Goal: Task Accomplishment & Management: Complete application form

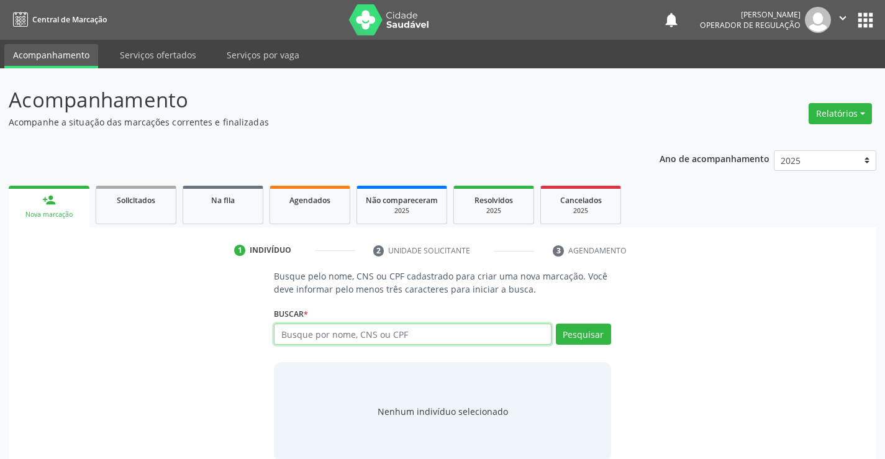
click at [385, 336] on input "text" at bounding box center [412, 334] width 277 height 21
type input "706409181009887"
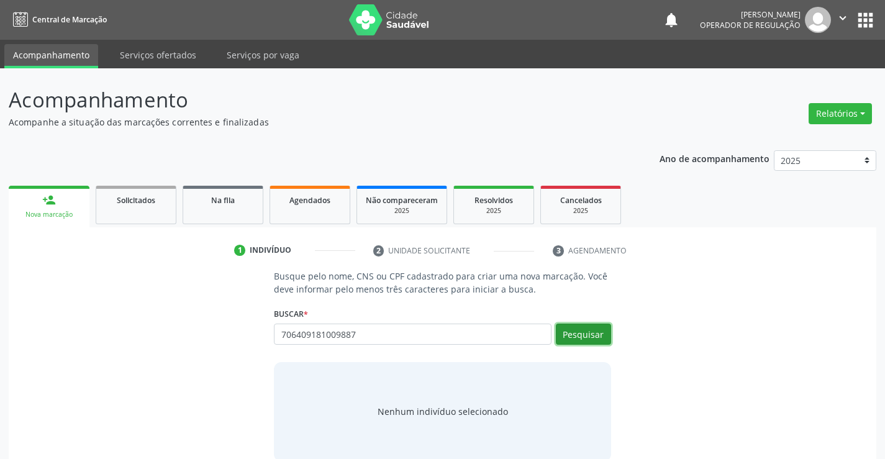
click at [584, 334] on button "Pesquisar" at bounding box center [583, 334] width 55 height 21
type input "706409181009887"
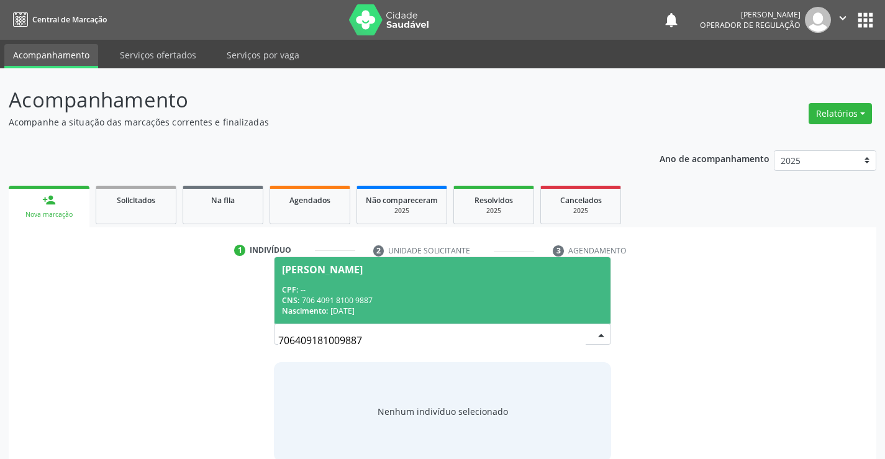
click at [320, 283] on span "[PERSON_NAME] CPF: -- CNS: 706 4091 8100 9887 Nascimento: 1[DATE]" at bounding box center [442, 290] width 335 height 66
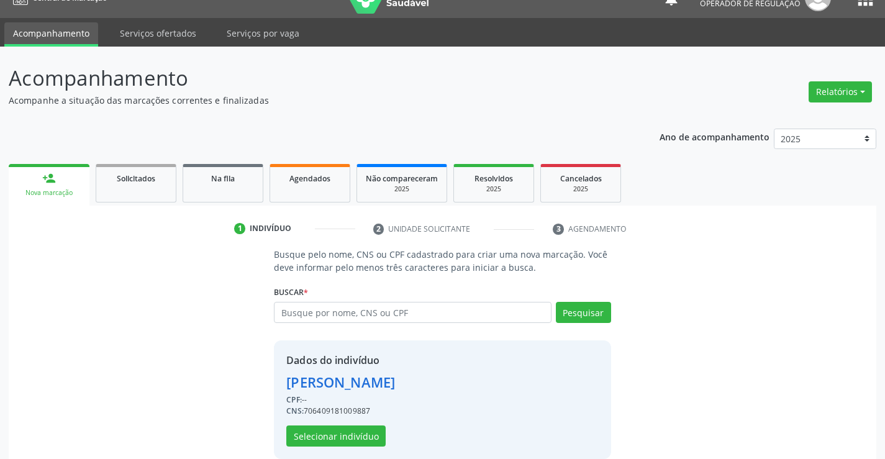
scroll to position [39, 0]
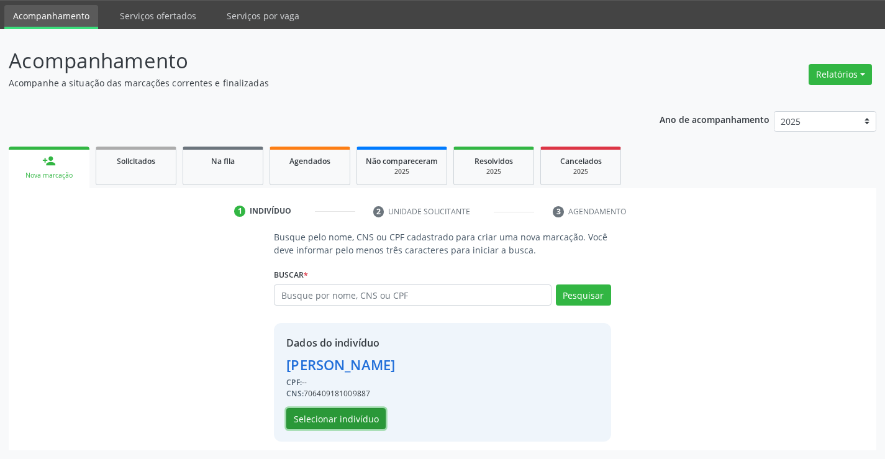
click at [343, 417] on button "Selecionar indivíduo" at bounding box center [335, 418] width 99 height 21
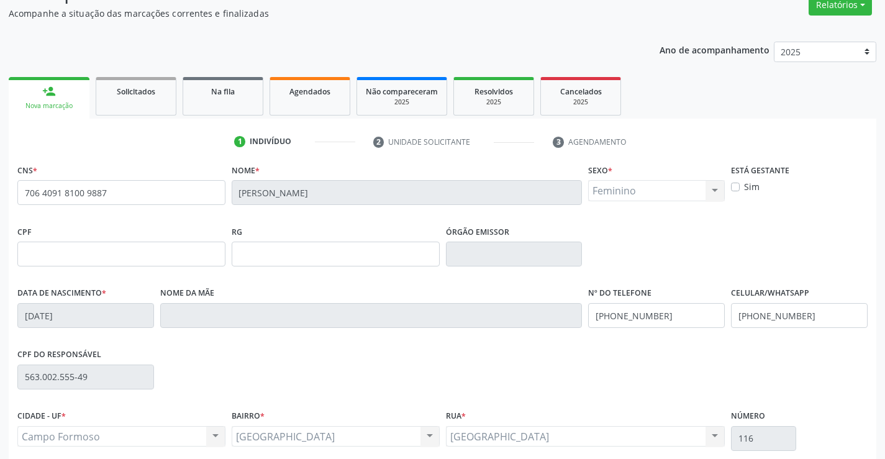
scroll to position [214, 0]
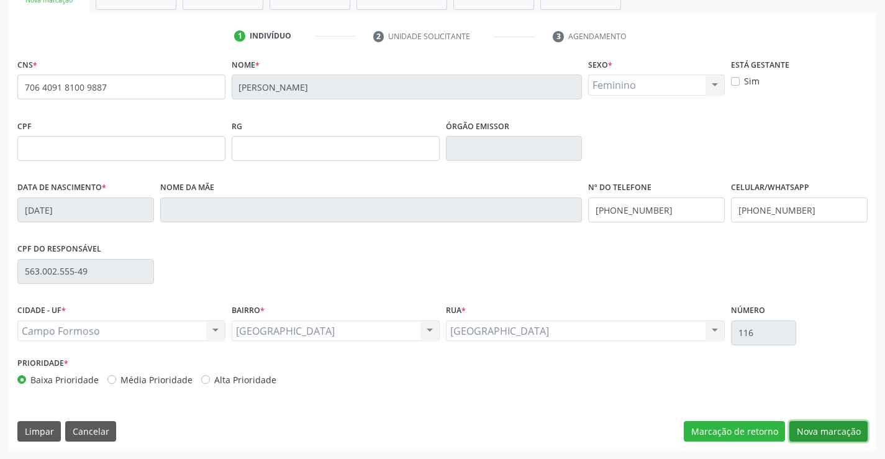
click at [817, 427] on button "Nova marcação" at bounding box center [828, 431] width 78 height 21
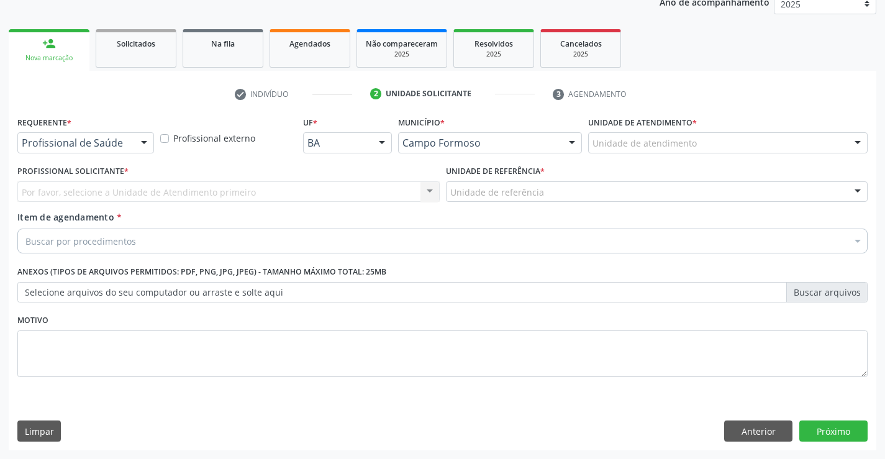
scroll to position [157, 0]
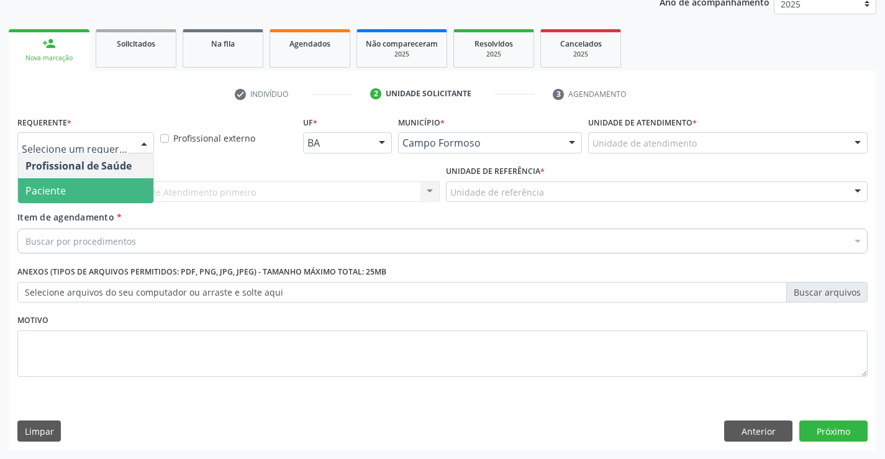
click at [69, 191] on span "Paciente" at bounding box center [85, 190] width 135 height 25
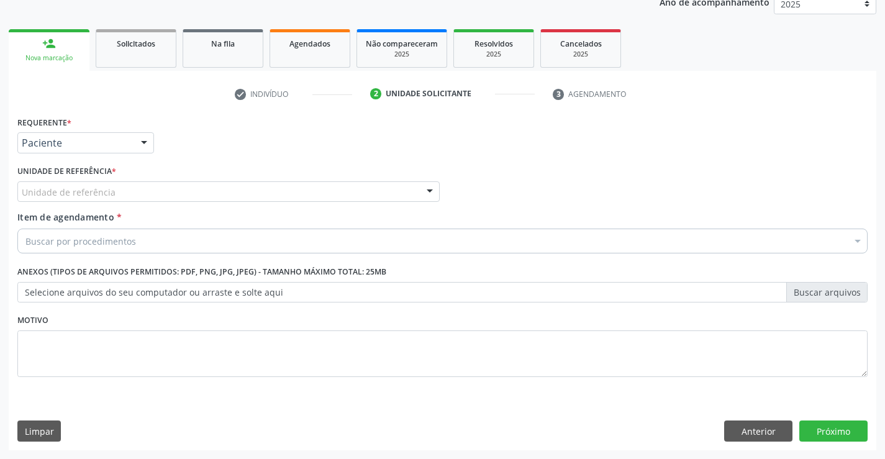
click at [83, 183] on div "Unidade de referência" at bounding box center [228, 191] width 422 height 21
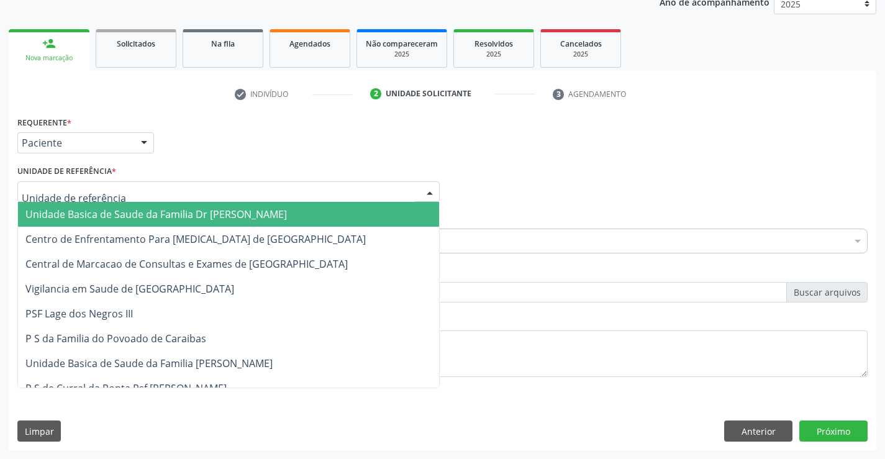
click at [121, 210] on span "Unidade Basica de Saude da Familia Dr [PERSON_NAME]" at bounding box center [156, 214] width 262 height 14
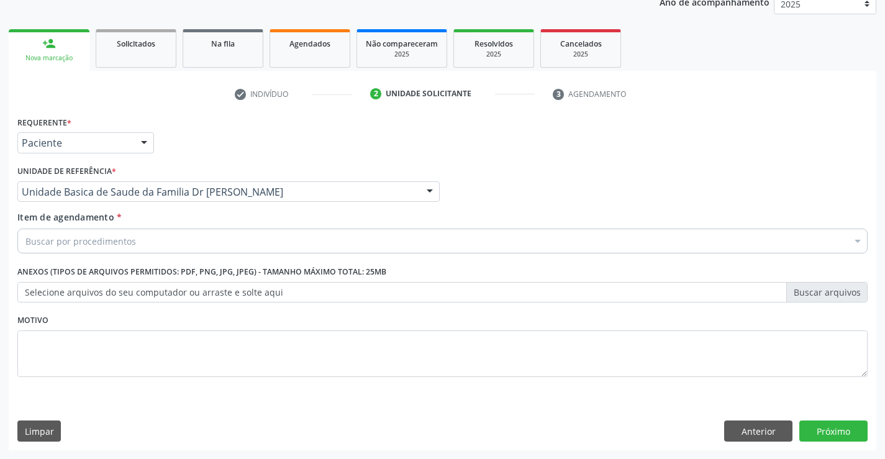
click at [152, 245] on div "Buscar por procedimentos" at bounding box center [442, 241] width 850 height 25
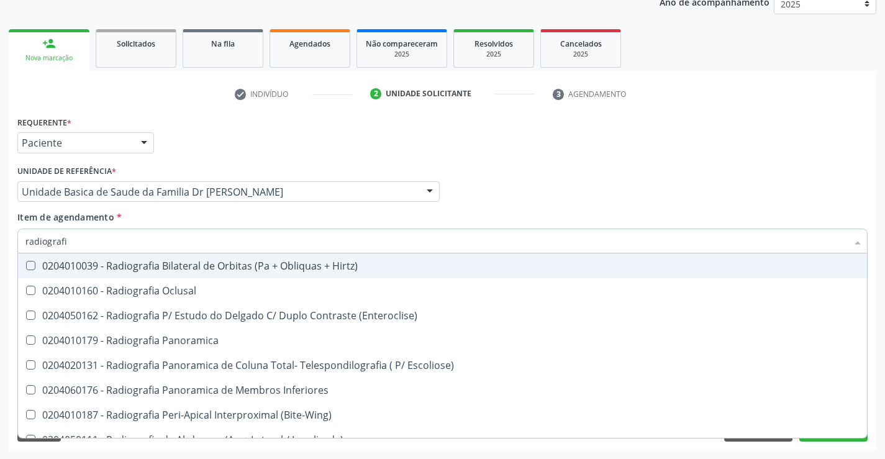
type input "radiografia"
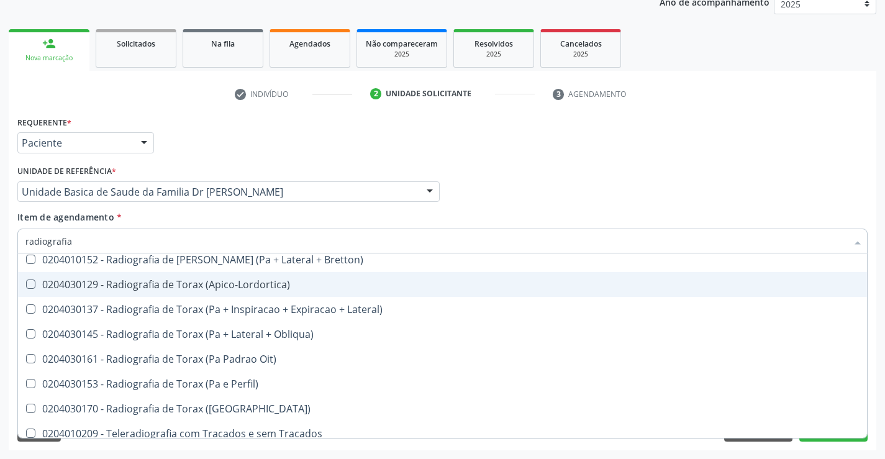
scroll to position [1580, 0]
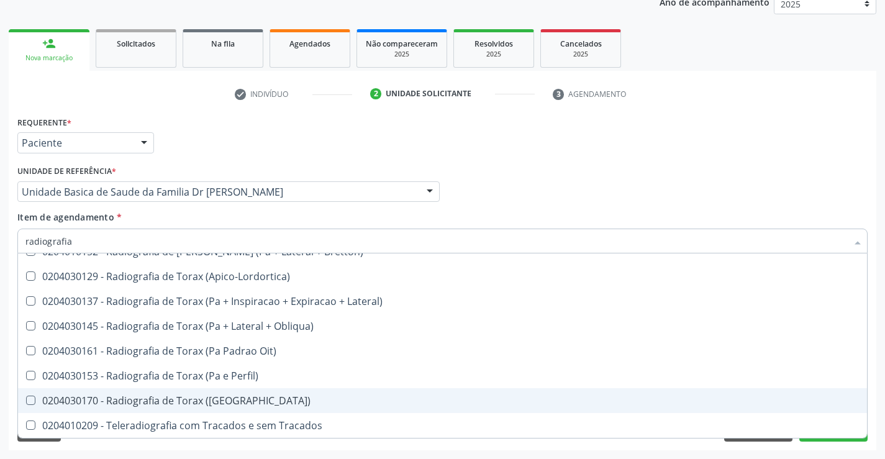
click at [229, 399] on div "0204030170 - Radiografia de Torax ([GEOGRAPHIC_DATA])" at bounding box center [442, 401] width 834 height 10
checkbox \(Pa\) "true"
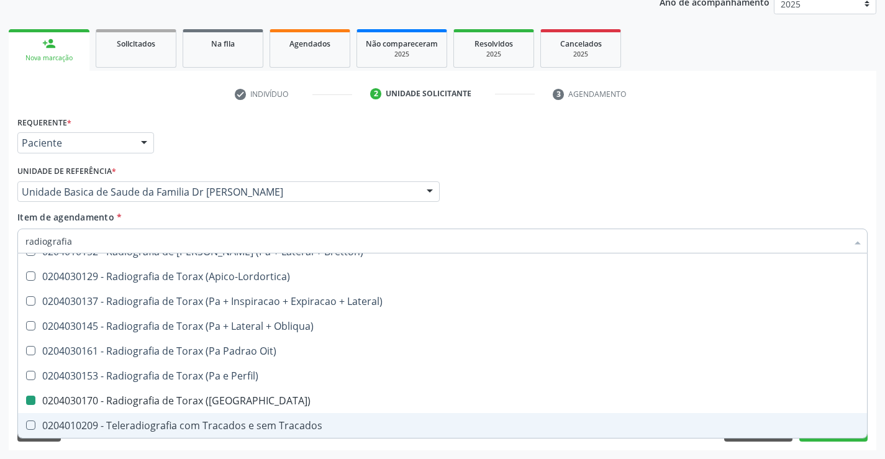
click at [873, 387] on div "Requerente * Paciente Profissional de Saúde Paciente Nenhum resultado encontrad…" at bounding box center [443, 281] width 868 height 337
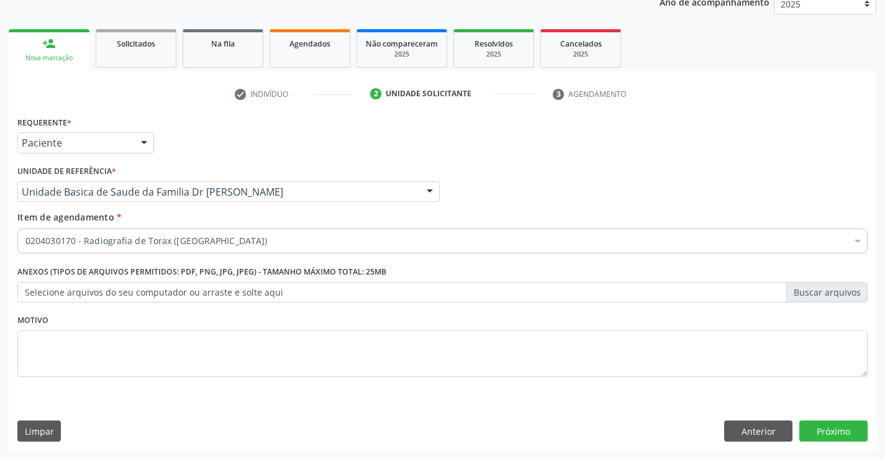
scroll to position [0, 0]
click at [840, 427] on button "Próximo" at bounding box center [833, 431] width 68 height 21
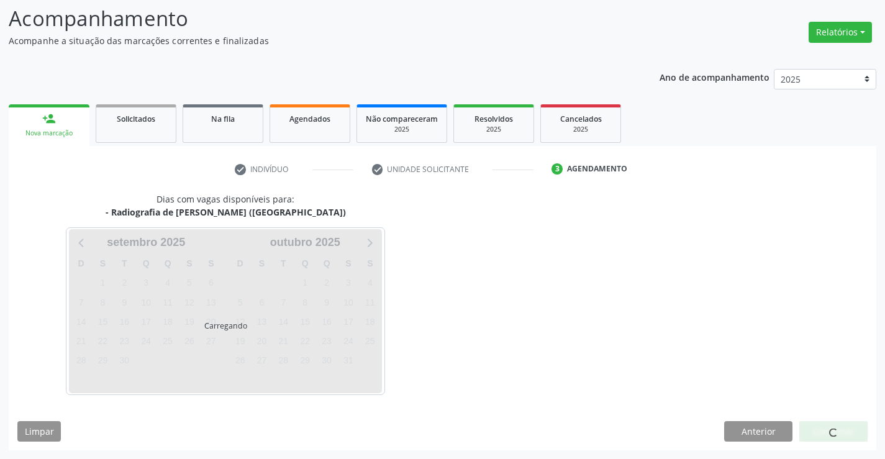
scroll to position [118, 0]
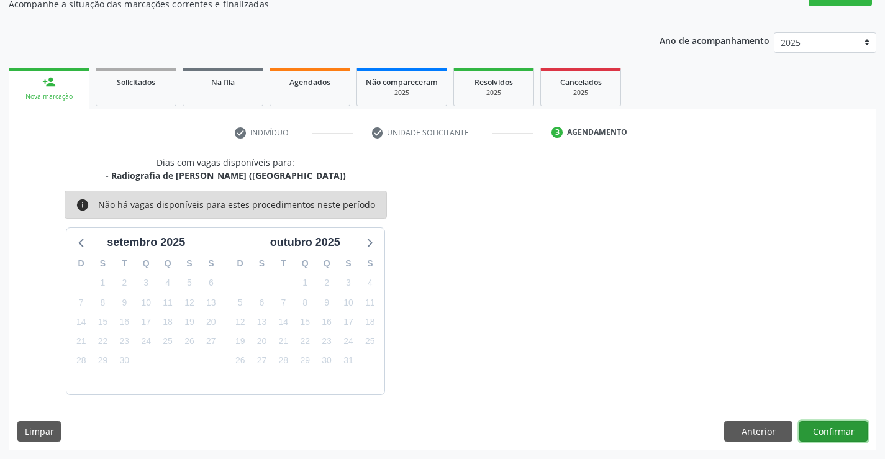
click at [840, 427] on button "Confirmar" at bounding box center [833, 431] width 68 height 21
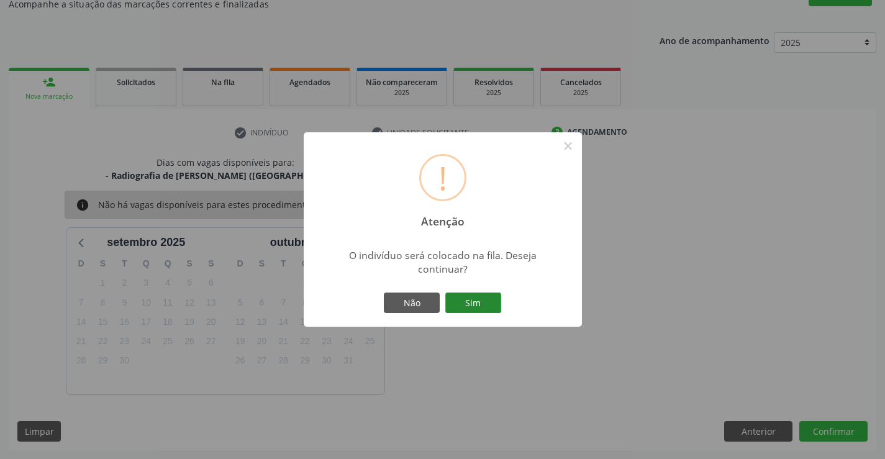
click at [460, 299] on button "Sim" at bounding box center [473, 303] width 56 height 21
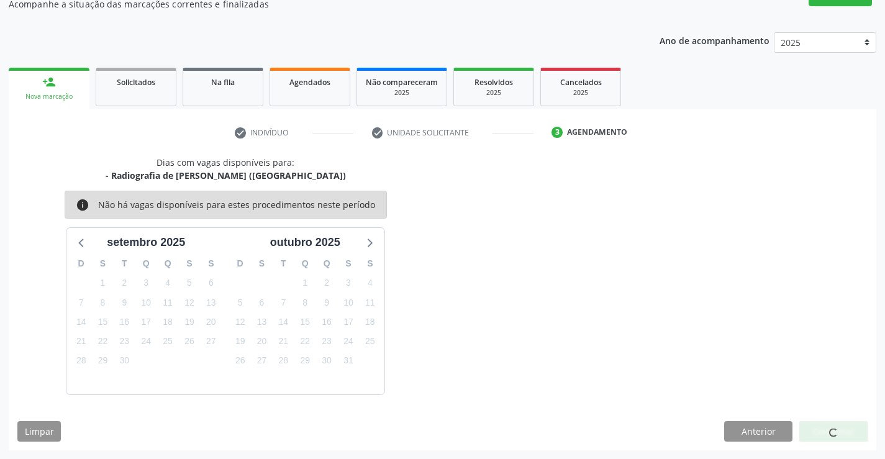
scroll to position [0, 0]
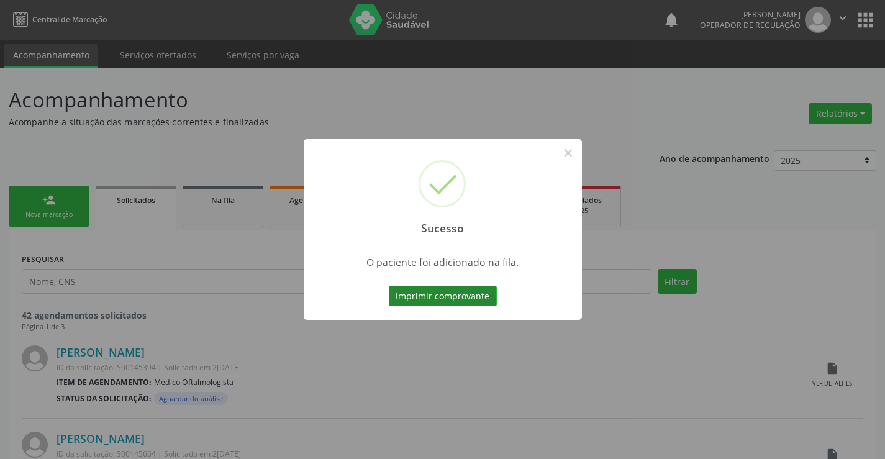
click at [448, 293] on button "Imprimir comprovante" at bounding box center [443, 296] width 108 height 21
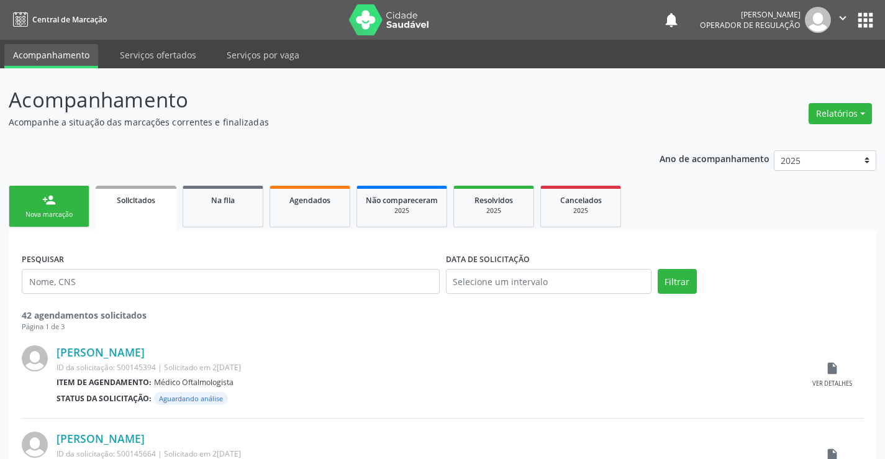
click at [61, 207] on link "person_add Nova marcação" at bounding box center [49, 207] width 81 height 42
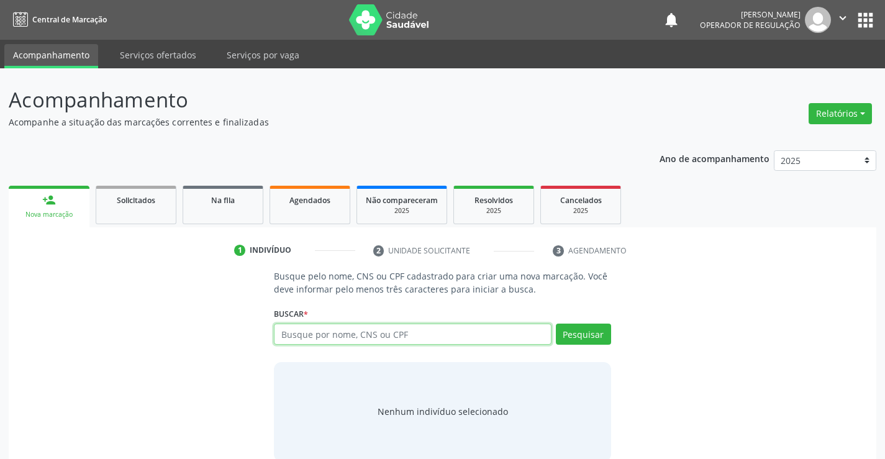
click at [395, 337] on input "text" at bounding box center [412, 334] width 277 height 21
type input "700003843533606"
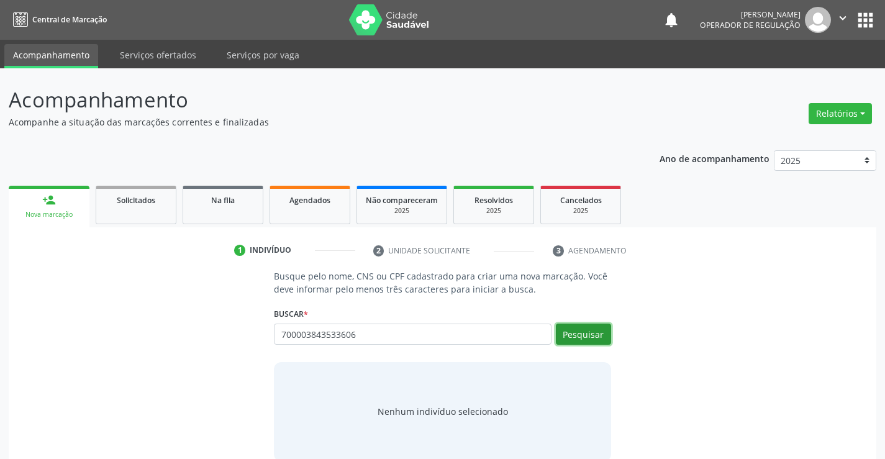
click at [598, 333] on button "Pesquisar" at bounding box center [583, 334] width 55 height 21
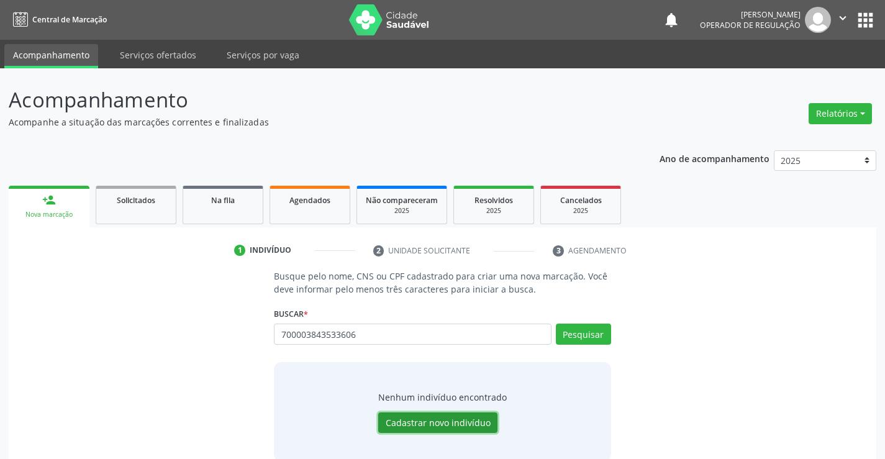
click at [439, 421] on button "Cadastrar novo indivíduo" at bounding box center [437, 422] width 119 height 21
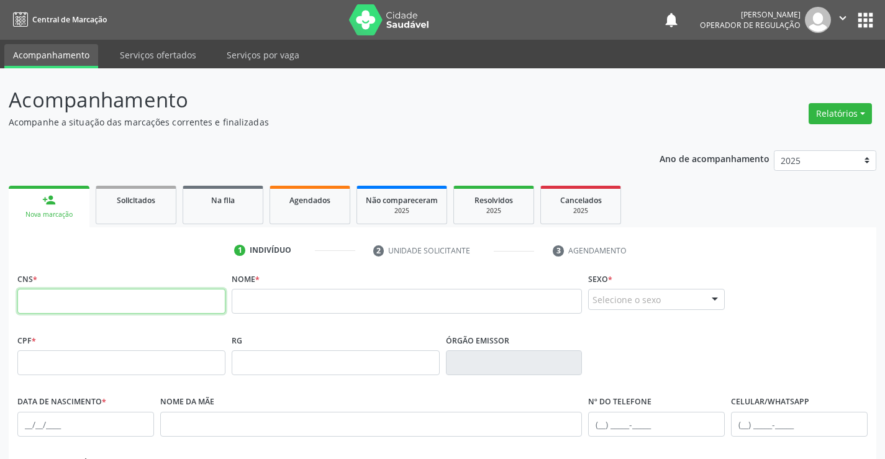
click at [74, 300] on input "text" at bounding box center [121, 301] width 208 height 25
type input "700 0038 4353 3606"
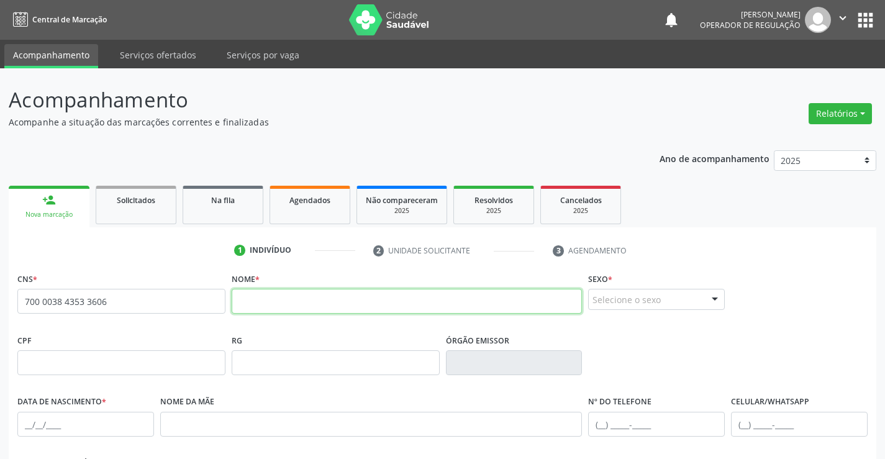
click at [348, 303] on input "text" at bounding box center [407, 301] width 351 height 25
type input "I"
type input "[PERSON_NAME]"
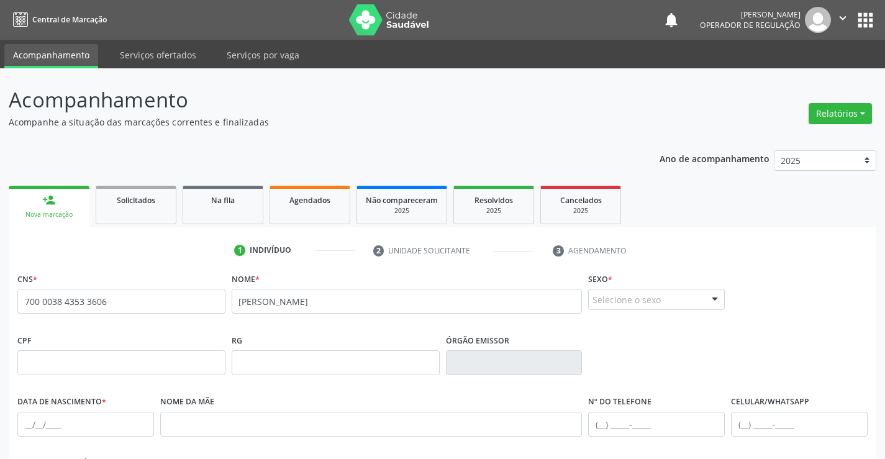
click at [637, 289] on div "Selecione o sexo Masculino Feminino Nenhum resultado encontrado para: " " Não h…" at bounding box center [656, 299] width 137 height 21
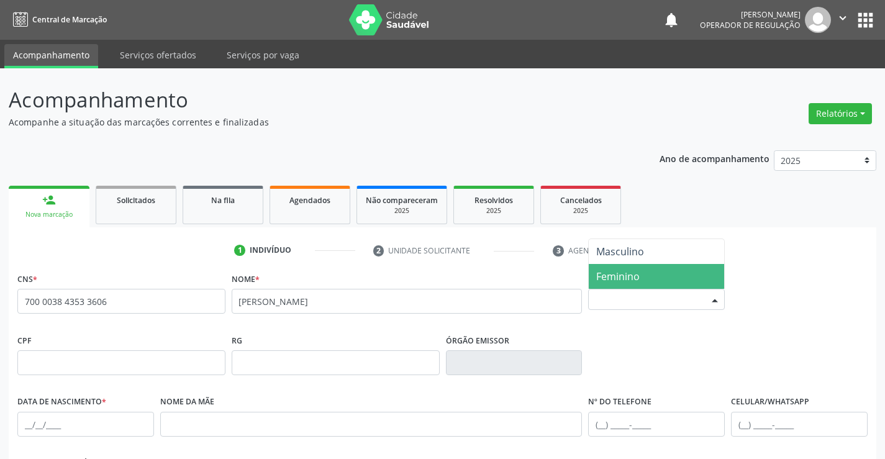
click at [637, 267] on span "Feminino" at bounding box center [656, 276] width 135 height 25
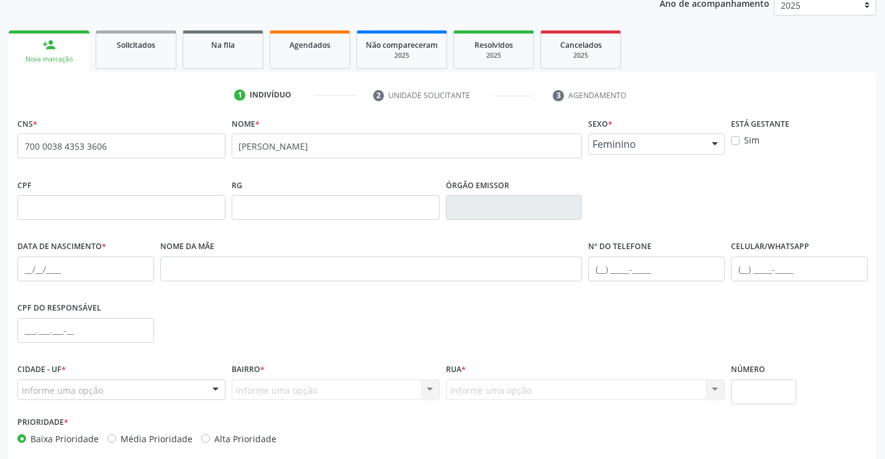
scroll to position [214, 0]
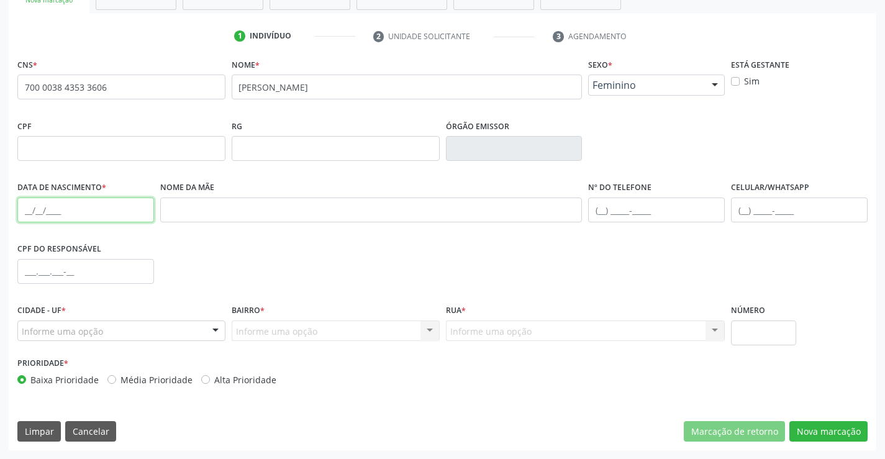
click at [89, 209] on input "text" at bounding box center [85, 210] width 137 height 25
type input "0"
type input "2[DATE]"
click at [770, 208] on input "text" at bounding box center [799, 210] width 137 height 25
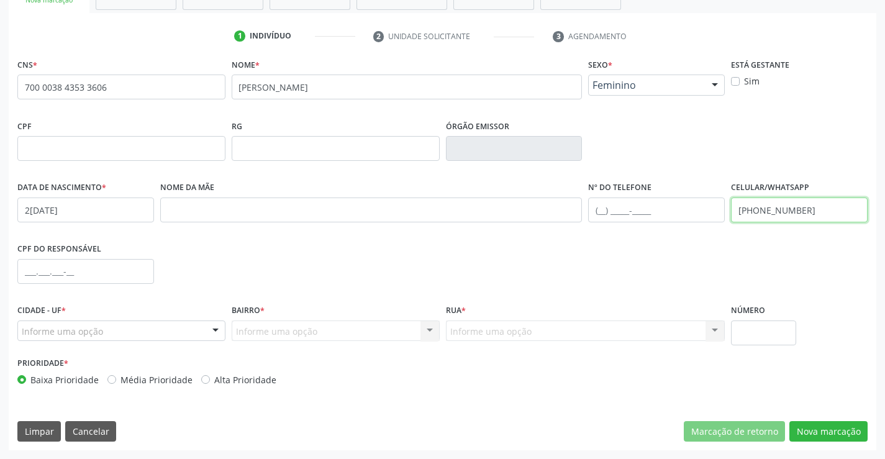
type input "[PHONE_NUMBER]"
click at [109, 333] on div "Informe uma opção" at bounding box center [121, 331] width 208 height 21
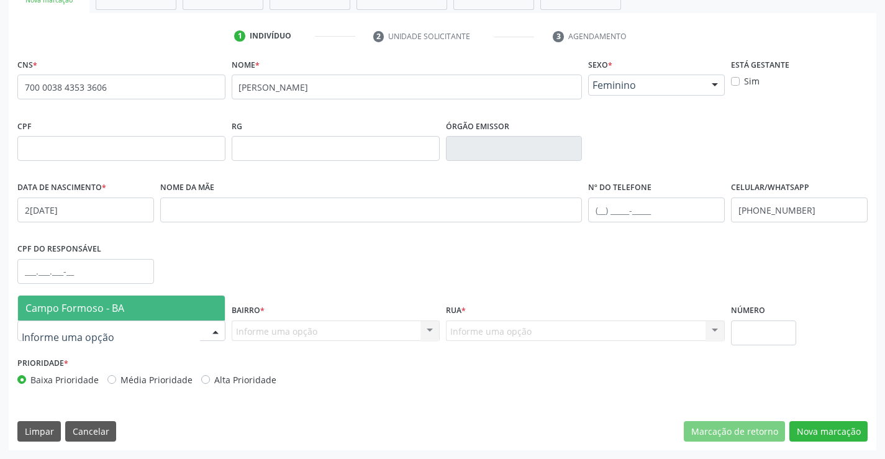
click at [109, 314] on span "Campo Formoso - BA" at bounding box center [74, 308] width 99 height 14
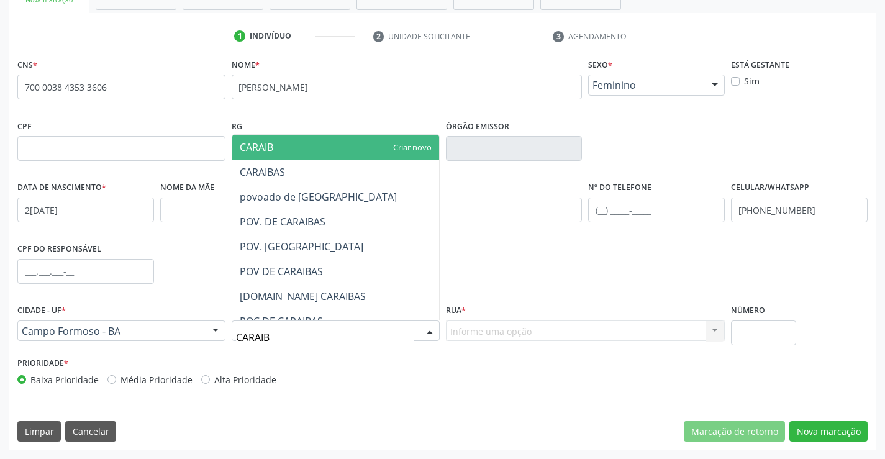
type input "CARAIBA"
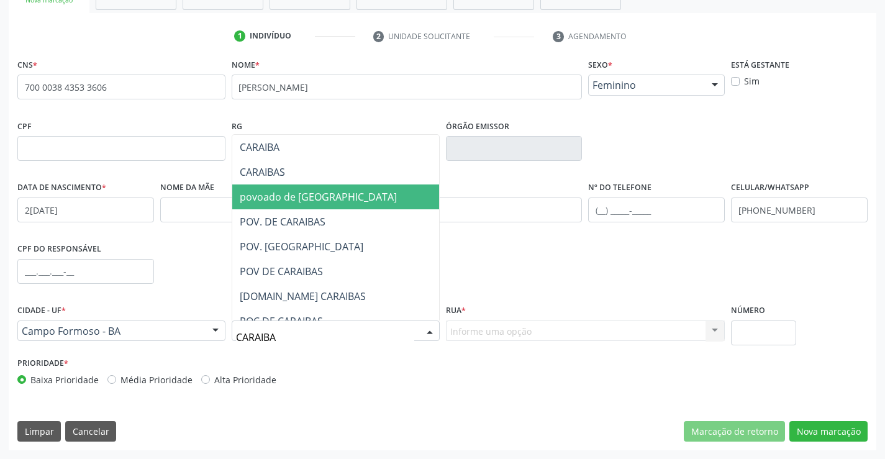
click at [311, 193] on span "povoado de [GEOGRAPHIC_DATA]" at bounding box center [318, 197] width 157 height 14
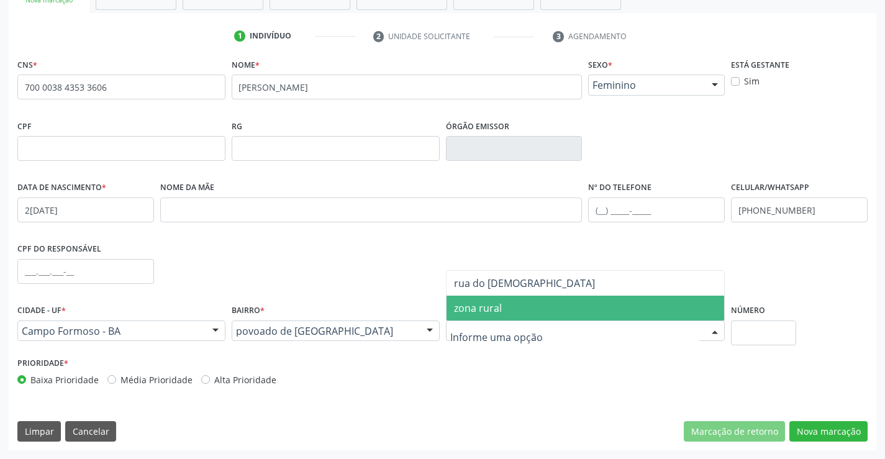
click at [509, 311] on span "zona rural" at bounding box center [586, 308] width 278 height 25
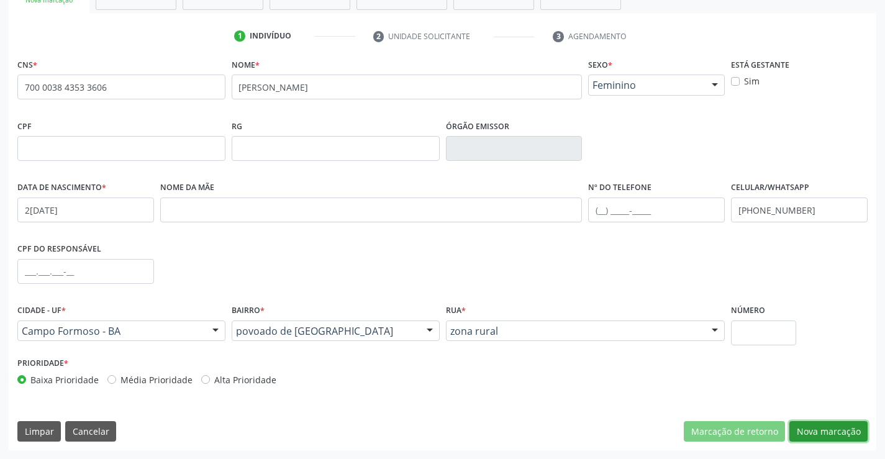
click at [830, 431] on button "Nova marcação" at bounding box center [828, 431] width 78 height 21
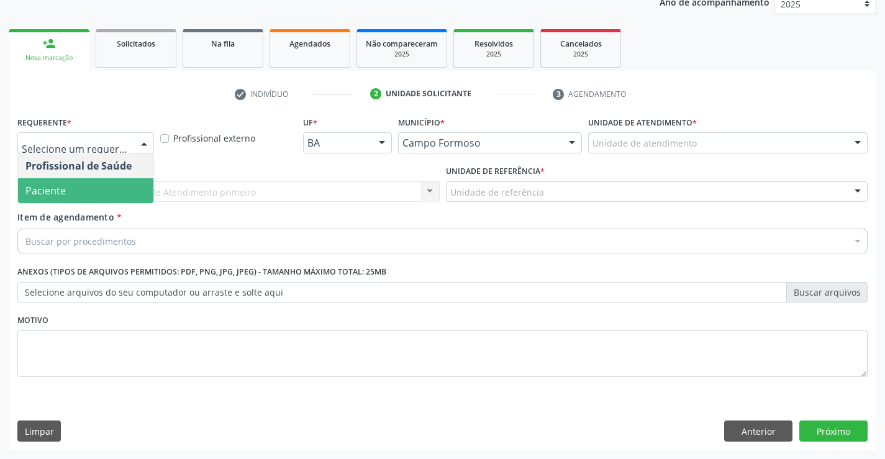
click at [81, 194] on span "Paciente" at bounding box center [85, 190] width 135 height 25
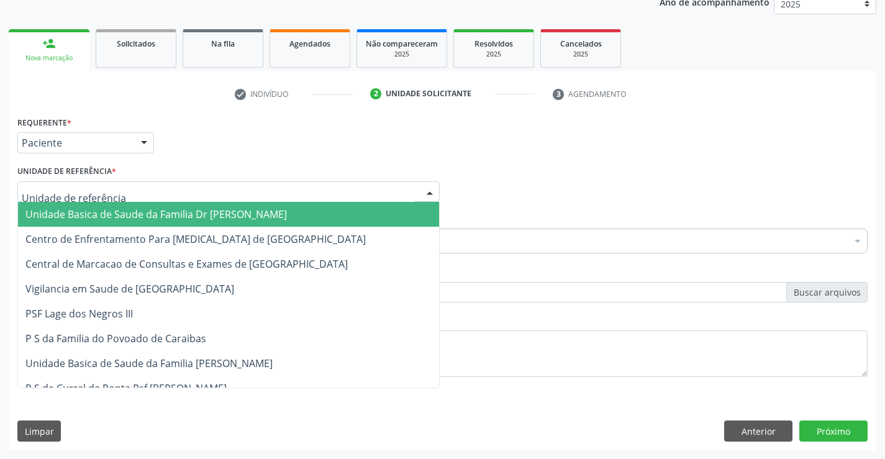
click at [155, 216] on span "Unidade Basica de Saude da Familia Dr [PERSON_NAME]" at bounding box center [156, 214] width 262 height 14
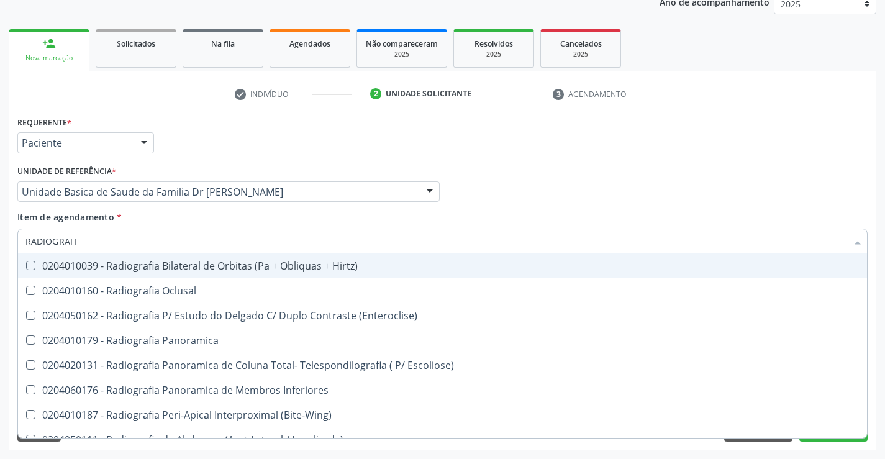
type input "RADIOGRAFIA"
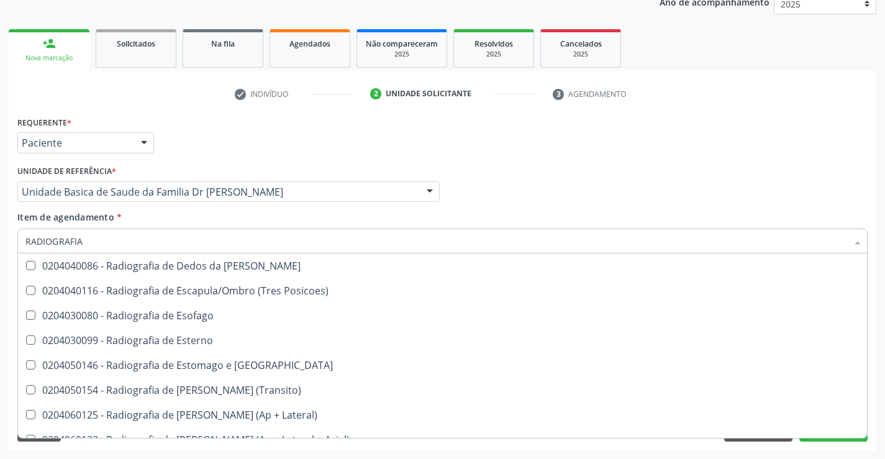
scroll to position [1056, 0]
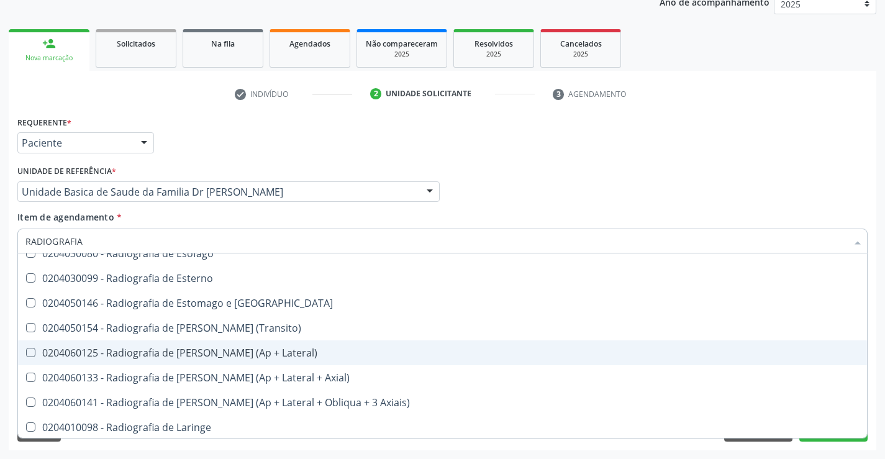
click at [207, 353] on div "0204060125 - Radiografia de [PERSON_NAME] (Ap + Lateral)" at bounding box center [442, 353] width 834 height 10
checkbox Lateral\) "true"
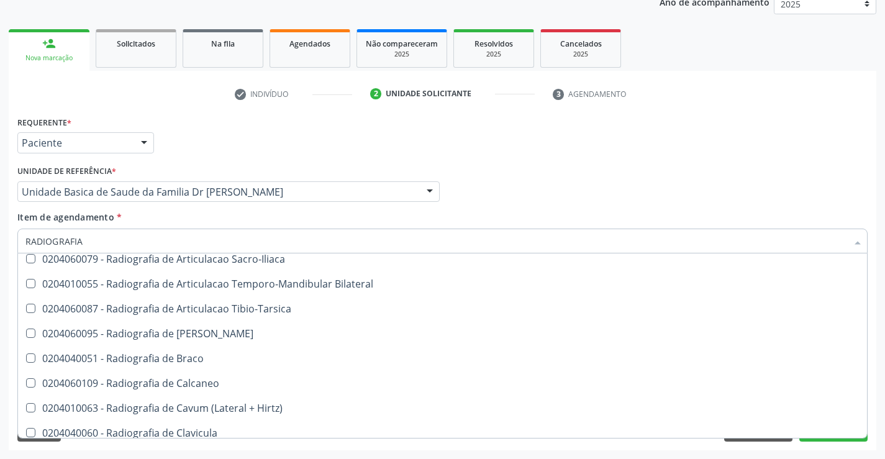
scroll to position [399, 0]
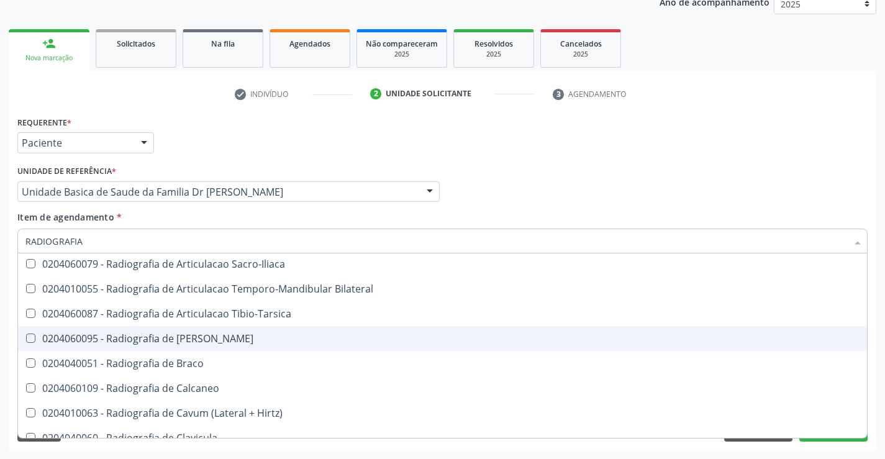
click at [223, 335] on div "0204060095 - Radiografia de [PERSON_NAME]" at bounding box center [442, 339] width 834 height 10
checkbox Bacia "true"
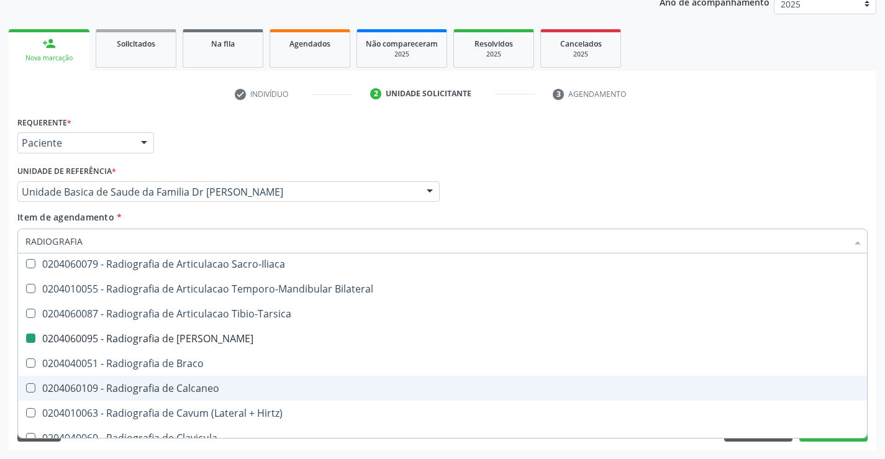
click at [878, 372] on div "Acompanhamento Acompanhe a situação das marcações correntes e finalizadas Relat…" at bounding box center [442, 185] width 885 height 547
checkbox Oclusal "true"
checkbox \(Enteroclise\) "true"
checkbox Bacia "false"
checkbox Lateral\) "false"
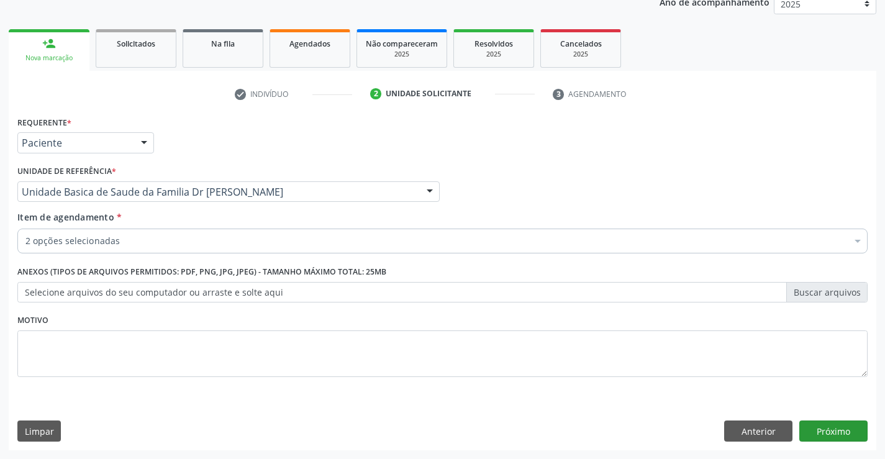
scroll to position [0, 0]
click at [821, 429] on button "Próximo" at bounding box center [833, 431] width 68 height 21
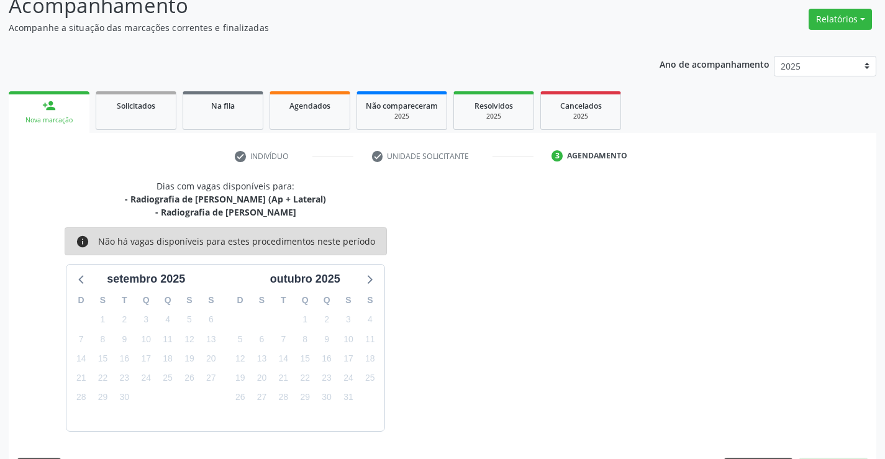
scroll to position [131, 0]
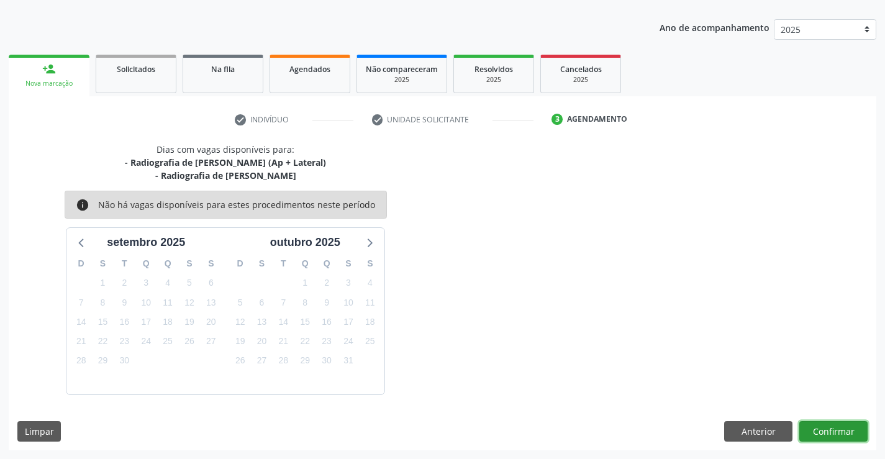
click at [823, 436] on button "Confirmar" at bounding box center [833, 431] width 68 height 21
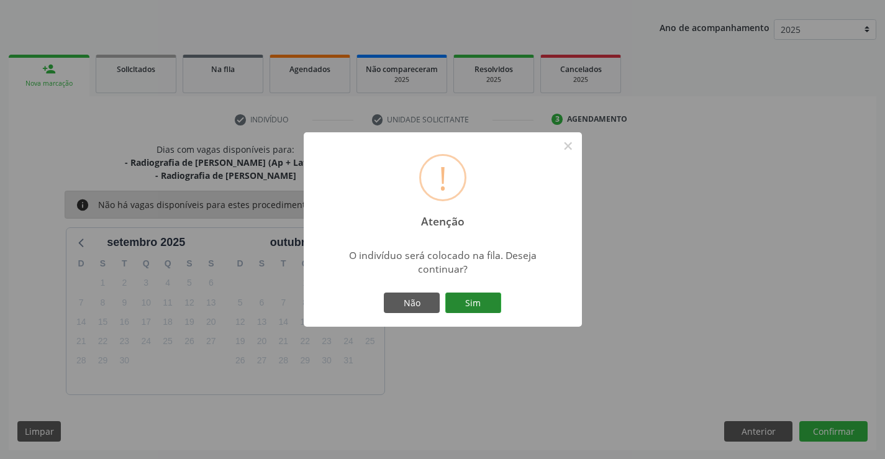
click at [466, 293] on button "Sim" at bounding box center [473, 303] width 56 height 21
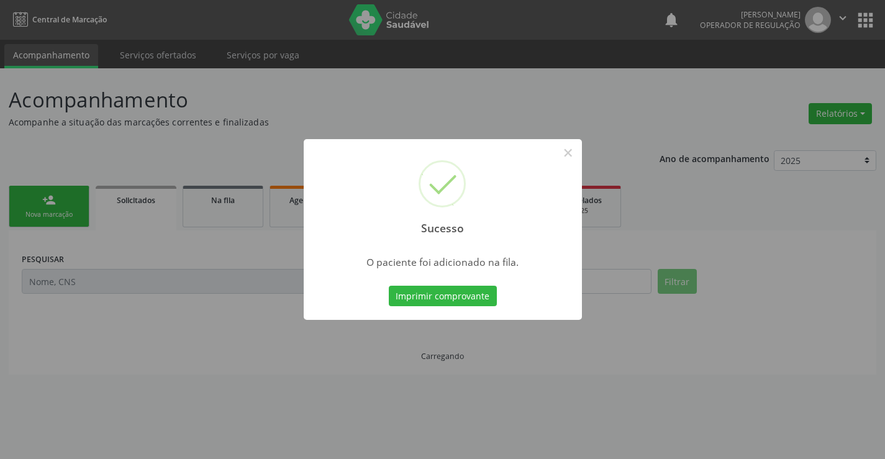
scroll to position [0, 0]
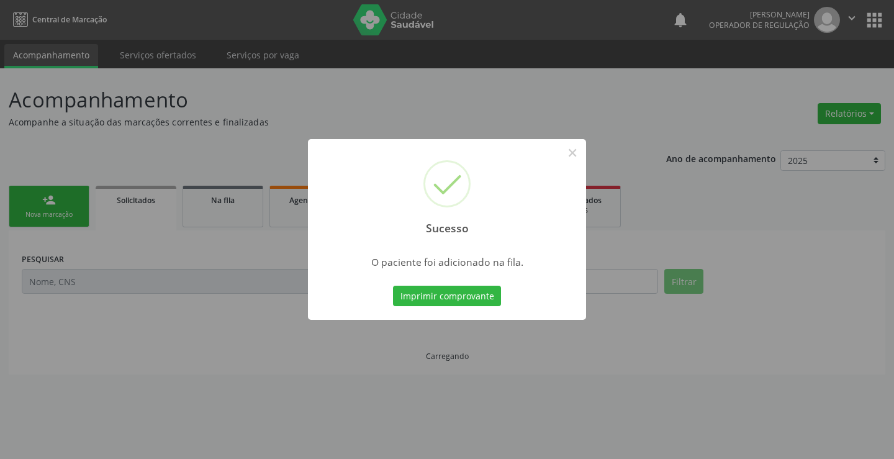
click at [466, 292] on button "Imprimir comprovante" at bounding box center [447, 296] width 108 height 21
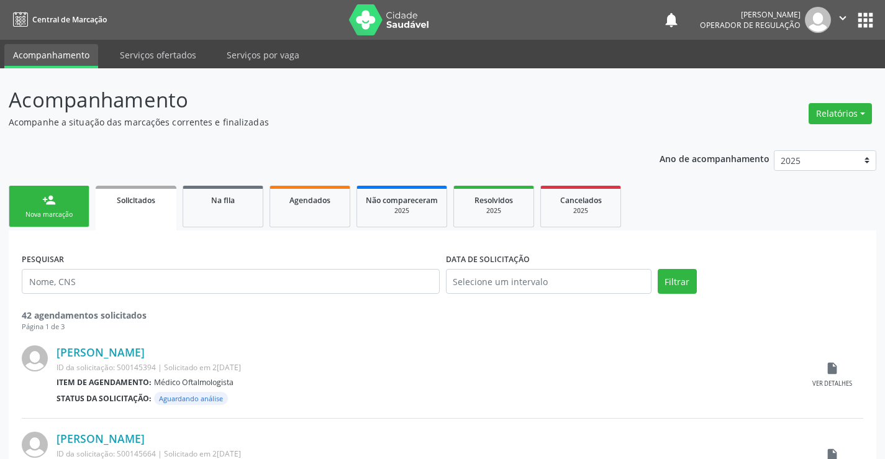
click at [42, 201] on link "person_add Nova marcação" at bounding box center [49, 207] width 81 height 42
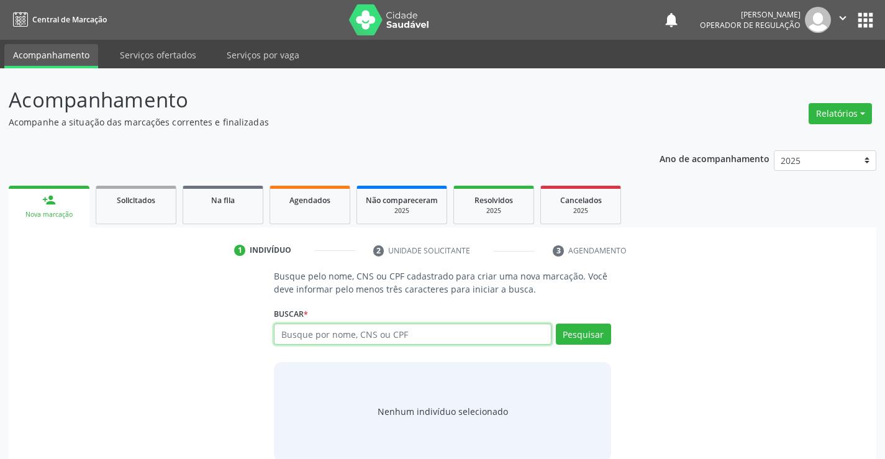
click at [357, 337] on input "text" at bounding box center [412, 334] width 277 height 21
type input "702909576188175"
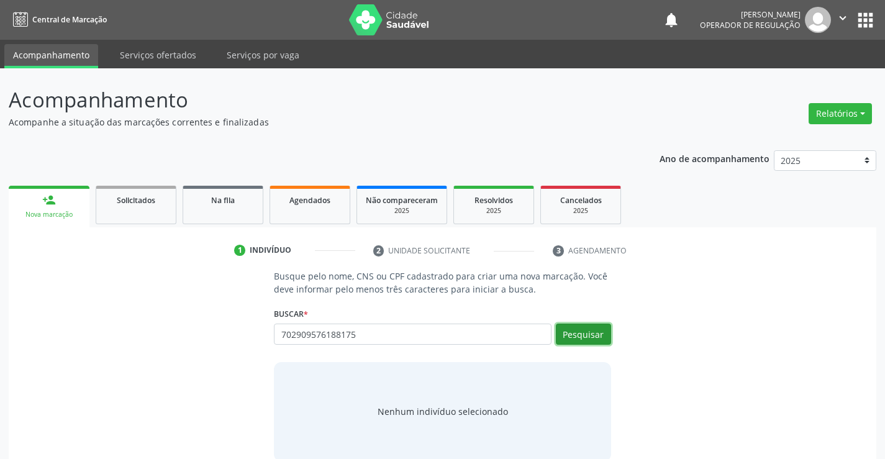
click at [581, 332] on button "Pesquisar" at bounding box center [583, 334] width 55 height 21
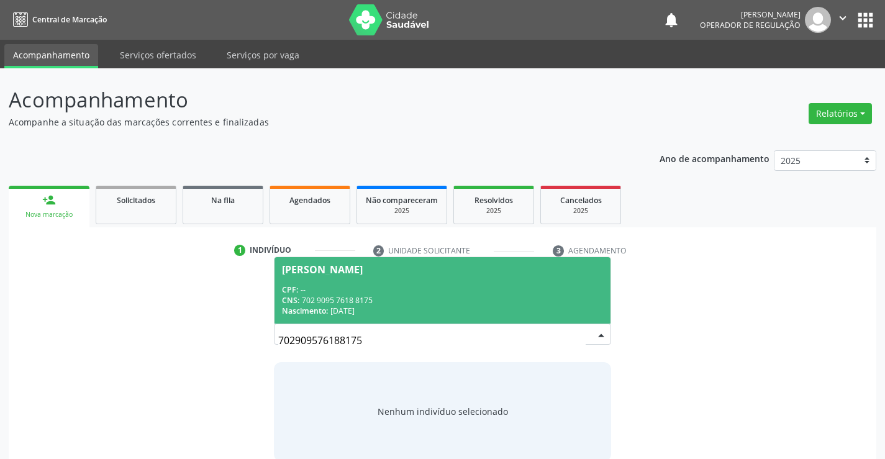
click at [336, 282] on span "[PERSON_NAME] CPF: -- CNS: 702 9095 7618 8175 Nascimento: 30[DATE]" at bounding box center [442, 290] width 335 height 66
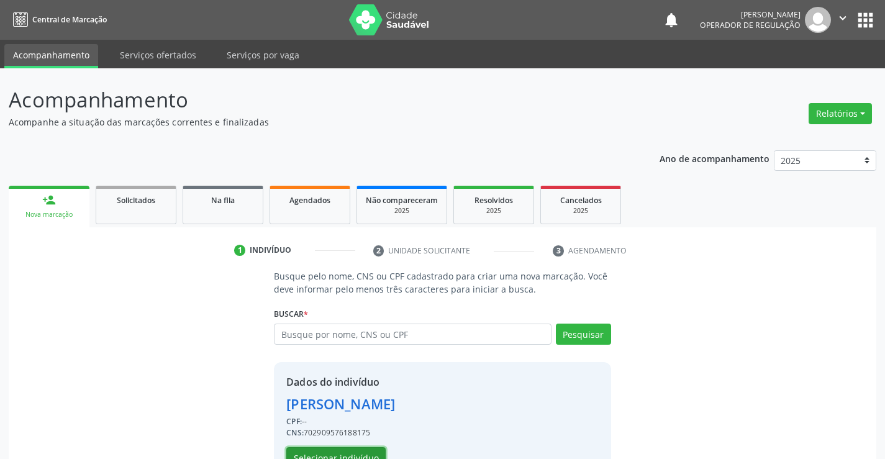
click at [329, 453] on button "Selecionar indivíduo" at bounding box center [335, 457] width 99 height 21
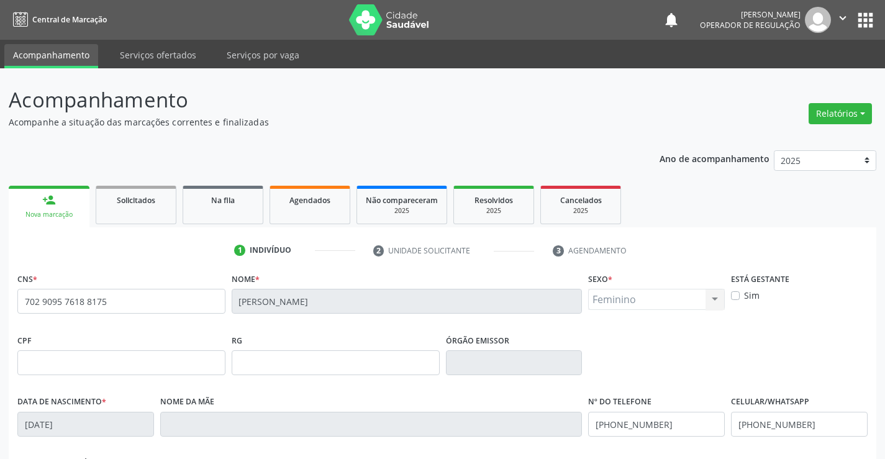
scroll to position [214, 0]
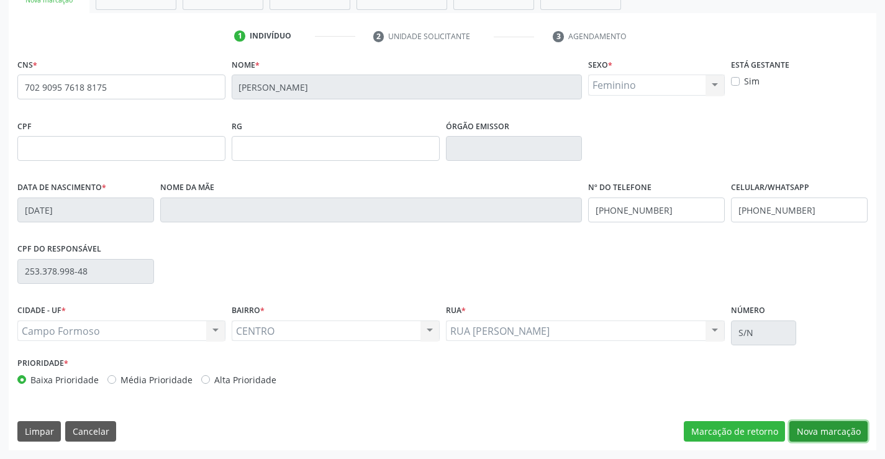
click at [817, 430] on button "Nova marcação" at bounding box center [828, 431] width 78 height 21
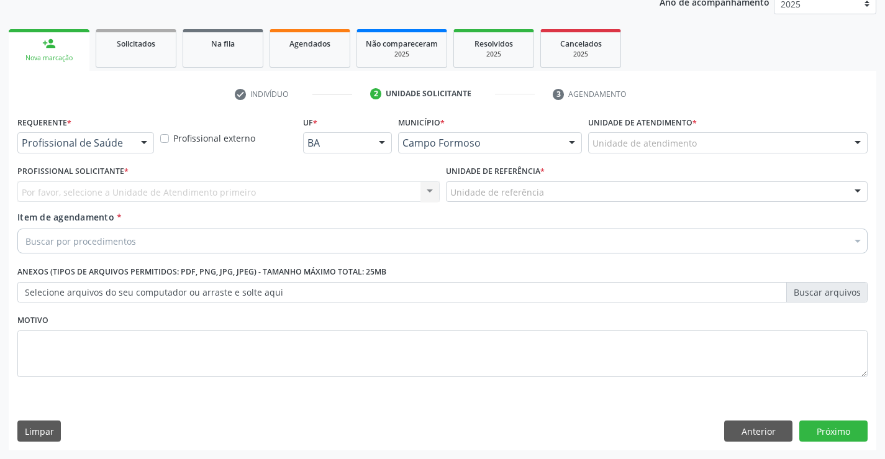
scroll to position [157, 0]
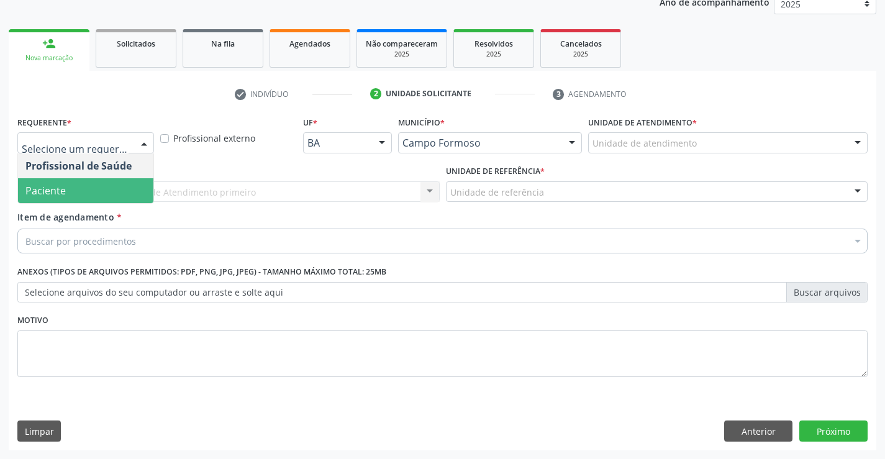
click at [73, 192] on span "Paciente" at bounding box center [85, 190] width 135 height 25
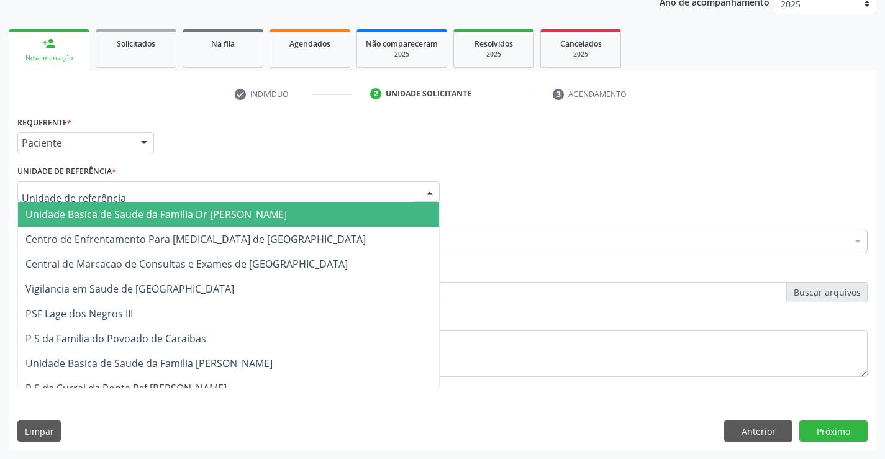
click at [104, 217] on span "Unidade Basica de Saude da Familia Dr [PERSON_NAME]" at bounding box center [156, 214] width 262 height 14
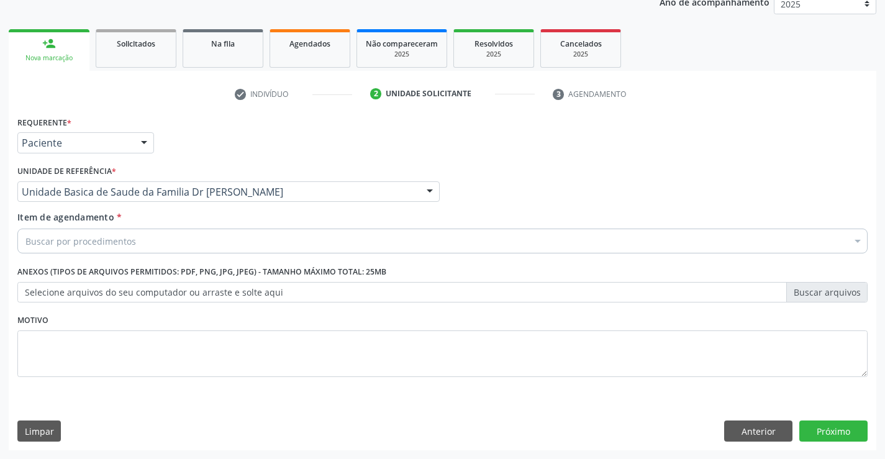
click at [144, 238] on div "Buscar por procedimentos" at bounding box center [442, 241] width 850 height 25
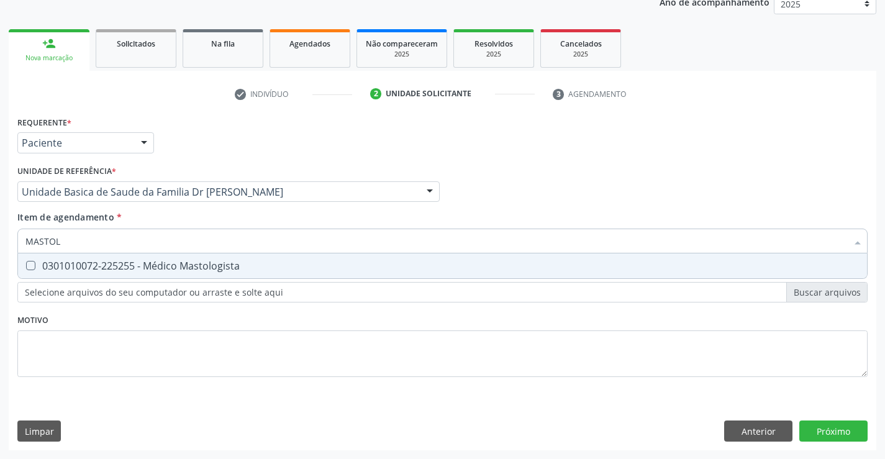
type input "MASTOLO"
click at [167, 263] on div "0301010072-225255 - Médico Mastologista" at bounding box center [442, 266] width 834 height 10
checkbox Mastologista "true"
click at [157, 217] on div "Item de agendamento * [PERSON_NAME] seleção 0301010072-225255 - Médico Mastolog…" at bounding box center [442, 230] width 850 height 39
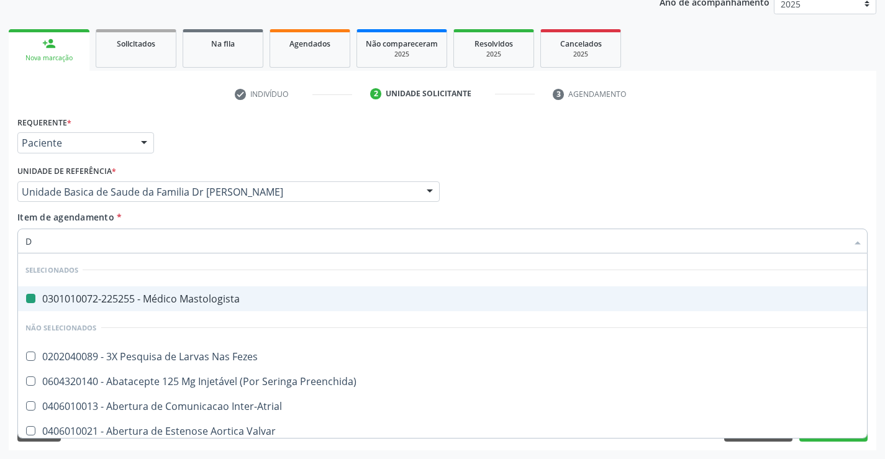
type input "DE"
checkbox Mastologista "false"
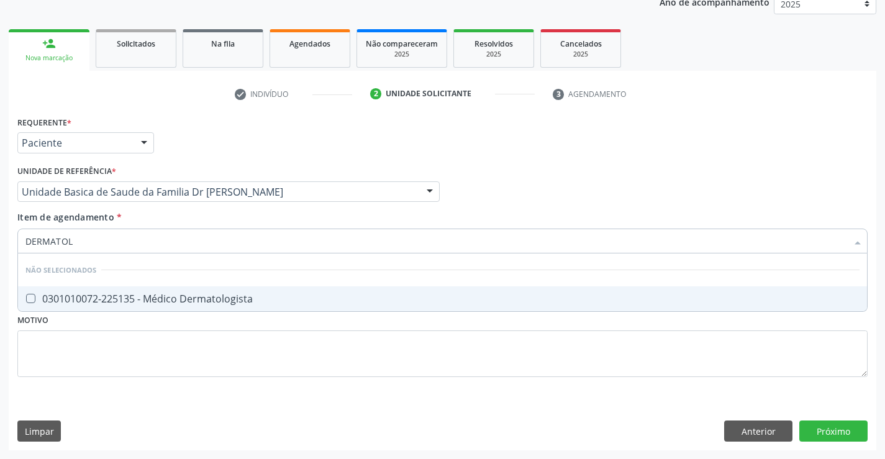
type input "DERMATOLO"
click at [223, 298] on div "0301010072-225135 - Médico Dermatologista" at bounding box center [442, 299] width 834 height 10
checkbox Dermatologista "true"
click at [839, 430] on div "Requerente * Paciente Profissional de Saúde Paciente Nenhum resultado encontrad…" at bounding box center [443, 281] width 868 height 337
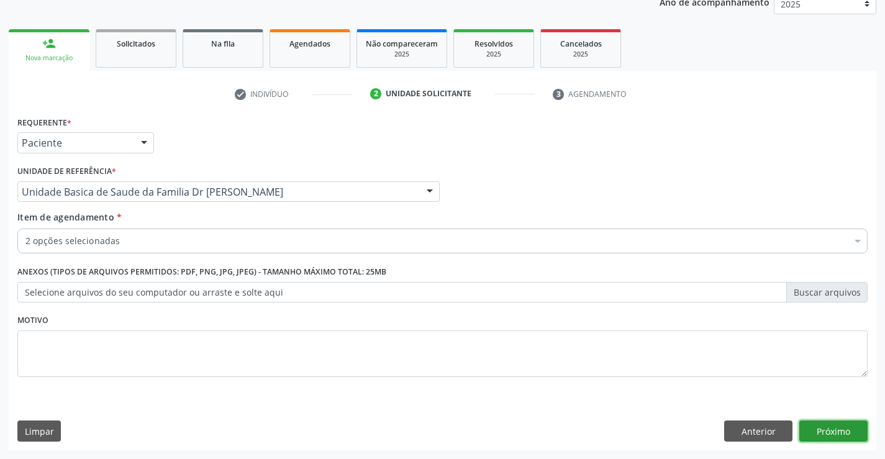
click at [828, 427] on button "Próximo" at bounding box center [833, 431] width 68 height 21
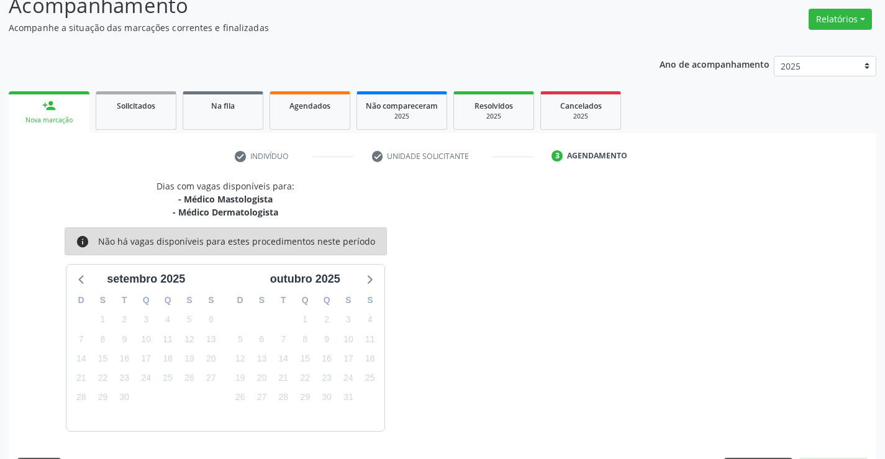
scroll to position [131, 0]
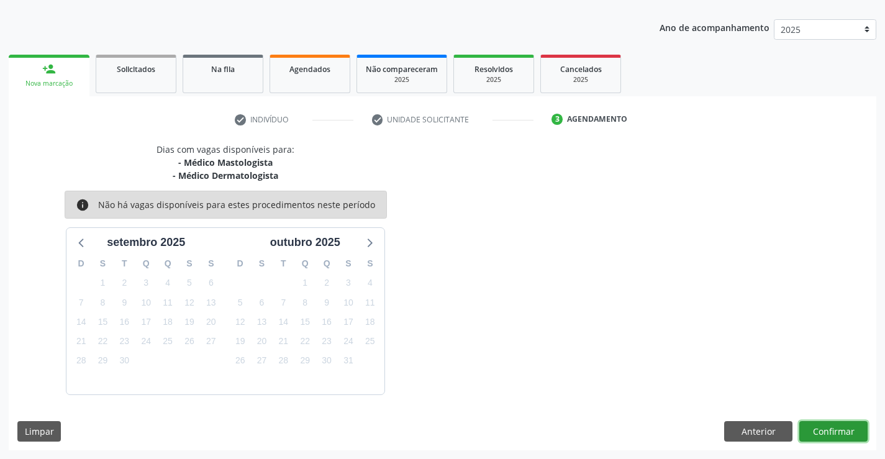
click at [831, 427] on button "Confirmar" at bounding box center [833, 431] width 68 height 21
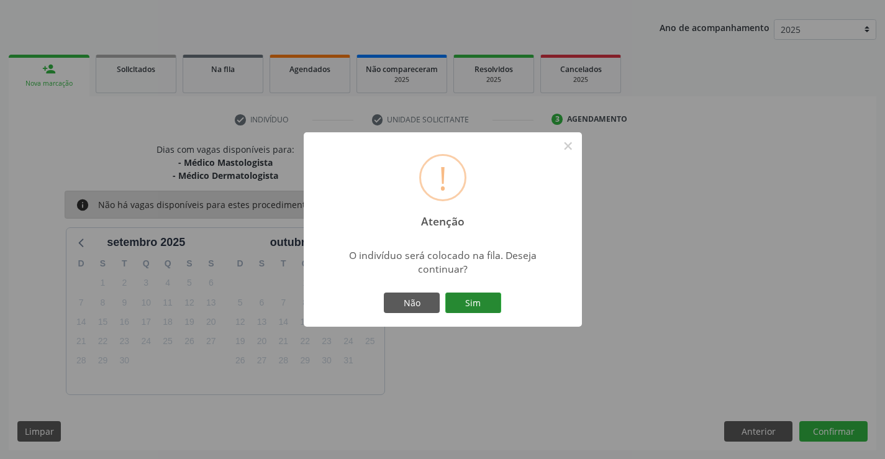
click at [475, 301] on button "Sim" at bounding box center [473, 303] width 56 height 21
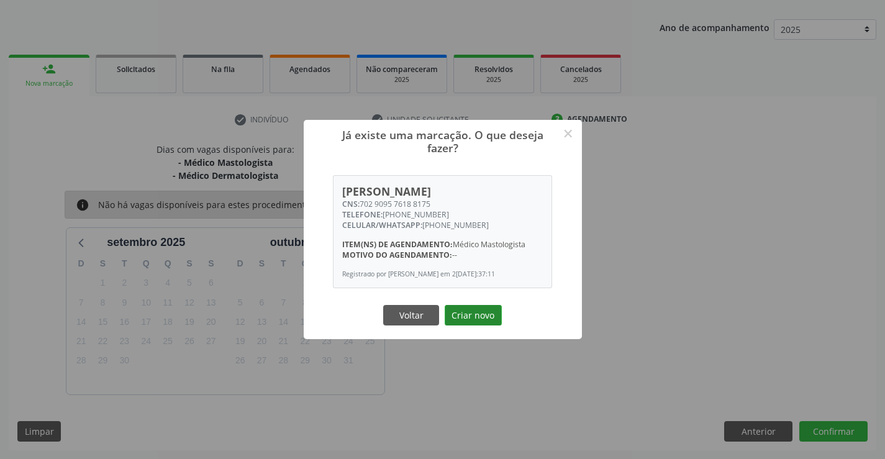
click at [477, 314] on button "Criar novo" at bounding box center [473, 315] width 57 height 21
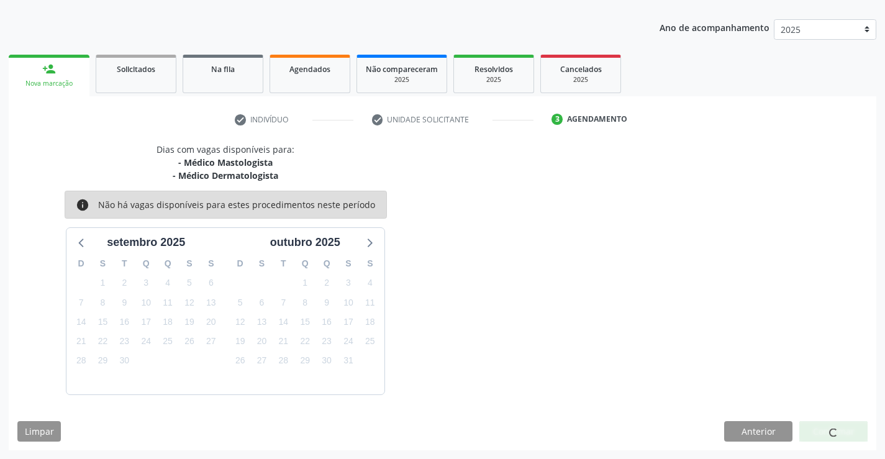
scroll to position [0, 0]
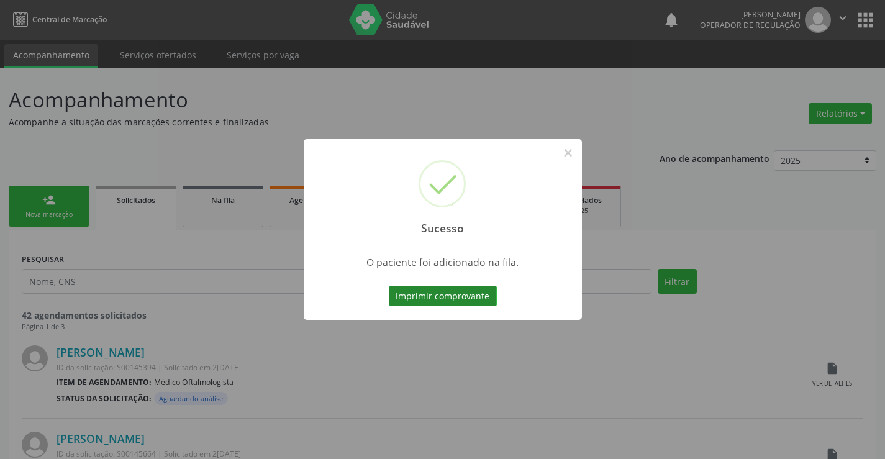
click at [453, 291] on button "Imprimir comprovante" at bounding box center [443, 296] width 108 height 21
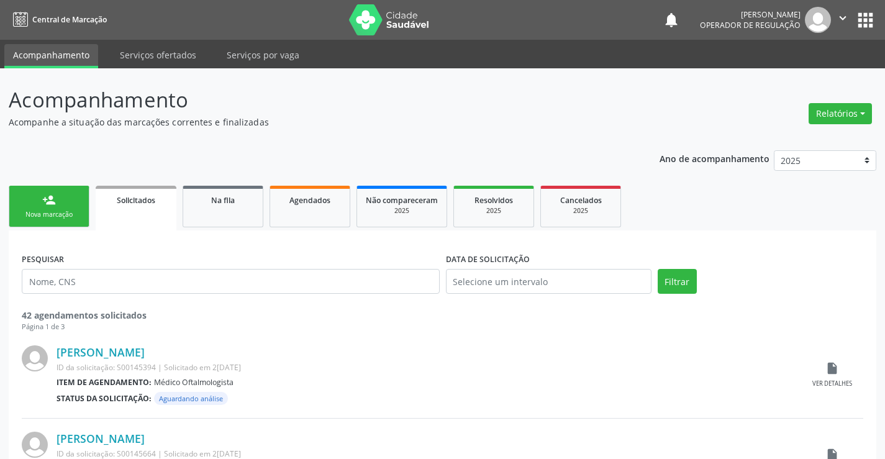
click at [56, 202] on link "person_add Nova marcação" at bounding box center [49, 207] width 81 height 42
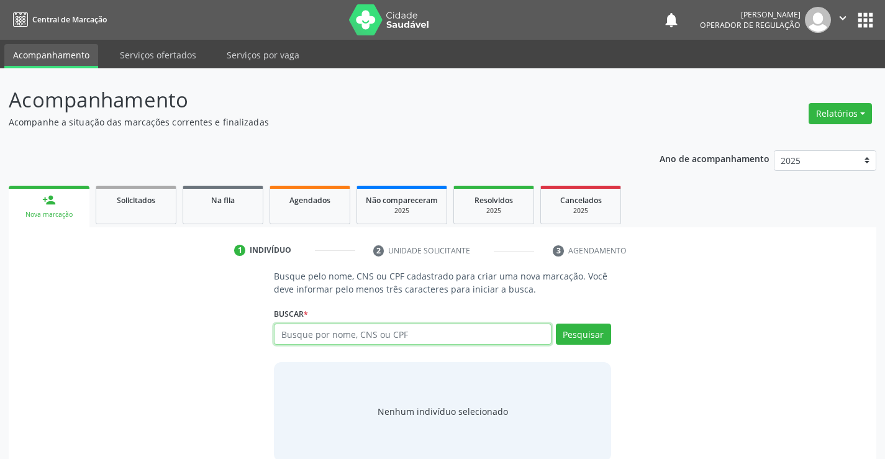
click at [391, 339] on input "text" at bounding box center [412, 334] width 277 height 21
click at [413, 335] on input "text" at bounding box center [412, 334] width 277 height 21
type input "702609292779449"
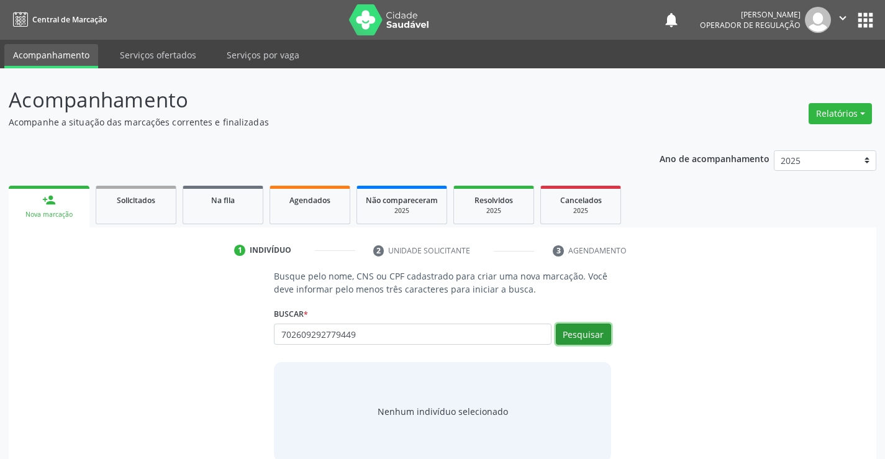
click at [583, 331] on button "Pesquisar" at bounding box center [583, 334] width 55 height 21
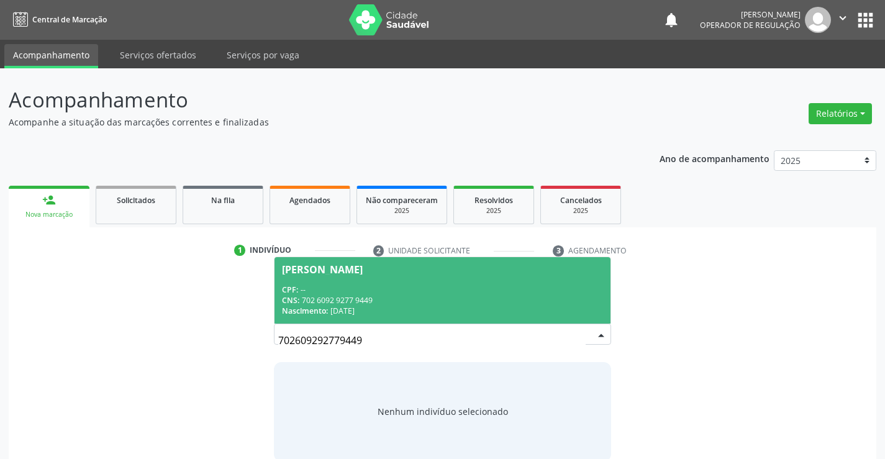
click at [389, 287] on div "CPF: --" at bounding box center [442, 289] width 321 height 11
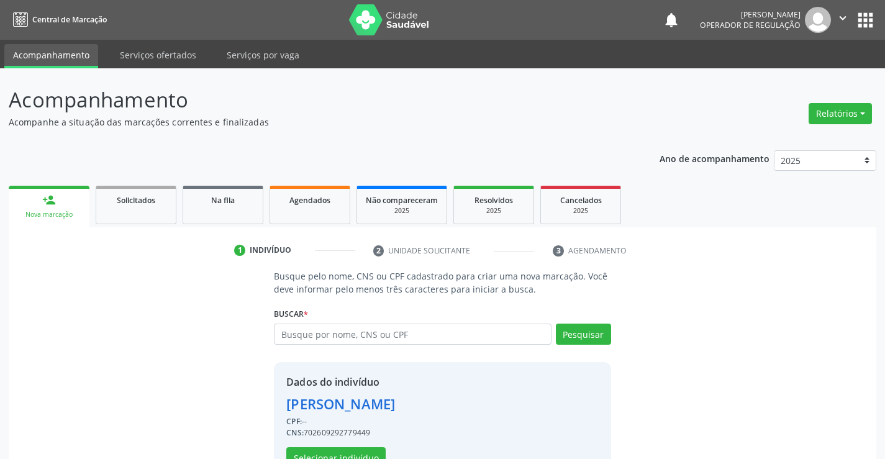
scroll to position [39, 0]
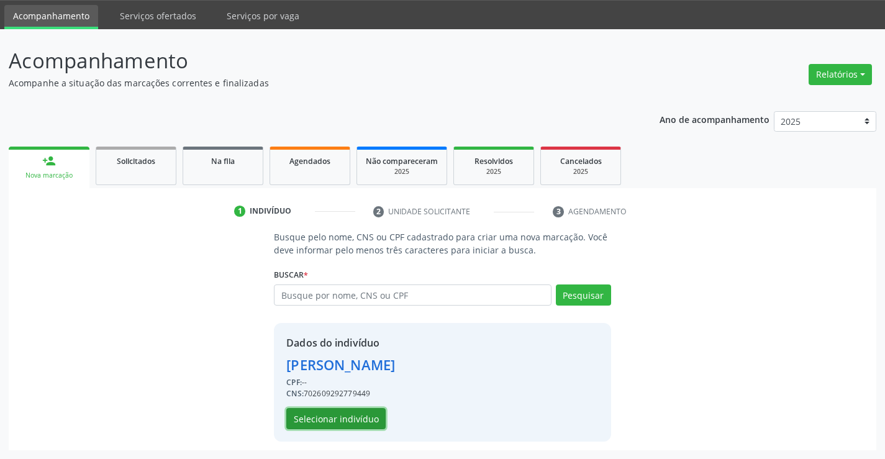
click at [320, 417] on button "Selecionar indivíduo" at bounding box center [335, 418] width 99 height 21
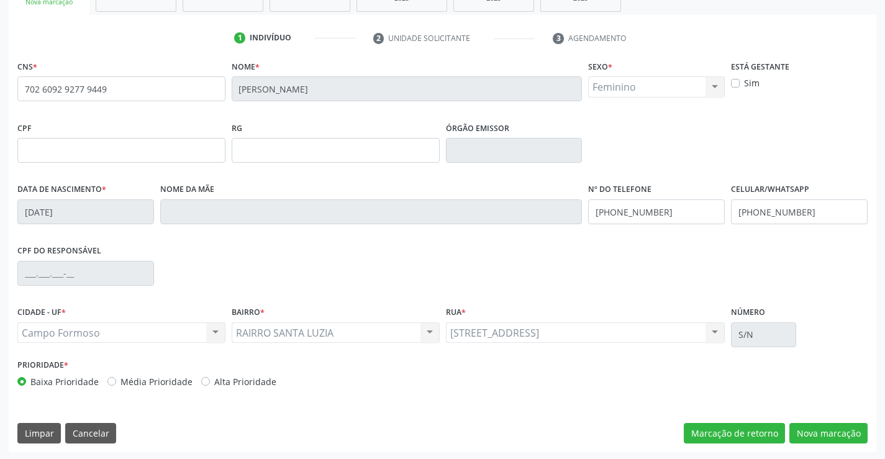
scroll to position [214, 0]
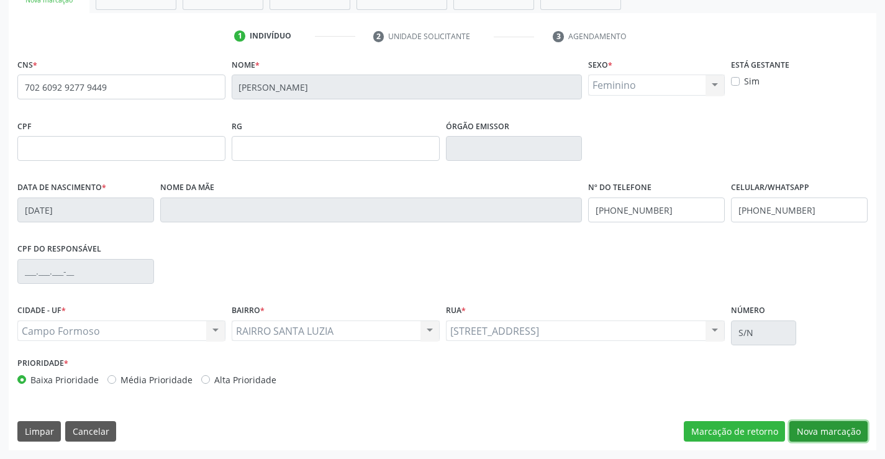
click at [828, 432] on button "Nova marcação" at bounding box center [828, 431] width 78 height 21
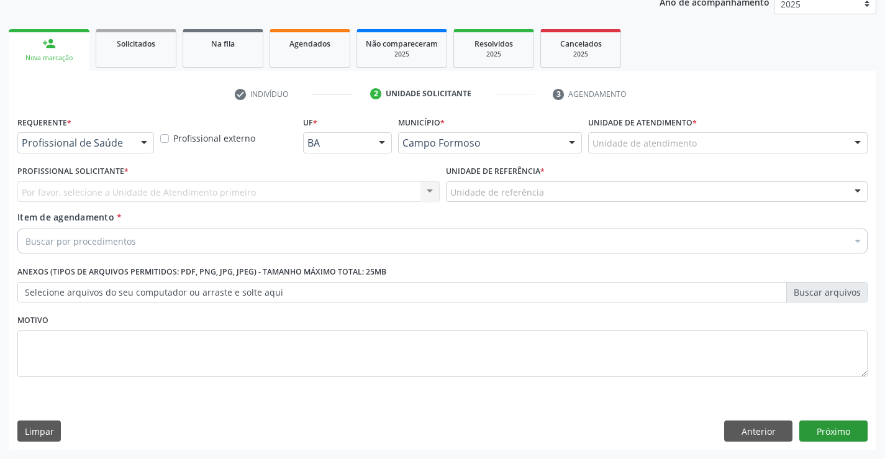
scroll to position [157, 0]
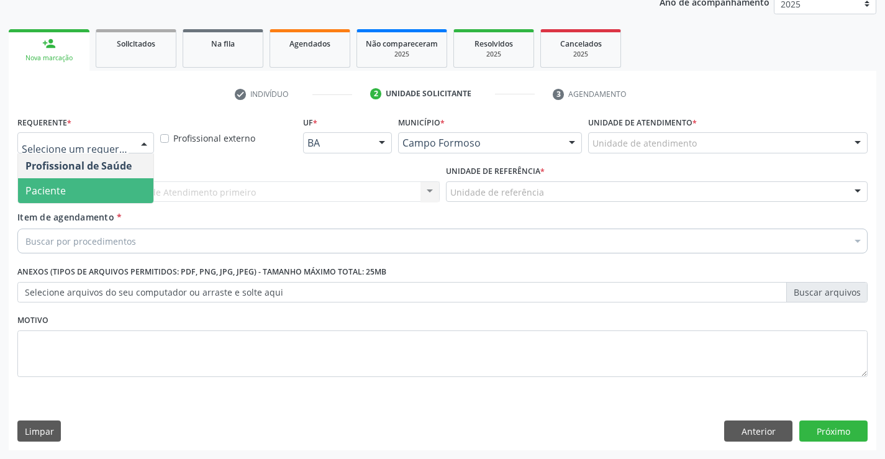
click at [77, 188] on span "Paciente" at bounding box center [85, 190] width 135 height 25
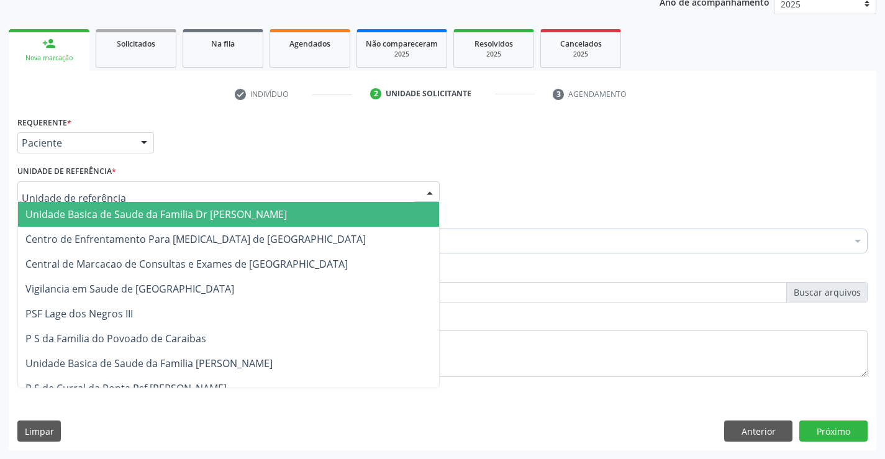
click at [181, 214] on span "Unidade Basica de Saude da Familia Dr [PERSON_NAME]" at bounding box center [156, 214] width 262 height 14
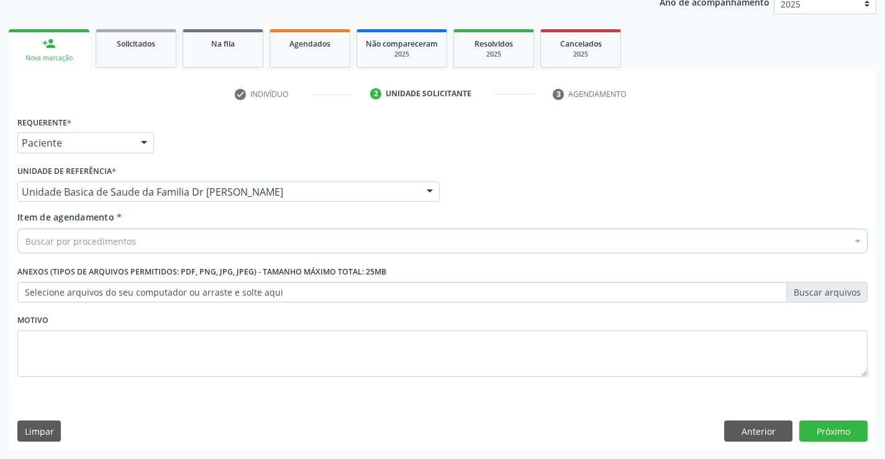
click at [134, 244] on div "Buscar por procedimentos" at bounding box center [442, 241] width 850 height 25
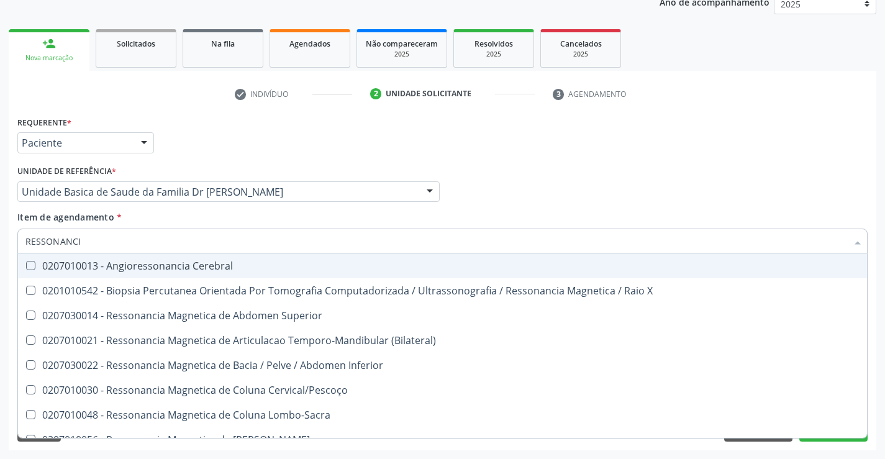
type input "RESSONANCIA"
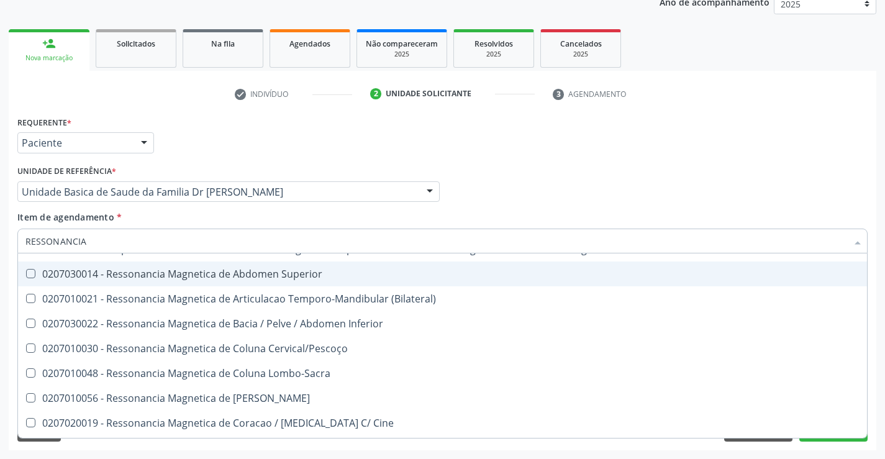
scroll to position [62, 0]
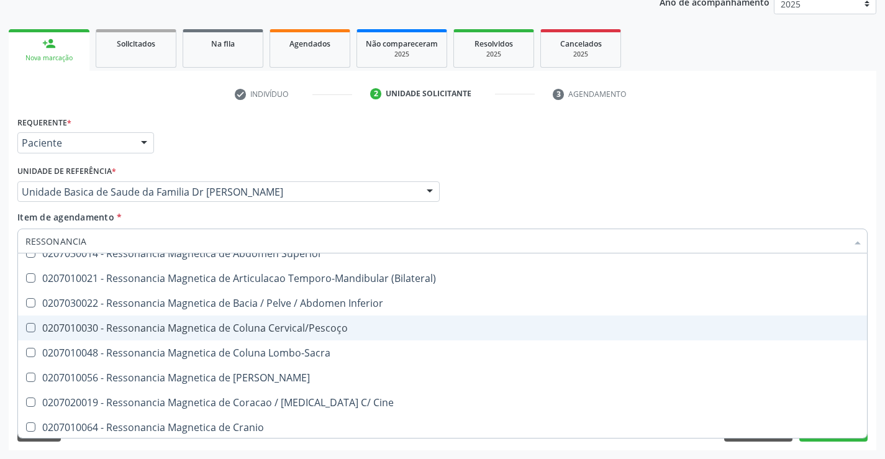
click at [295, 330] on div "0207010030 - Ressonancia Magnetica de Coluna Cervical/Pescoço" at bounding box center [442, 328] width 834 height 10
checkbox Cervical\/Pescoço "true"
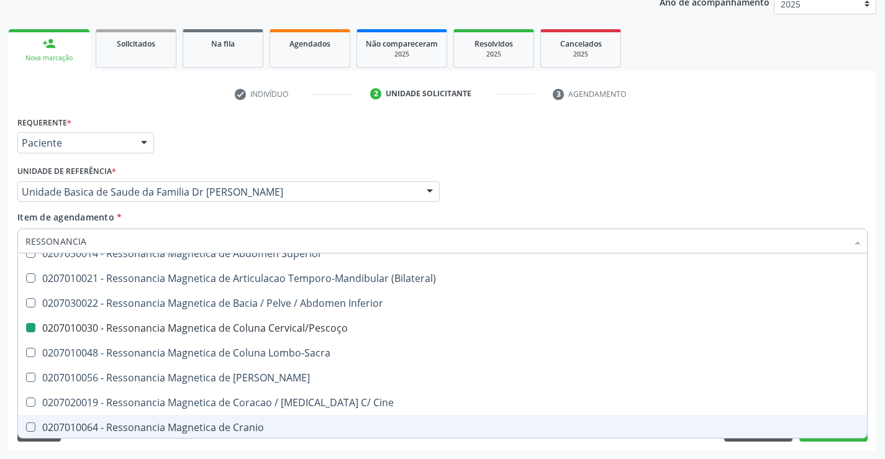
click at [872, 402] on div "Requerente * Paciente Profissional de Saúde Paciente Nenhum resultado encontrad…" at bounding box center [443, 281] width 868 height 337
checkbox X "true"
checkbox Cervical\/Pescoço "false"
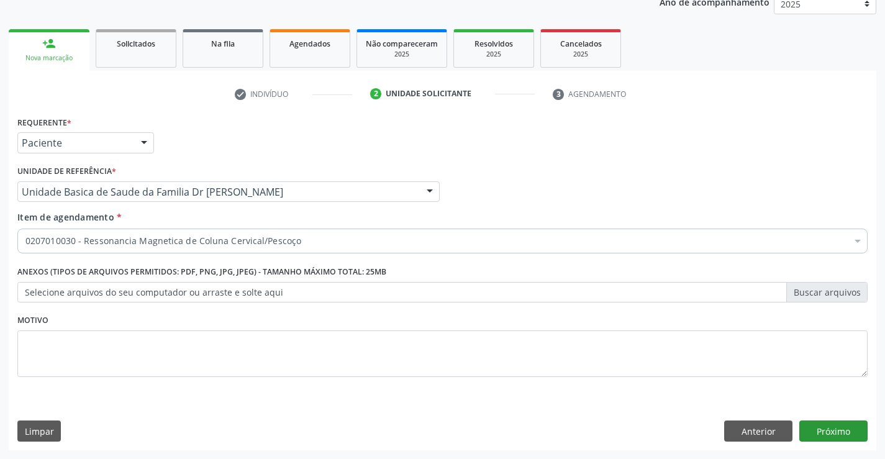
scroll to position [0, 0]
click at [835, 432] on button "Próximo" at bounding box center [833, 431] width 68 height 21
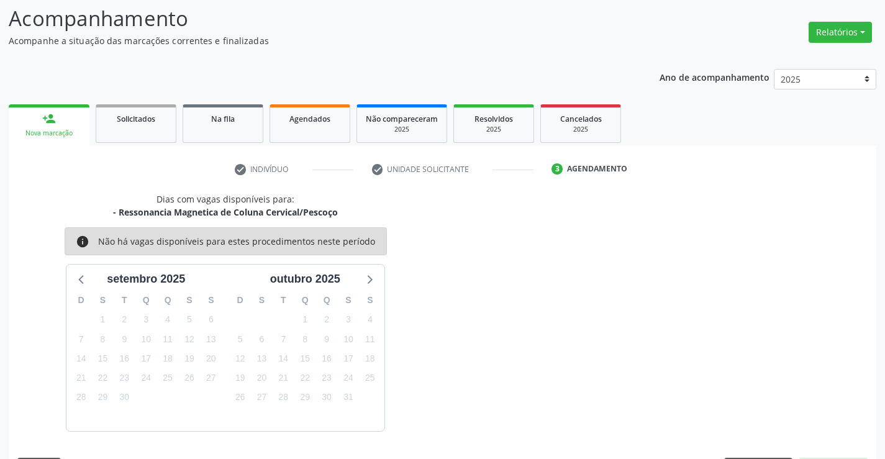
scroll to position [118, 0]
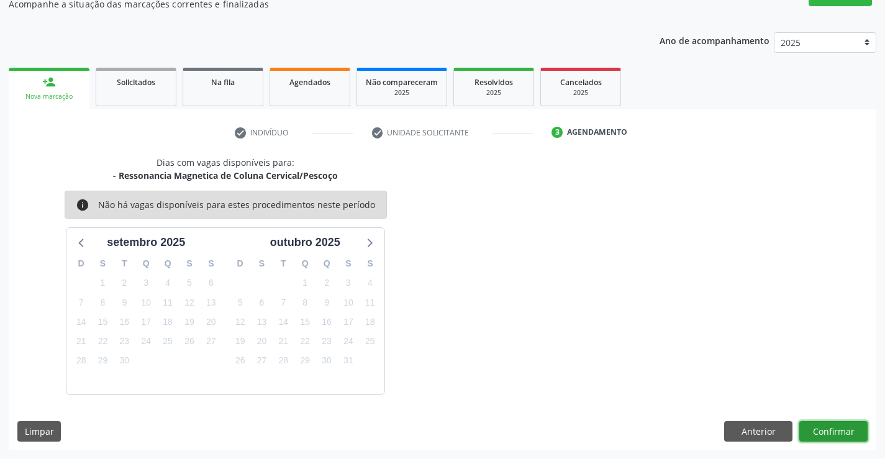
click at [835, 431] on button "Confirmar" at bounding box center [833, 431] width 68 height 21
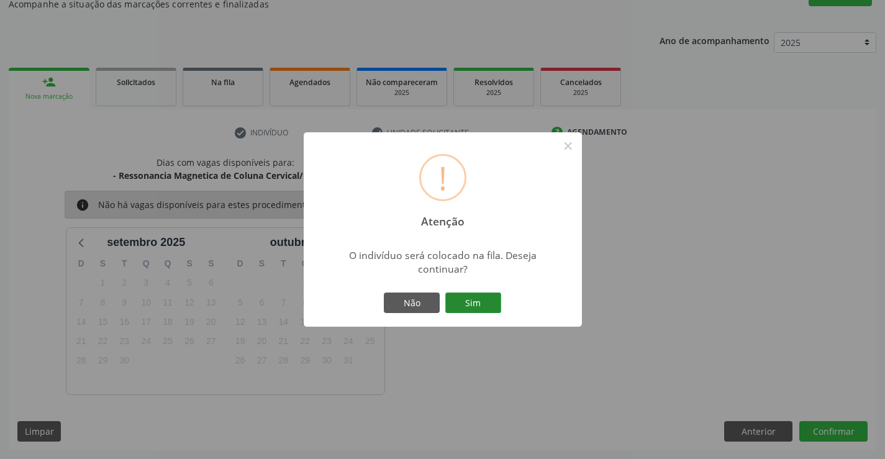
click at [483, 299] on button "Sim" at bounding box center [473, 303] width 56 height 21
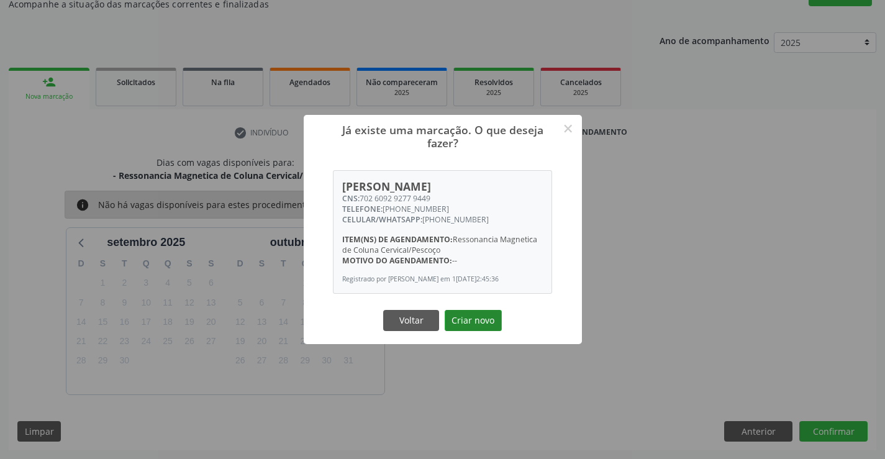
click at [459, 323] on button "Criar novo" at bounding box center [473, 320] width 57 height 21
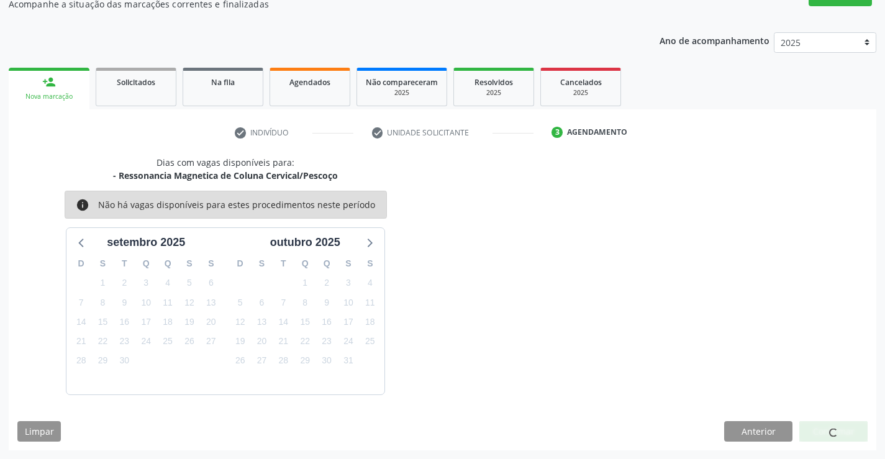
scroll to position [0, 0]
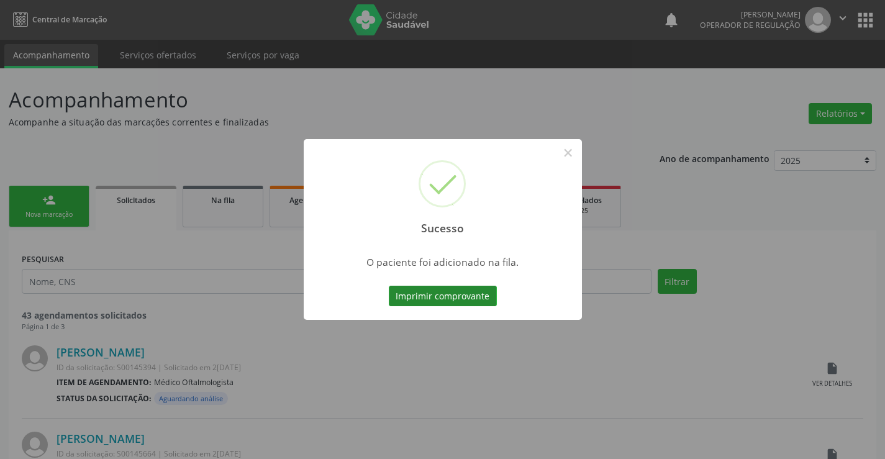
click at [441, 291] on button "Imprimir comprovante" at bounding box center [443, 296] width 108 height 21
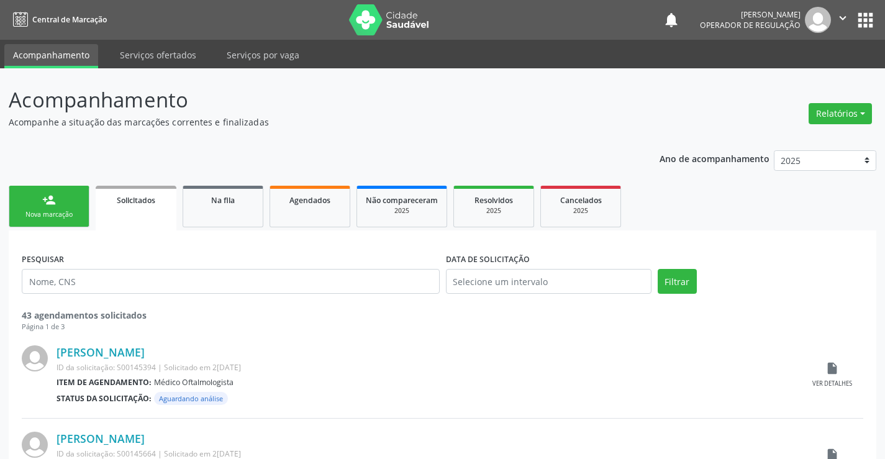
click at [58, 199] on link "person_add Nova marcação" at bounding box center [49, 207] width 81 height 42
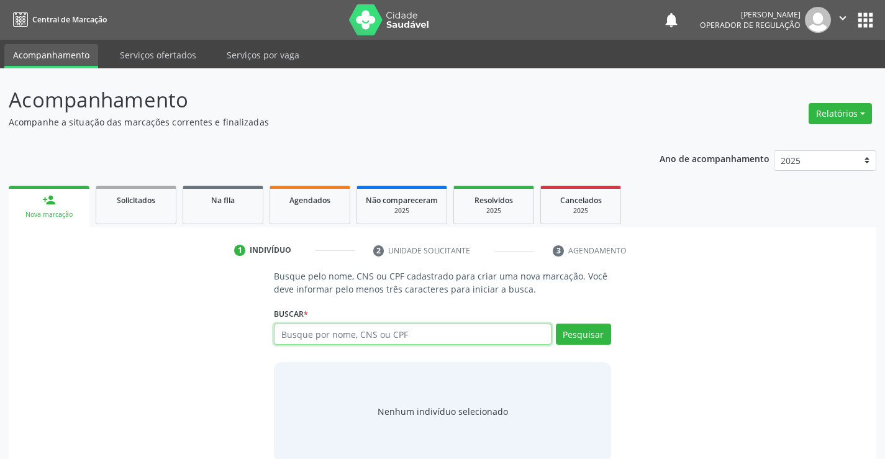
click at [378, 333] on input "text" at bounding box center [412, 334] width 277 height 21
type input "704803001920440"
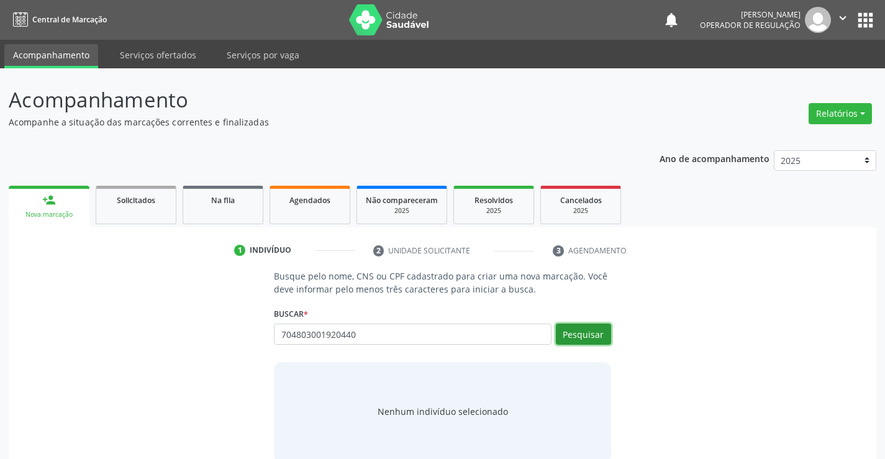
click at [594, 332] on button "Pesquisar" at bounding box center [583, 334] width 55 height 21
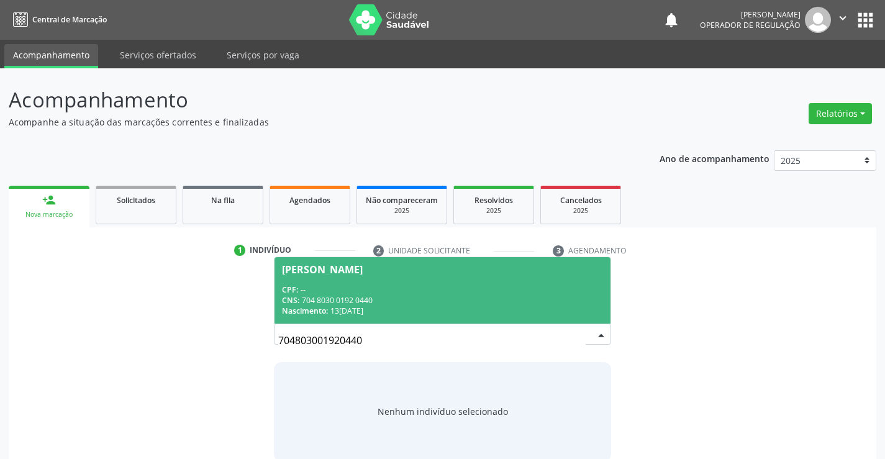
click at [400, 285] on div "CPF: --" at bounding box center [442, 289] width 321 height 11
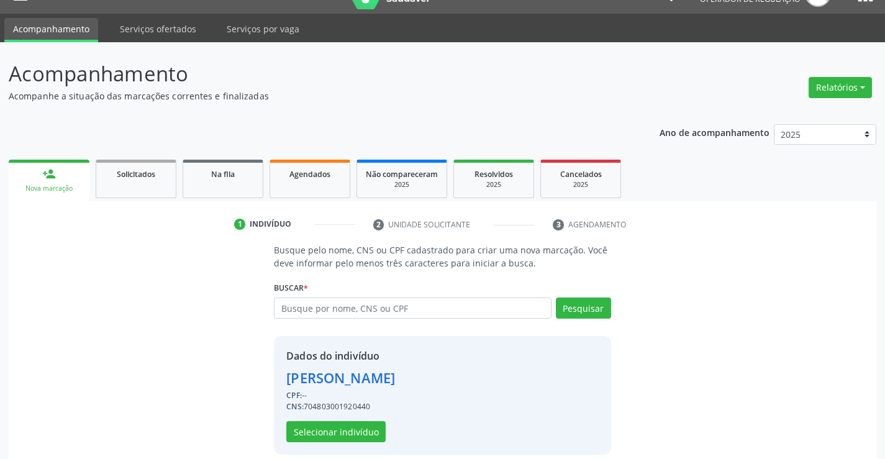
scroll to position [39, 0]
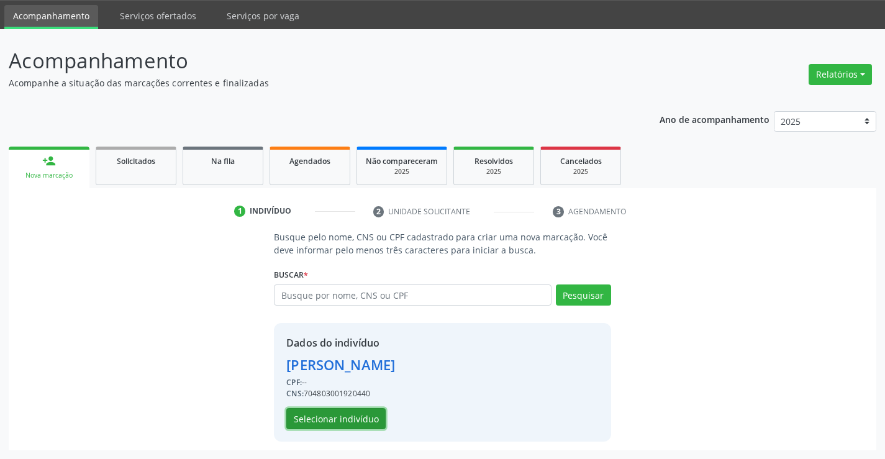
click at [335, 419] on button "Selecionar indivíduo" at bounding box center [335, 418] width 99 height 21
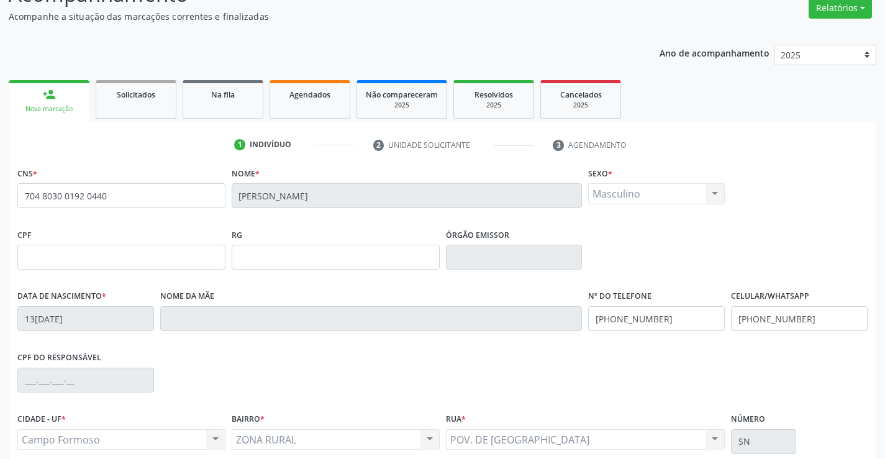
scroll to position [214, 0]
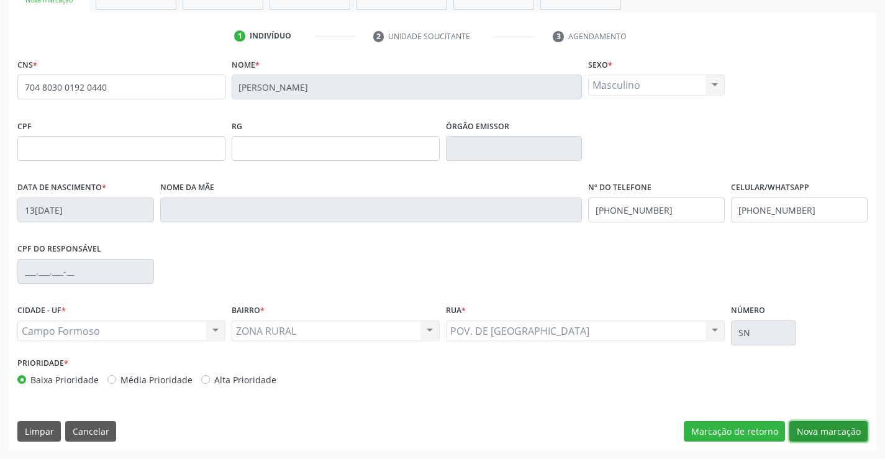
click at [832, 424] on button "Nova marcação" at bounding box center [828, 431] width 78 height 21
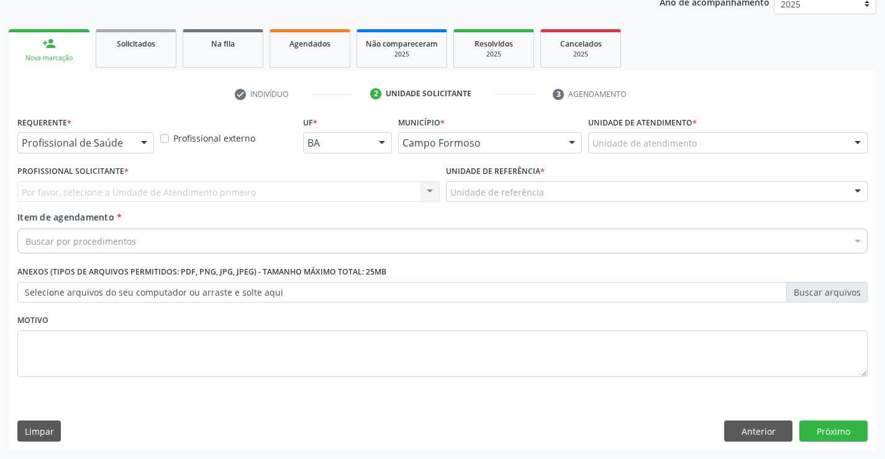
scroll to position [157, 0]
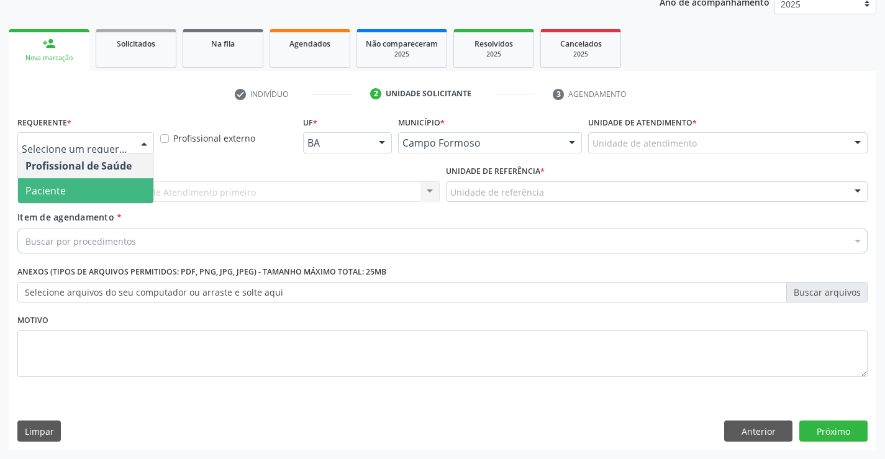
click at [83, 188] on span "Paciente" at bounding box center [85, 190] width 135 height 25
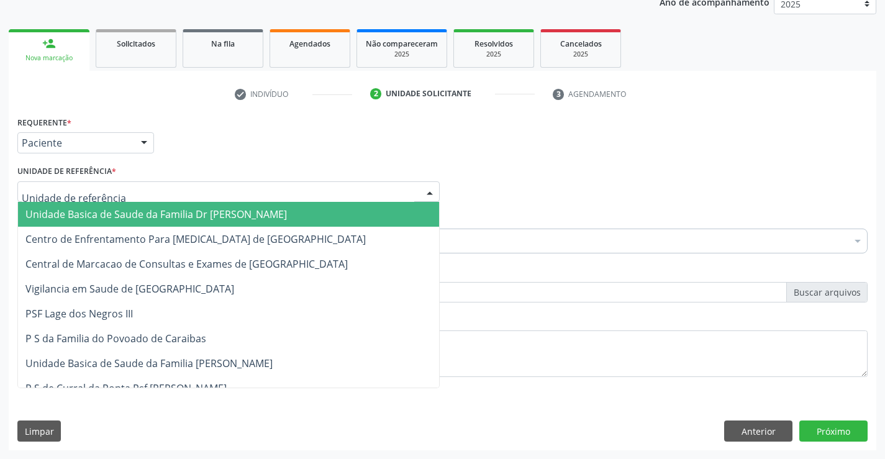
click at [130, 209] on span "Unidade Basica de Saude da Familia Dr [PERSON_NAME]" at bounding box center [156, 214] width 262 height 14
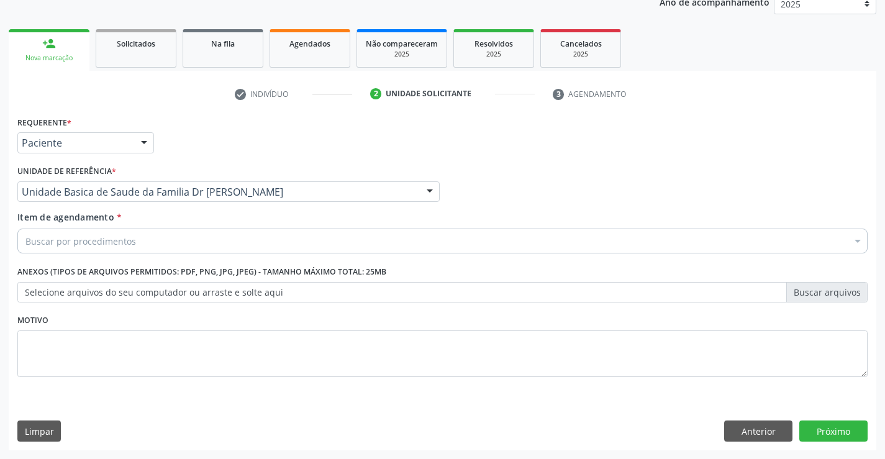
click at [168, 244] on div "Buscar por procedimentos" at bounding box center [442, 241] width 850 height 25
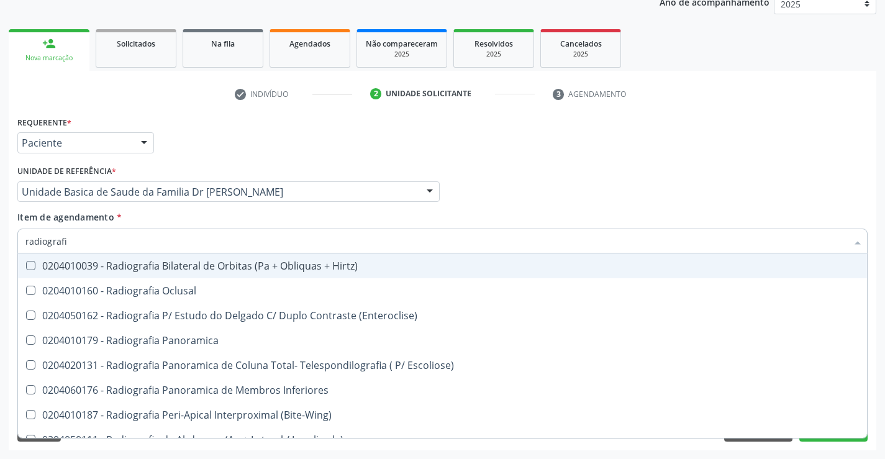
type input "radiografia"
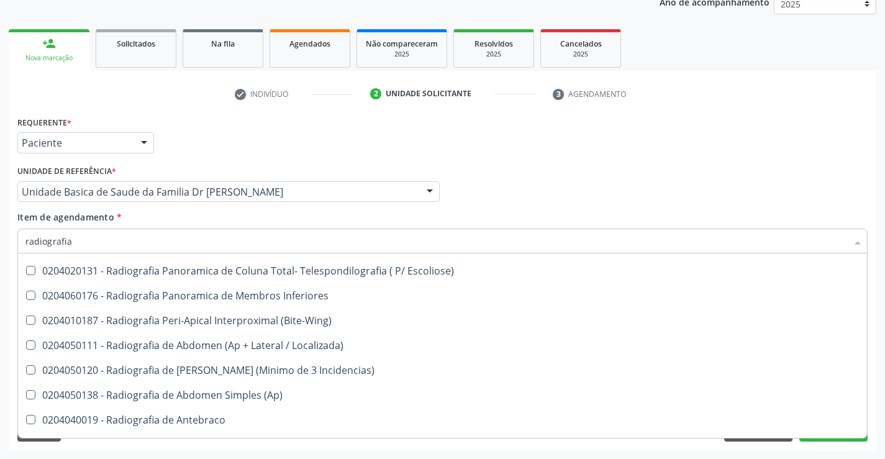
scroll to position [124, 0]
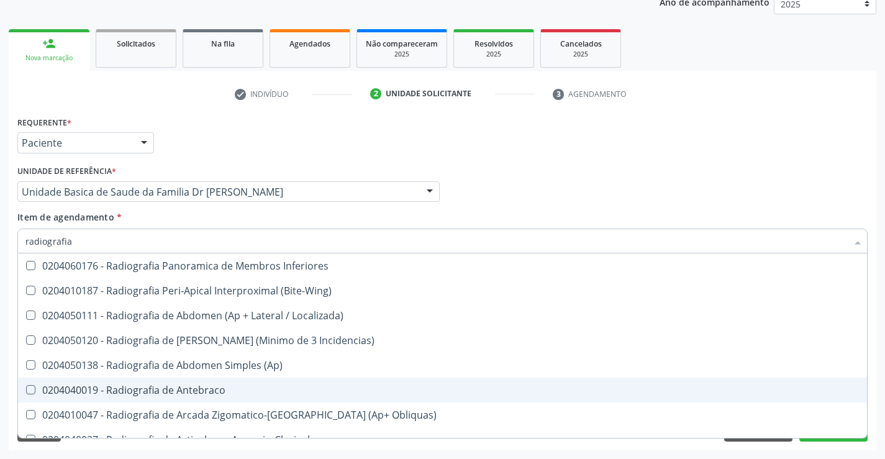
click at [235, 386] on div "0204040019 - Radiografia de Antebraco" at bounding box center [442, 390] width 834 height 10
checkbox Antebraco "true"
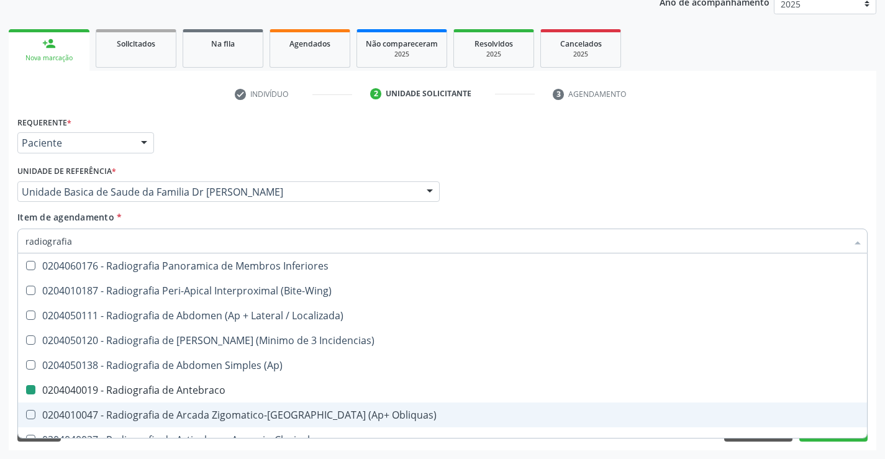
click at [882, 393] on div "Acompanhamento Acompanhe a situação das marcações correntes e finalizadas Relat…" at bounding box center [442, 185] width 885 height 547
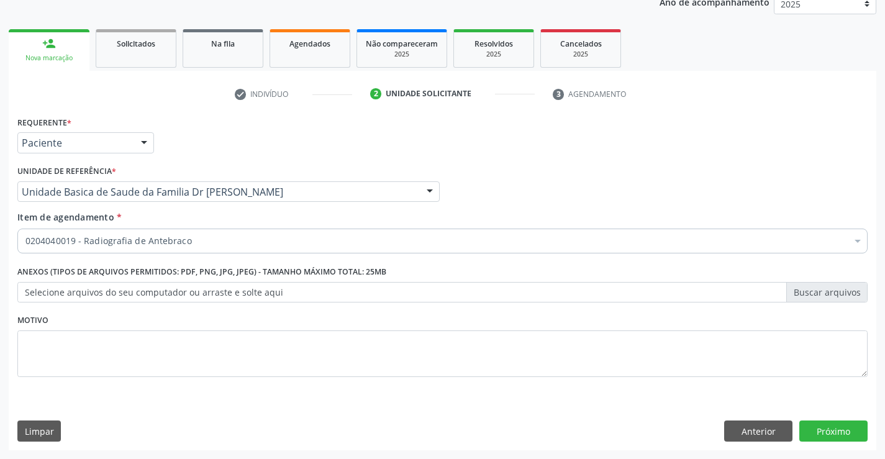
checkbox Antebraco "true"
checkbox Valvar "false"
click at [828, 434] on button "Próximo" at bounding box center [833, 431] width 68 height 21
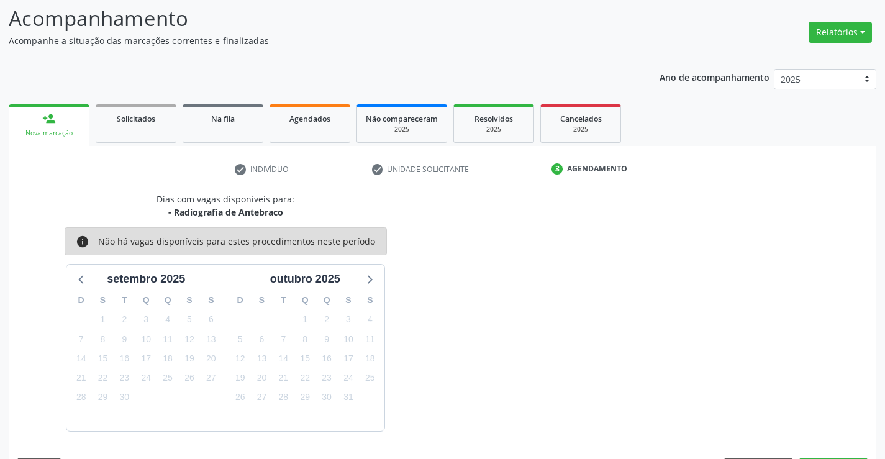
scroll to position [118, 0]
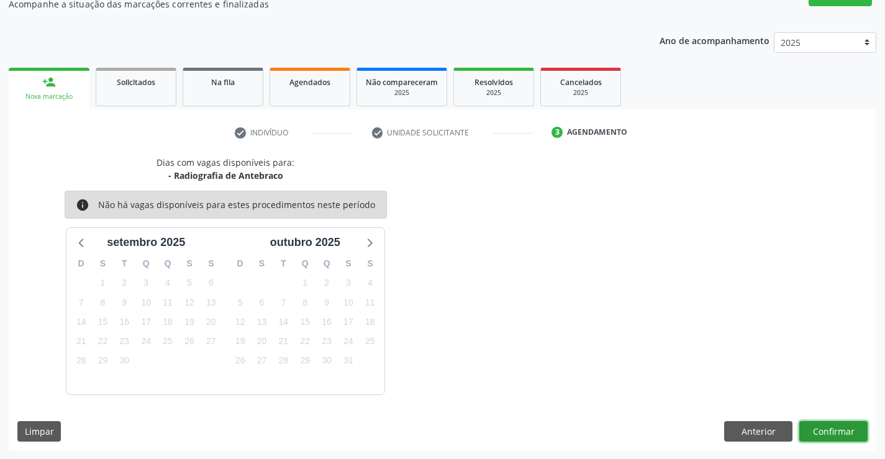
click at [828, 430] on button "Confirmar" at bounding box center [833, 431] width 68 height 21
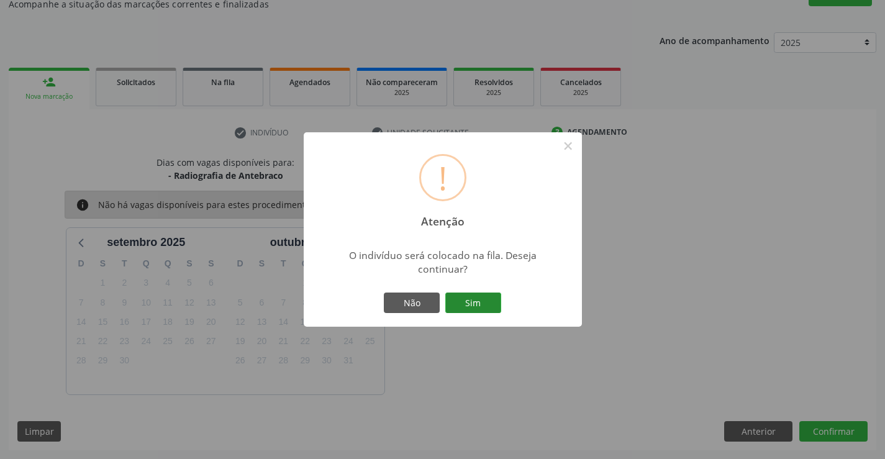
click at [466, 296] on button "Sim" at bounding box center [473, 303] width 56 height 21
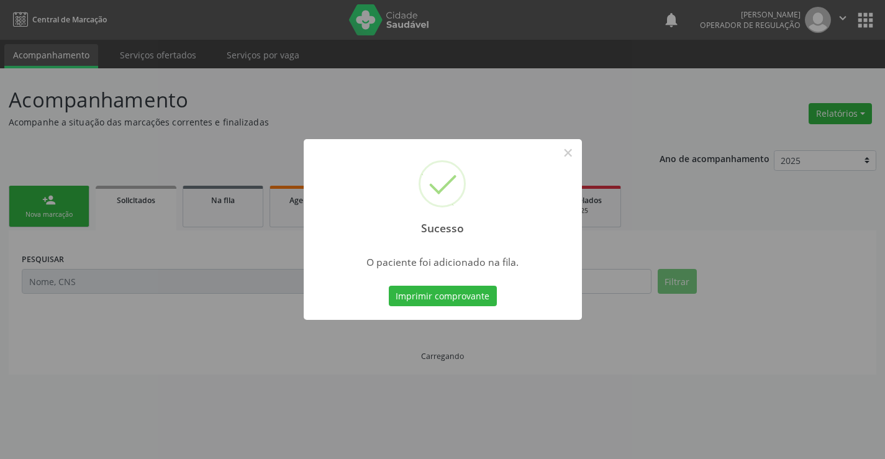
scroll to position [0, 0]
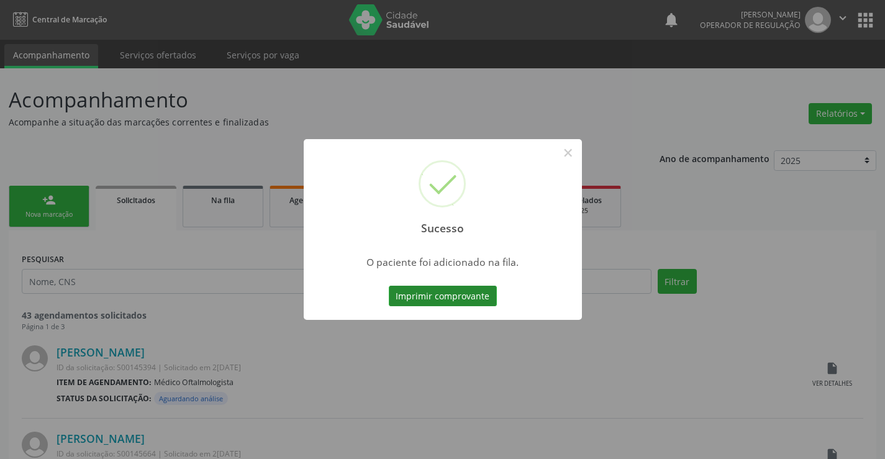
click at [444, 296] on button "Imprimir comprovante" at bounding box center [443, 296] width 108 height 21
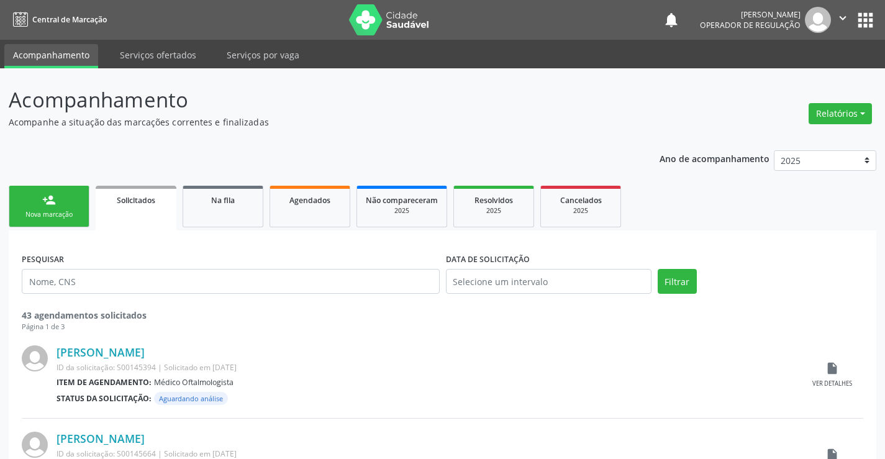
click at [58, 209] on link "person_add Nova marcação" at bounding box center [49, 207] width 81 height 42
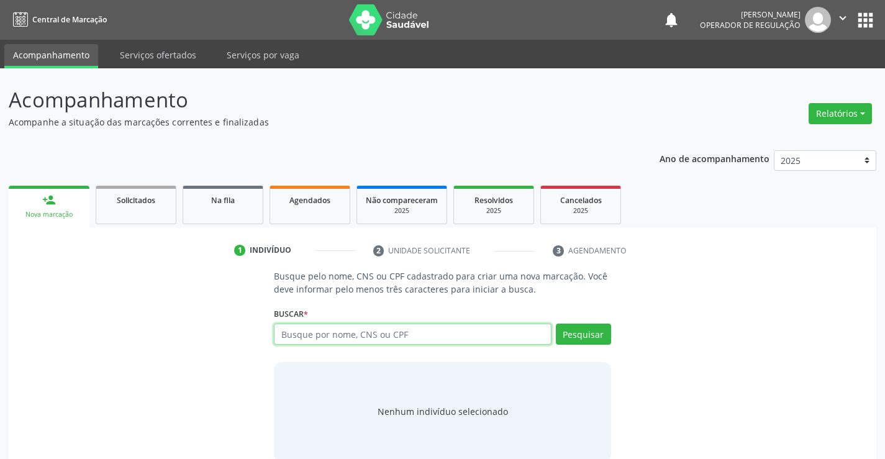
click at [386, 336] on input "text" at bounding box center [412, 334] width 277 height 21
click at [342, 332] on input "text" at bounding box center [412, 334] width 277 height 21
type input "700001296491301"
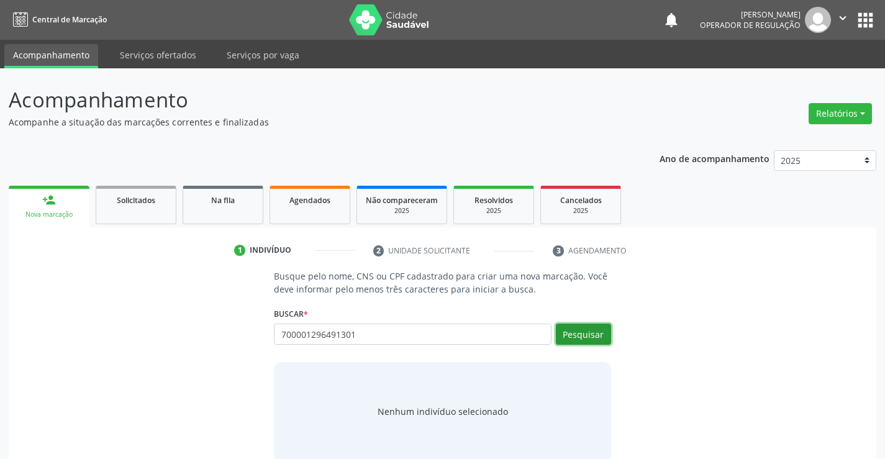
click at [586, 332] on button "Pesquisar" at bounding box center [583, 334] width 55 height 21
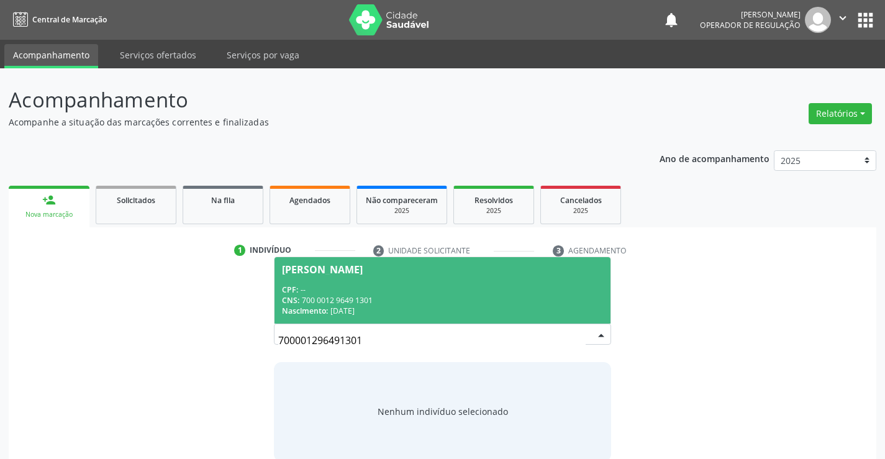
click at [396, 292] on div "CPF: --" at bounding box center [442, 289] width 321 height 11
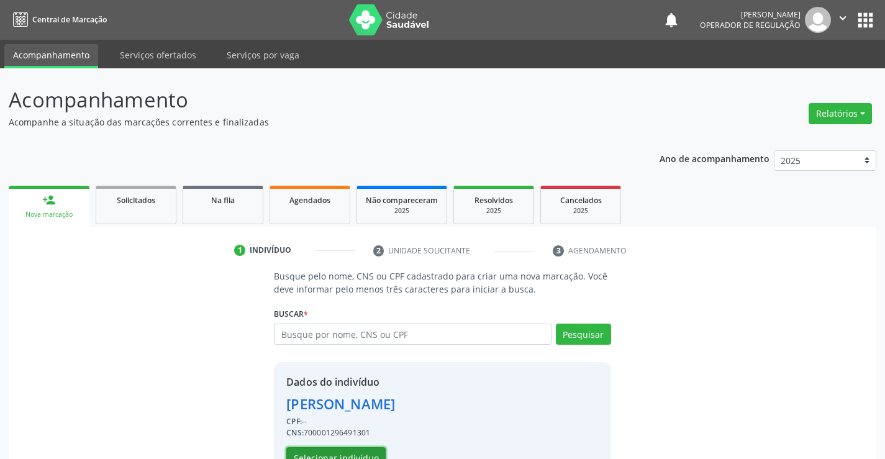
click at [321, 447] on button "Selecionar indivíduo" at bounding box center [335, 457] width 99 height 21
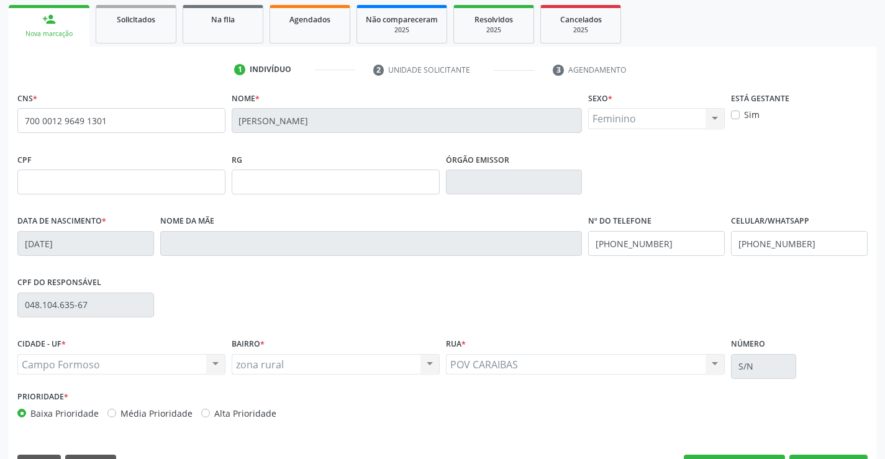
scroll to position [214, 0]
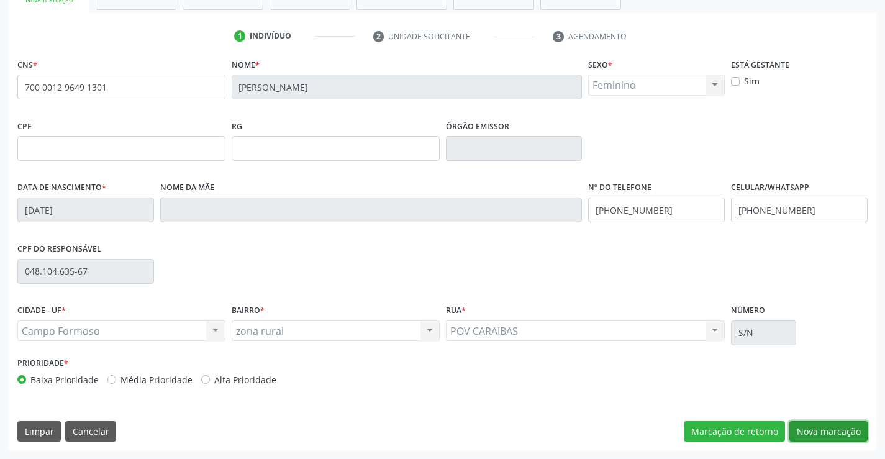
click at [826, 429] on button "Nova marcação" at bounding box center [828, 431] width 78 height 21
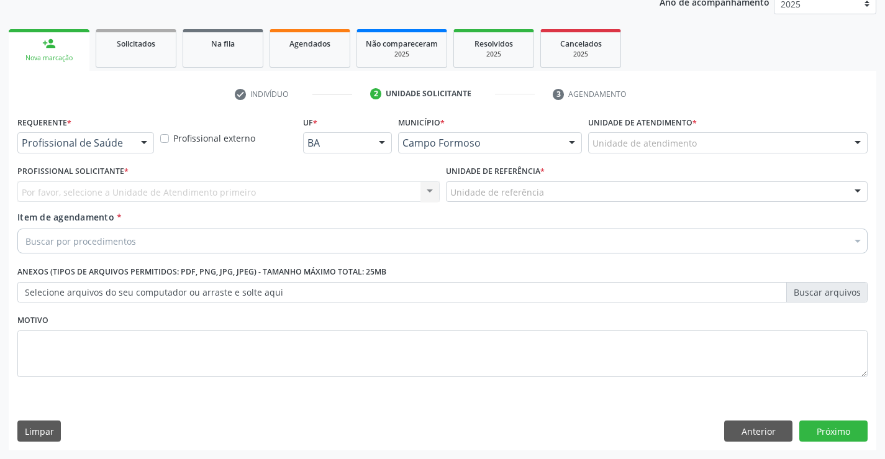
scroll to position [157, 0]
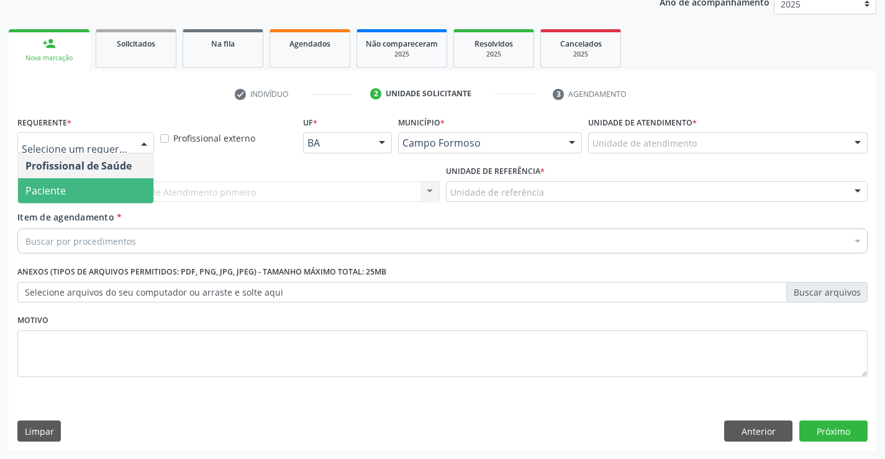
click at [61, 194] on span "Paciente" at bounding box center [45, 191] width 40 height 14
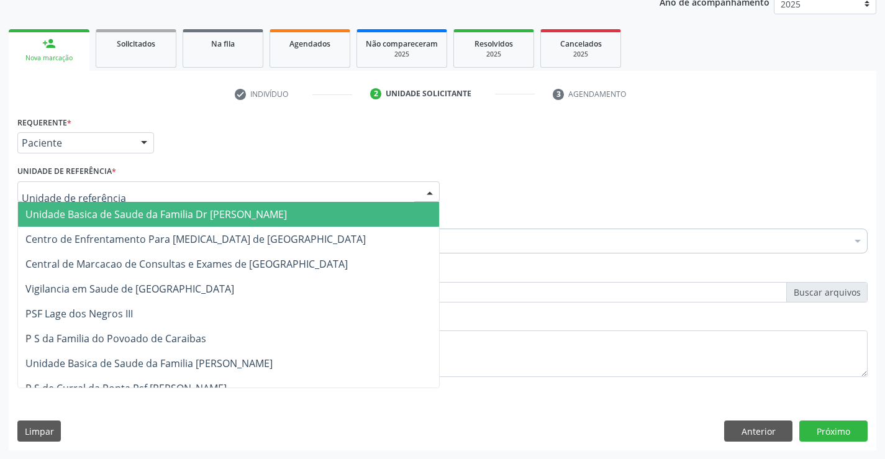
click at [110, 214] on span "Unidade Basica de Saude da Familia Dr [PERSON_NAME]" at bounding box center [156, 214] width 262 height 14
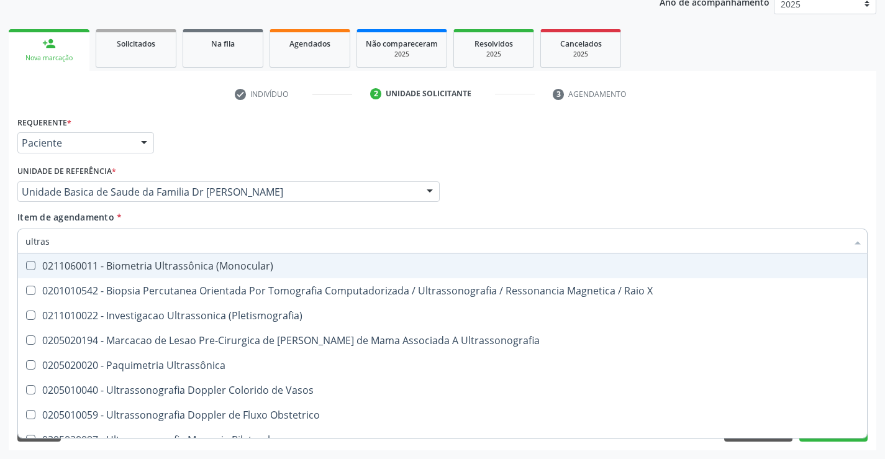
type input "ultrass"
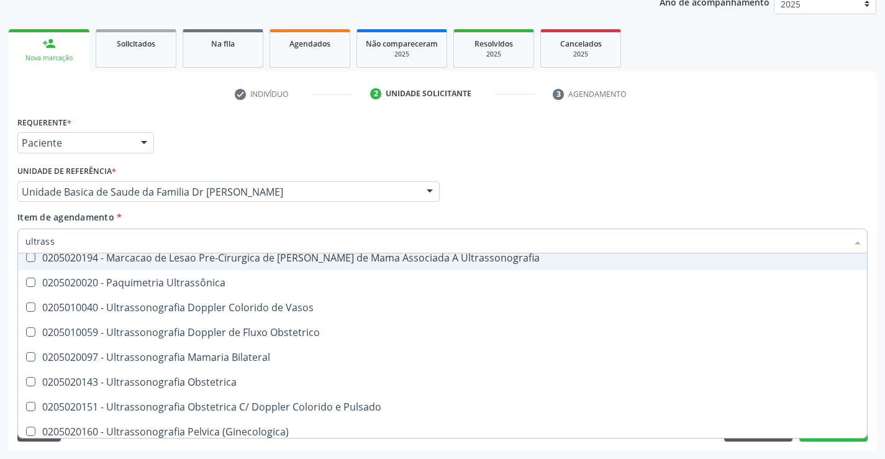
scroll to position [186, 0]
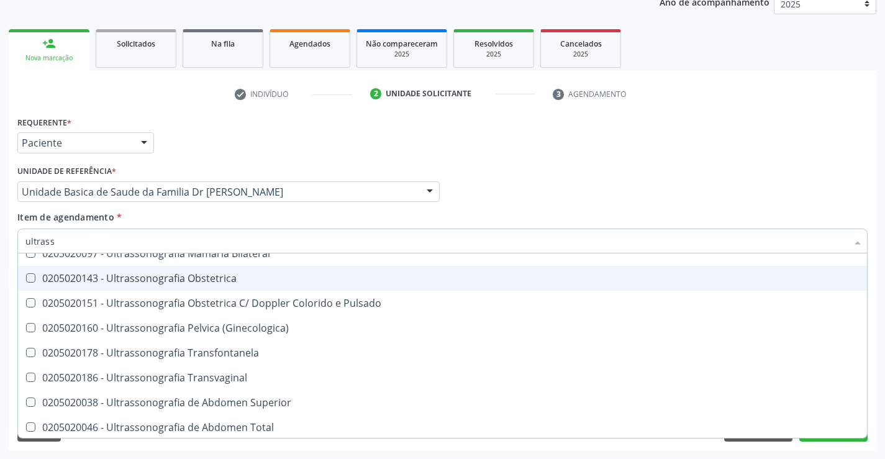
click at [252, 278] on div "0205020143 - Ultrassonografia Obstetrica" at bounding box center [442, 278] width 834 height 10
checkbox Obstetrica "true"
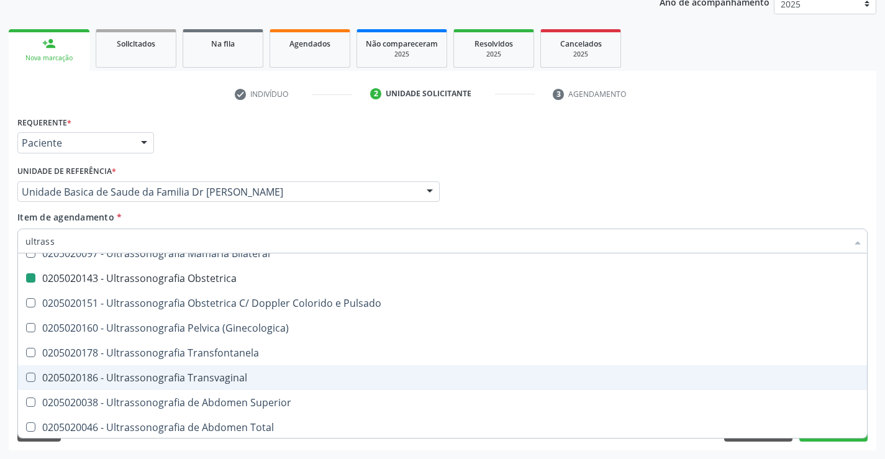
click at [875, 372] on div "Requerente * Paciente Profissional de Saúde Paciente Nenhum resultado encontrad…" at bounding box center [443, 281] width 868 height 337
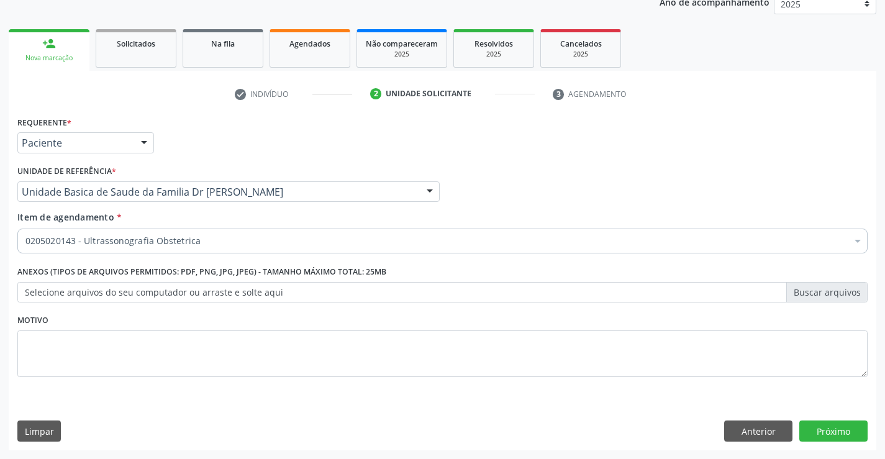
scroll to position [0, 0]
click at [833, 427] on button "Próximo" at bounding box center [833, 431] width 68 height 21
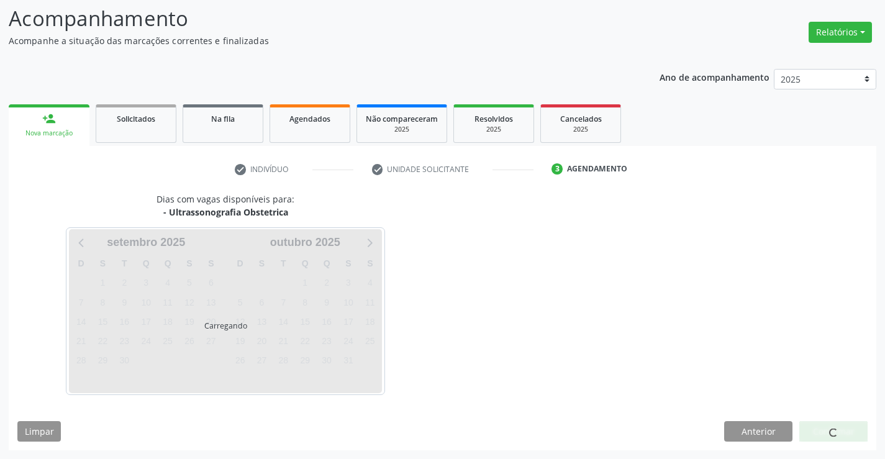
scroll to position [81, 0]
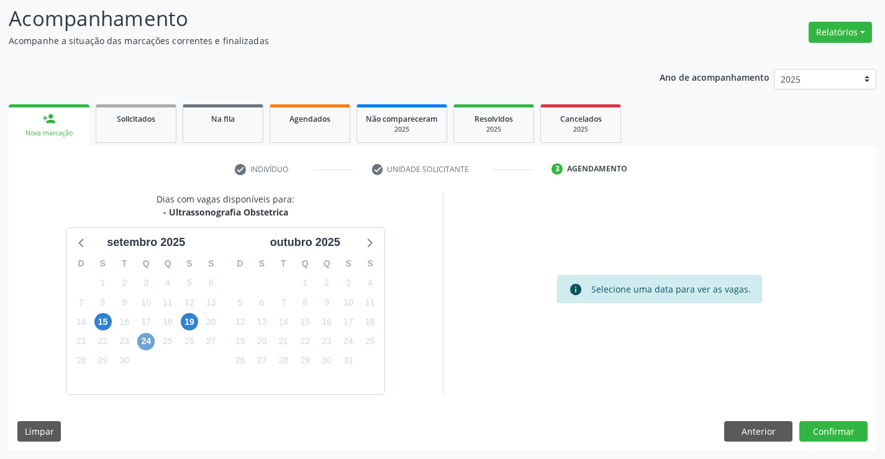
click at [143, 338] on span "24" at bounding box center [145, 341] width 17 height 17
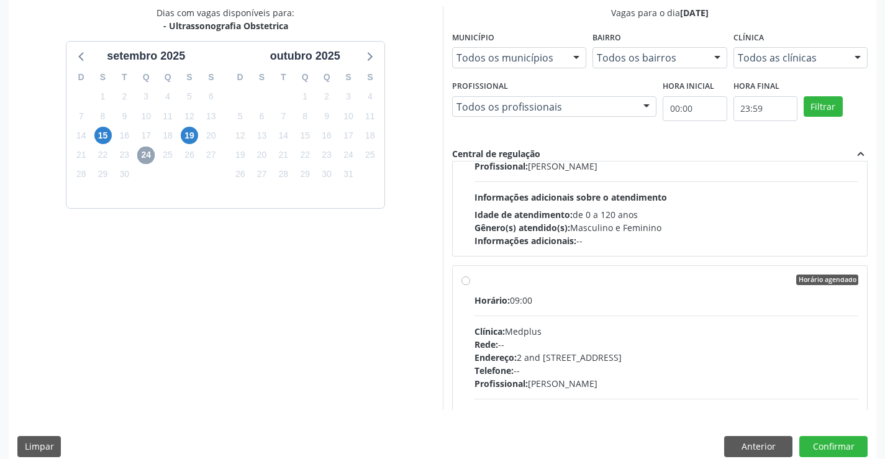
scroll to position [1118, 0]
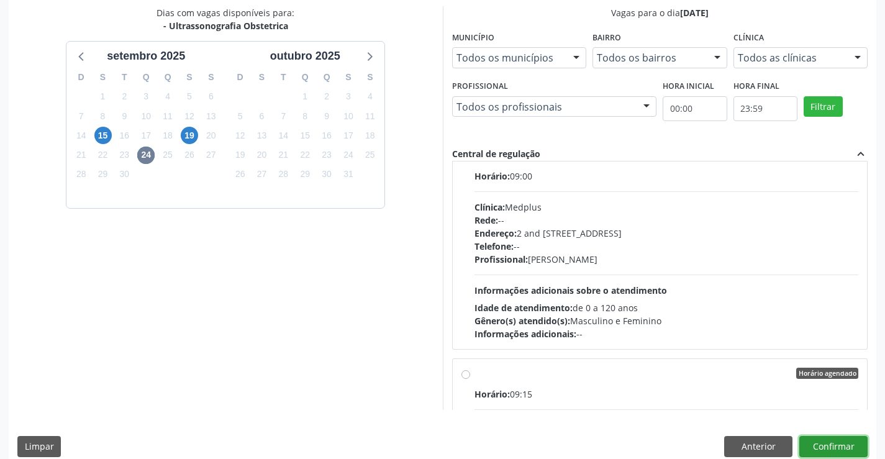
click at [840, 445] on button "Confirmar" at bounding box center [833, 446] width 68 height 21
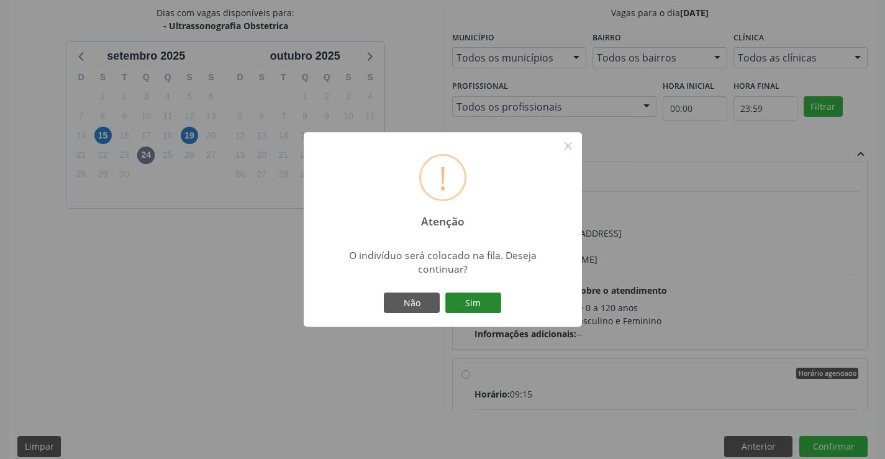
click at [471, 294] on button "Sim" at bounding box center [473, 303] width 56 height 21
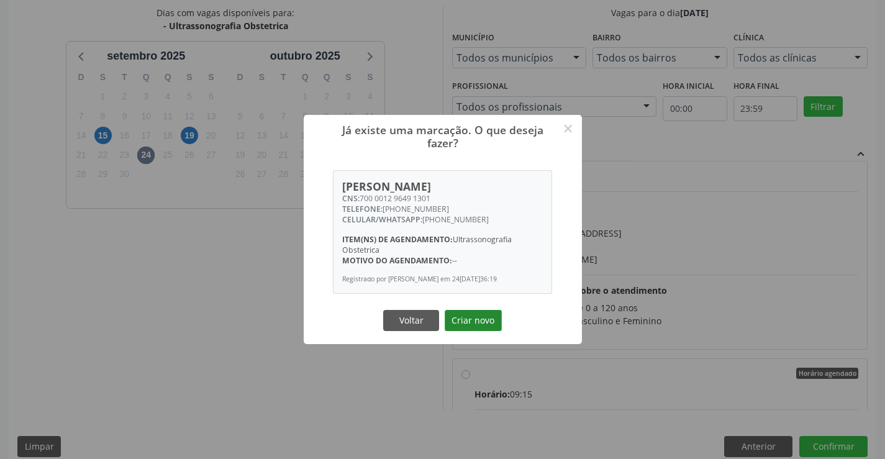
click at [473, 322] on button "Criar novo" at bounding box center [473, 320] width 57 height 21
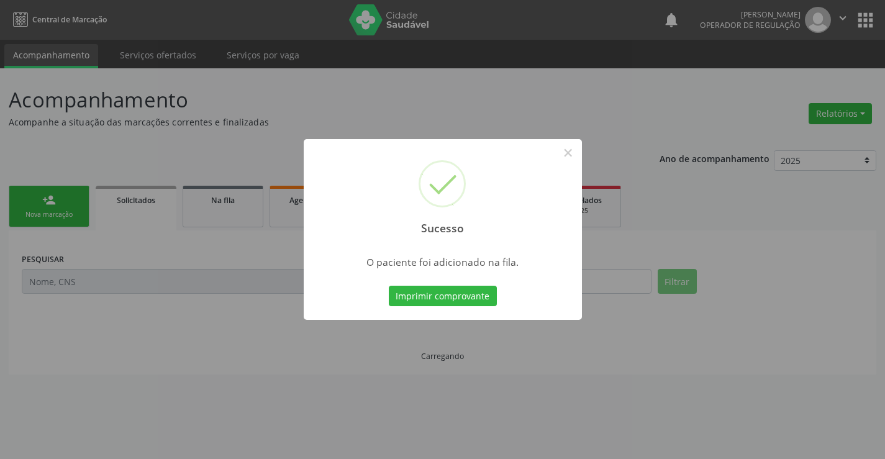
scroll to position [0, 0]
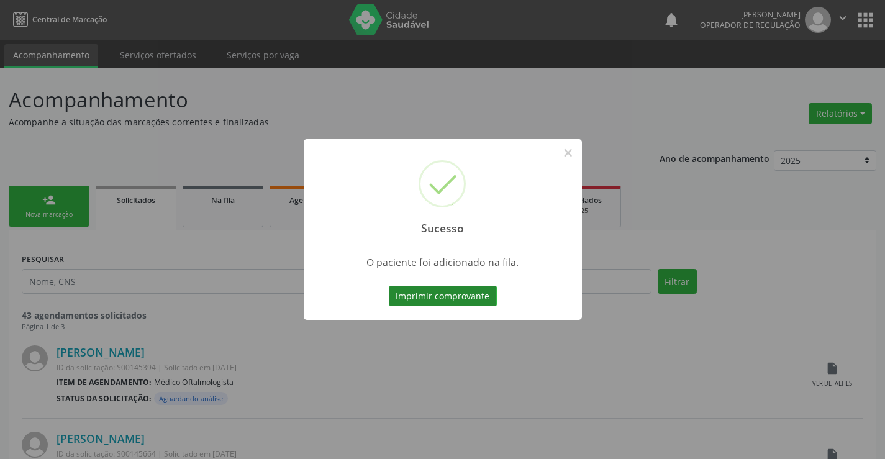
click at [441, 296] on button "Imprimir comprovante" at bounding box center [443, 296] width 108 height 21
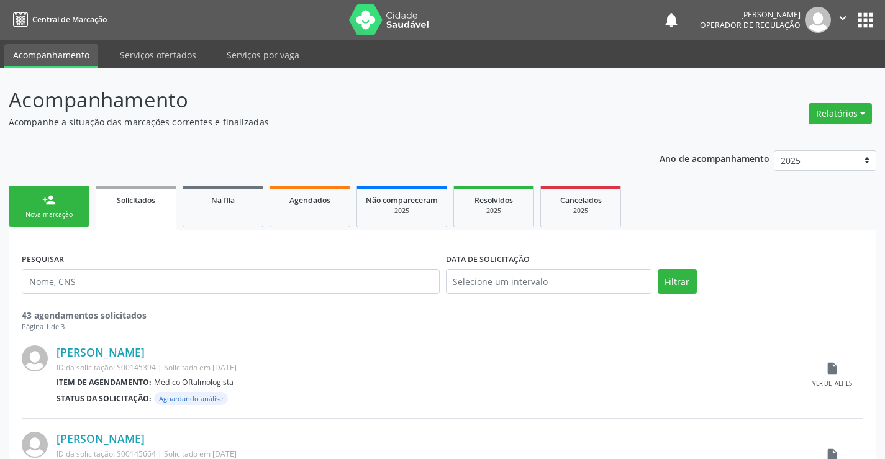
click at [57, 206] on link "person_add Nova marcação" at bounding box center [49, 207] width 81 height 42
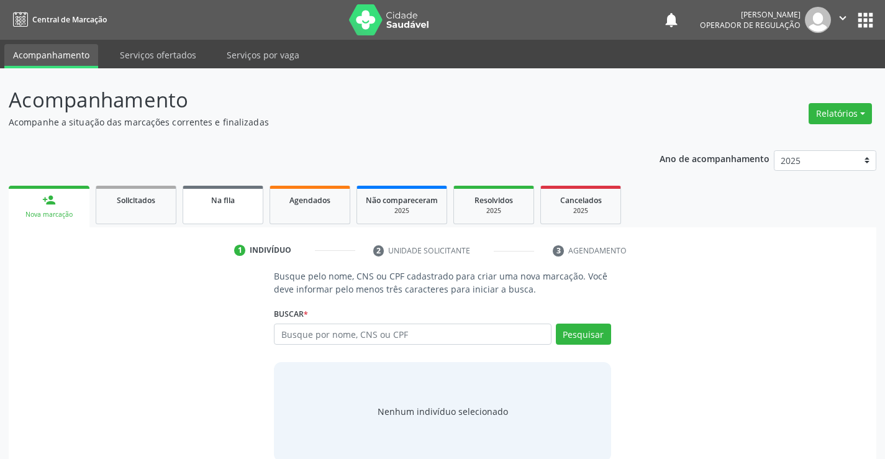
click at [228, 204] on span "Na fila" at bounding box center [223, 200] width 24 height 11
select select "8"
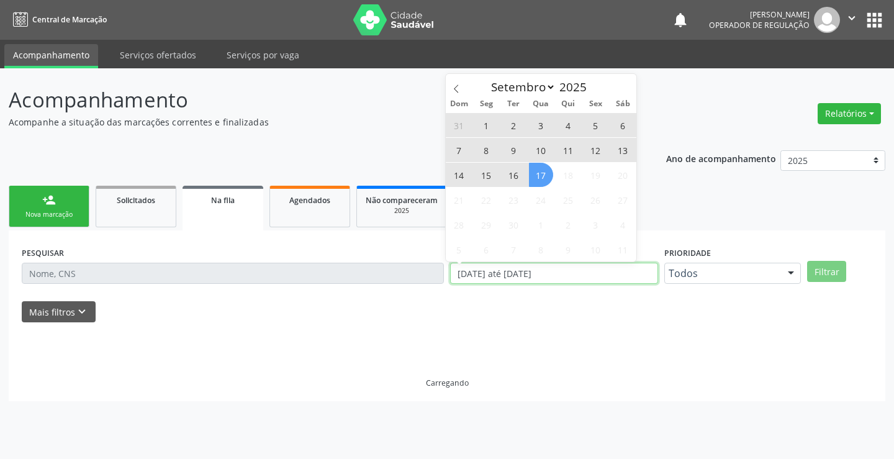
drag, startPoint x: 571, startPoint y: 278, endPoint x: 450, endPoint y: 281, distance: 121.2
click at [450, 281] on input "01/01/2023 até 17/09/2025" at bounding box center [554, 273] width 208 height 21
type input "2023"
select select "0"
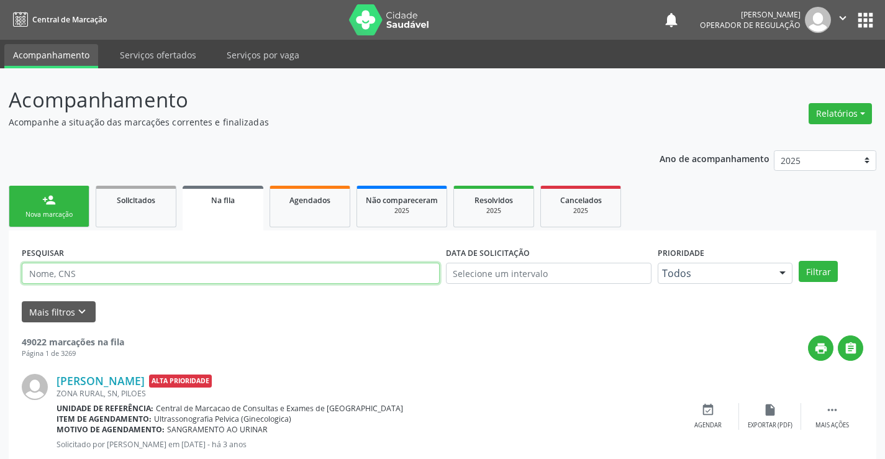
click at [217, 272] on input "text" at bounding box center [231, 273] width 418 height 21
type input "708209698096548"
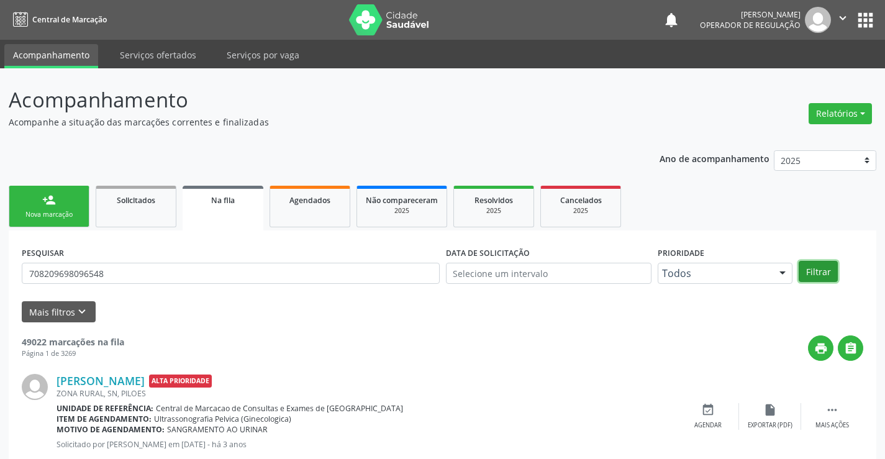
click at [820, 270] on button "Filtrar" at bounding box center [818, 271] width 39 height 21
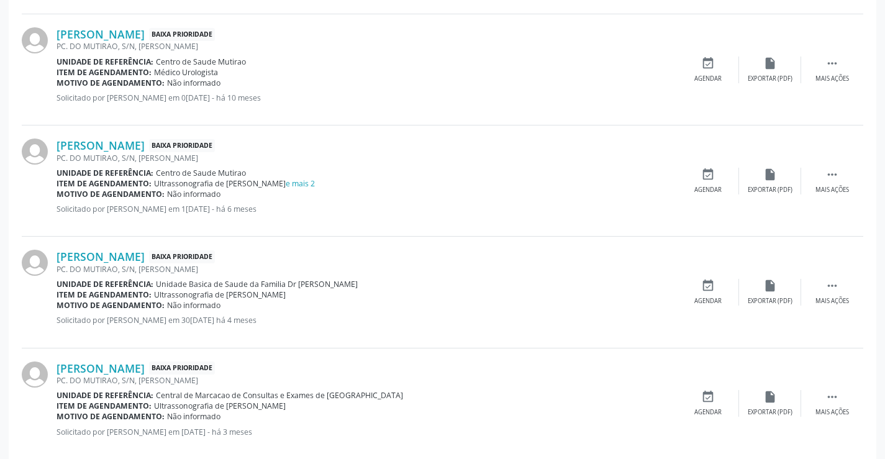
scroll to position [936, 0]
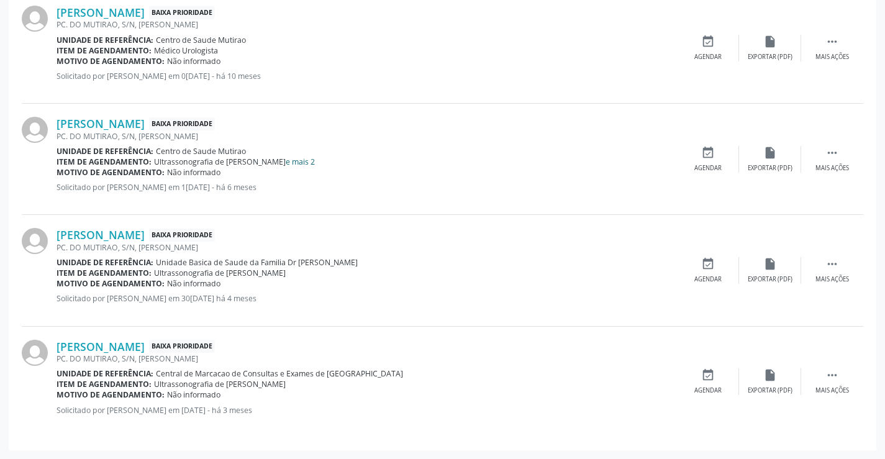
click at [307, 162] on link "e mais 2" at bounding box center [300, 162] width 29 height 11
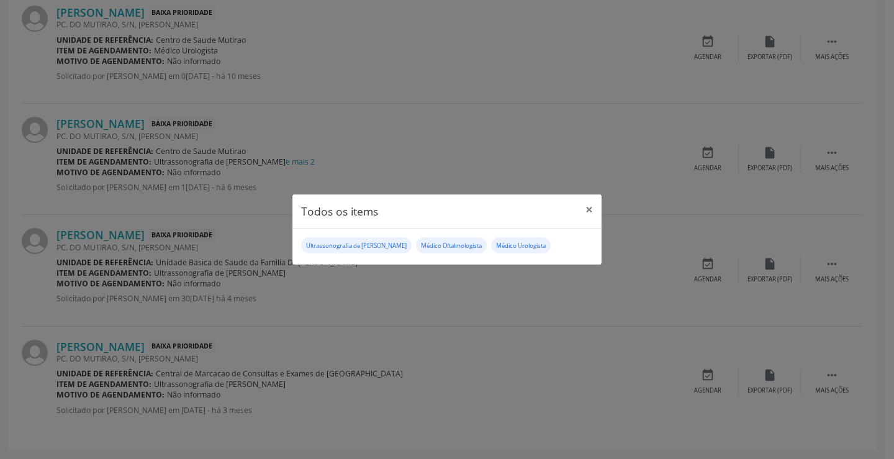
click at [456, 319] on div "Todos os items × Ultrassonografia de Aparelho Urinario Médico Oftalmologista Mé…" at bounding box center [447, 229] width 894 height 459
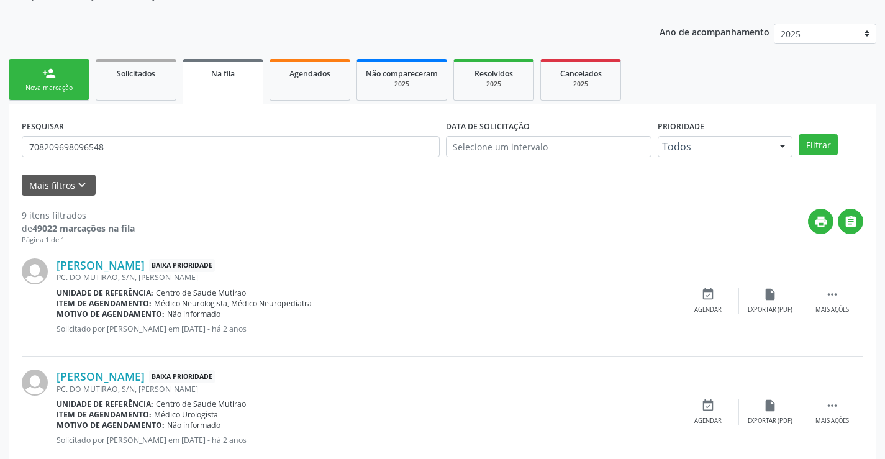
scroll to position [0, 0]
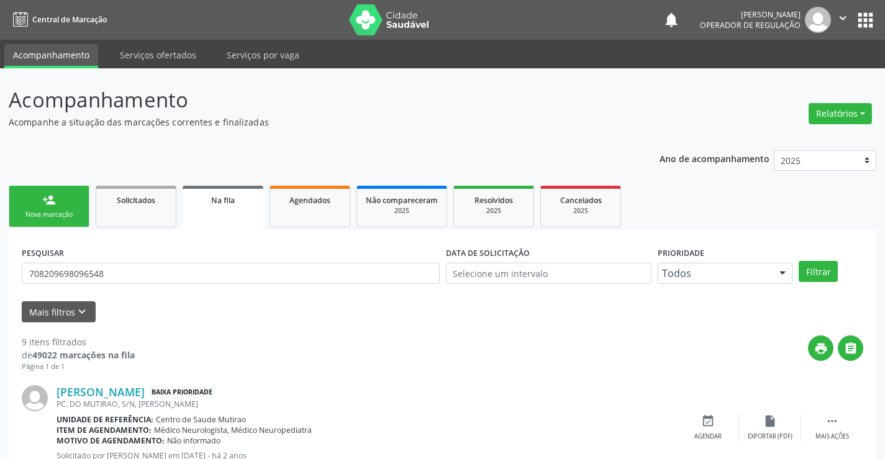
click at [46, 207] on link "person_add Nova marcação" at bounding box center [49, 207] width 81 height 42
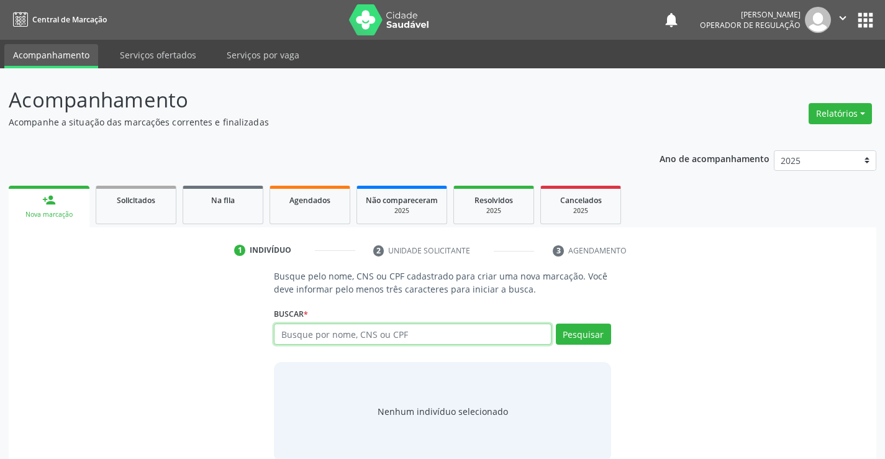
click at [384, 339] on input "text" at bounding box center [412, 334] width 277 height 21
click at [395, 332] on input "text" at bounding box center [412, 334] width 277 height 21
type input "706005328153042"
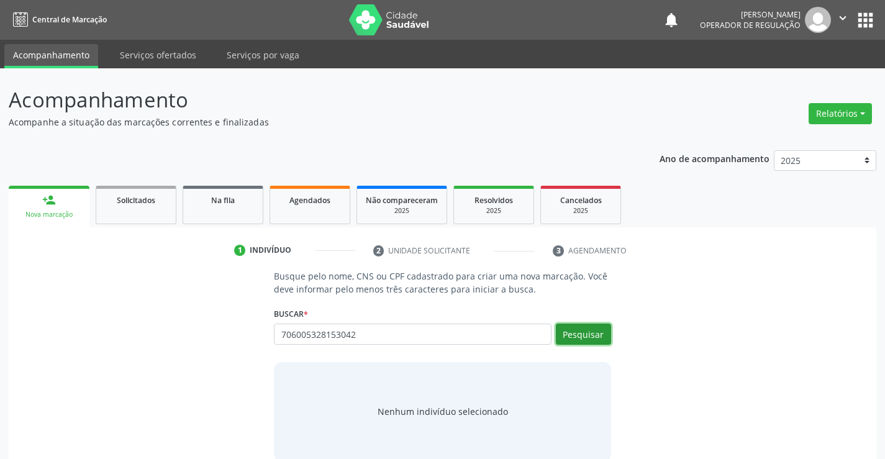
click at [583, 326] on button "Pesquisar" at bounding box center [583, 334] width 55 height 21
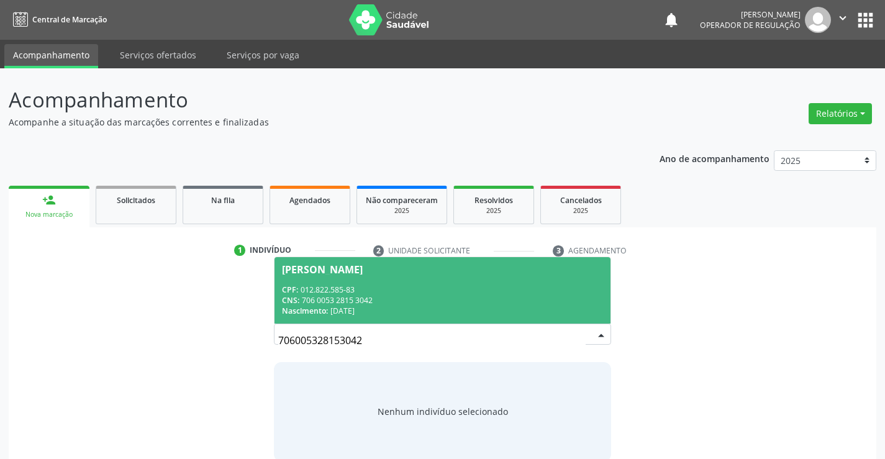
click at [368, 278] on span "Vera da Silva Santos CPF: 012.822.585-83 CNS: 706 0053 2815 3042 Nascimento: 20…" at bounding box center [442, 290] width 335 height 66
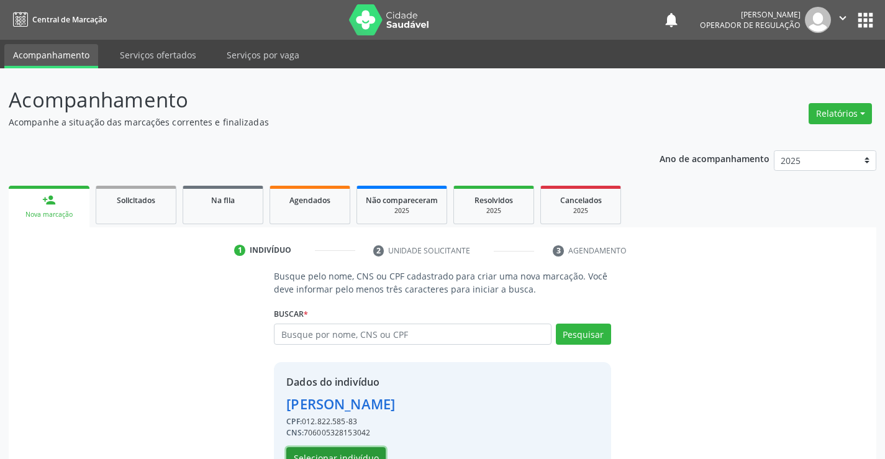
click at [335, 448] on button "Selecionar indivíduo" at bounding box center [335, 457] width 99 height 21
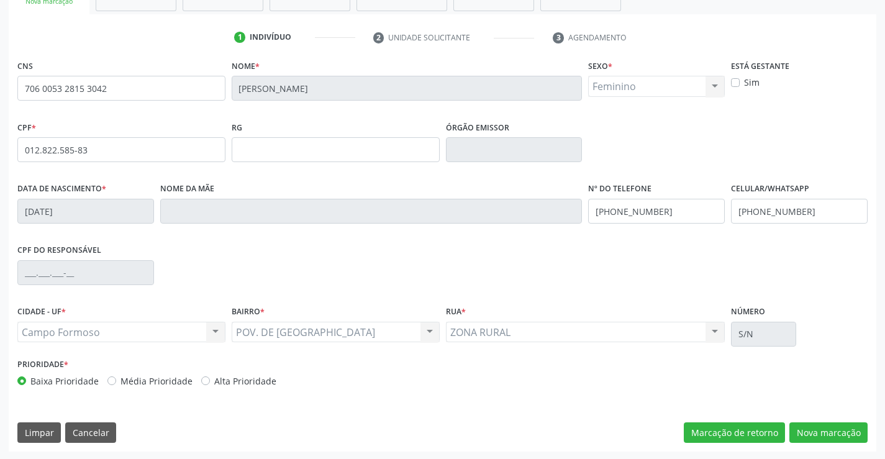
scroll to position [214, 0]
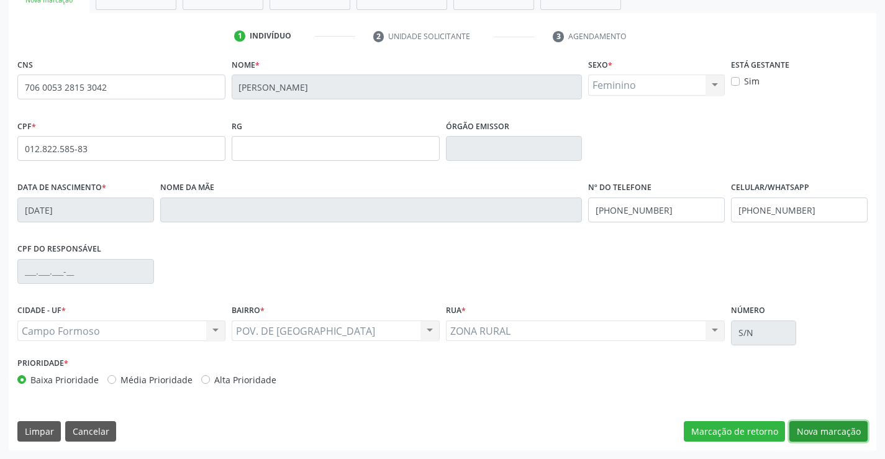
click at [827, 429] on button "Nova marcação" at bounding box center [828, 431] width 78 height 21
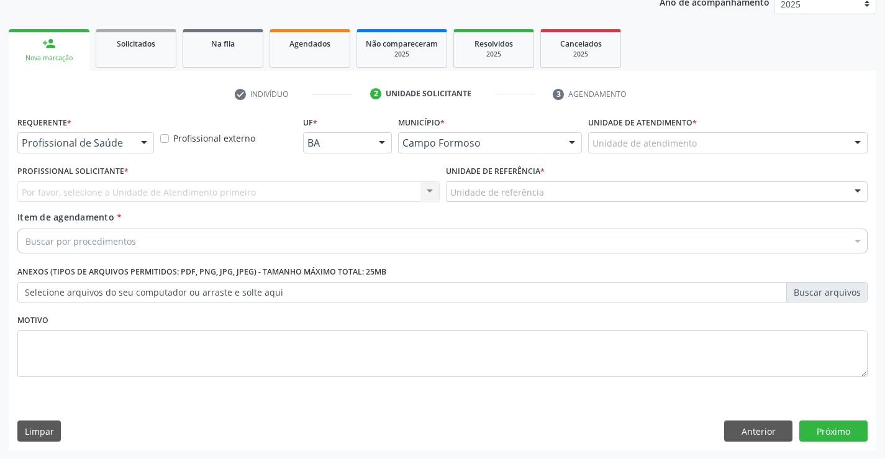
scroll to position [157, 0]
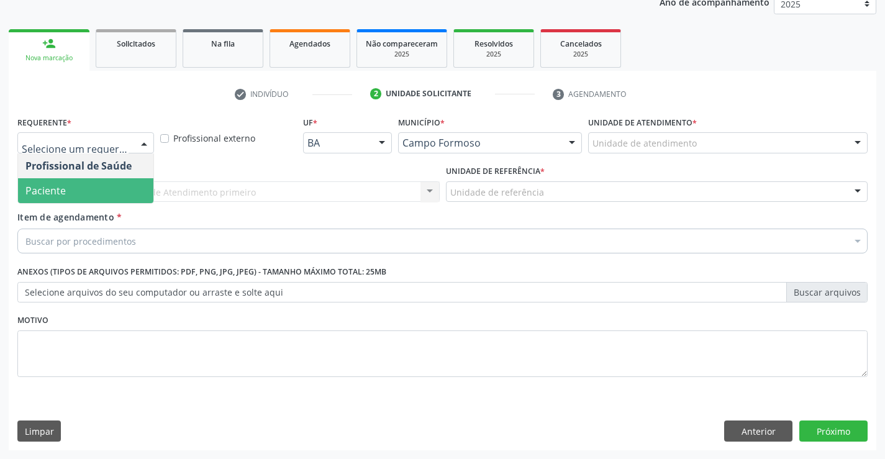
click at [69, 188] on span "Paciente" at bounding box center [85, 190] width 135 height 25
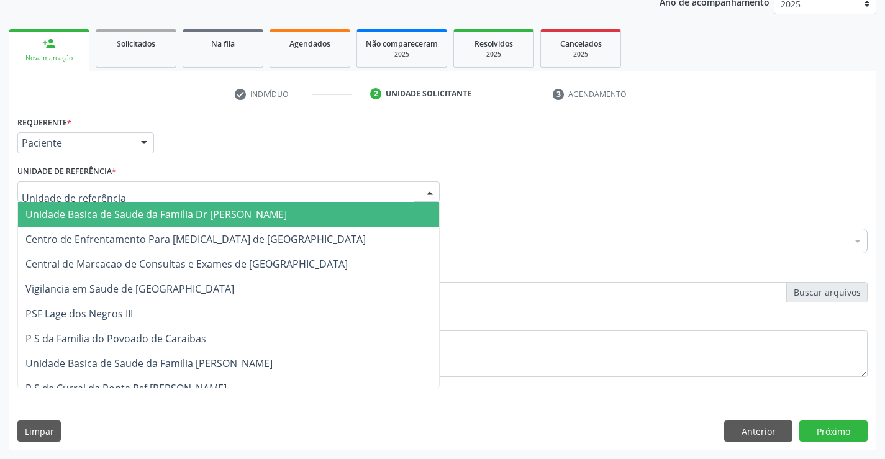
click at [120, 218] on span "Unidade Basica de Saude da Familia Dr [PERSON_NAME]" at bounding box center [156, 214] width 262 height 14
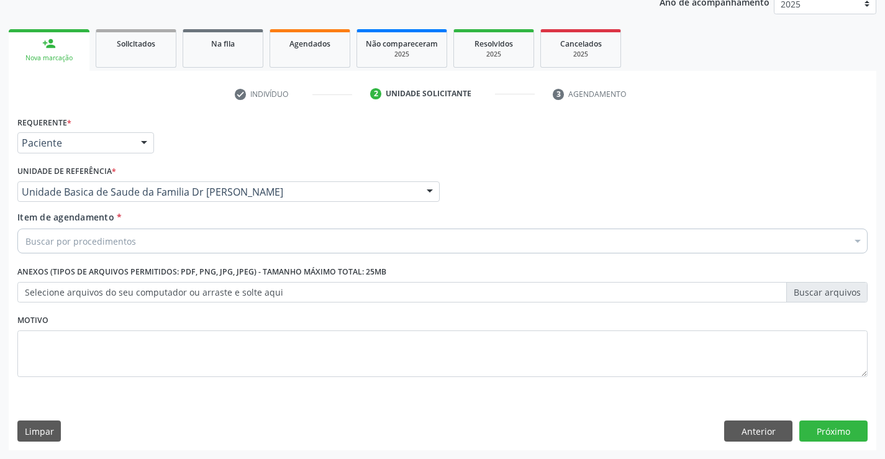
click at [134, 247] on div "Buscar por procedimentos" at bounding box center [442, 241] width 850 height 25
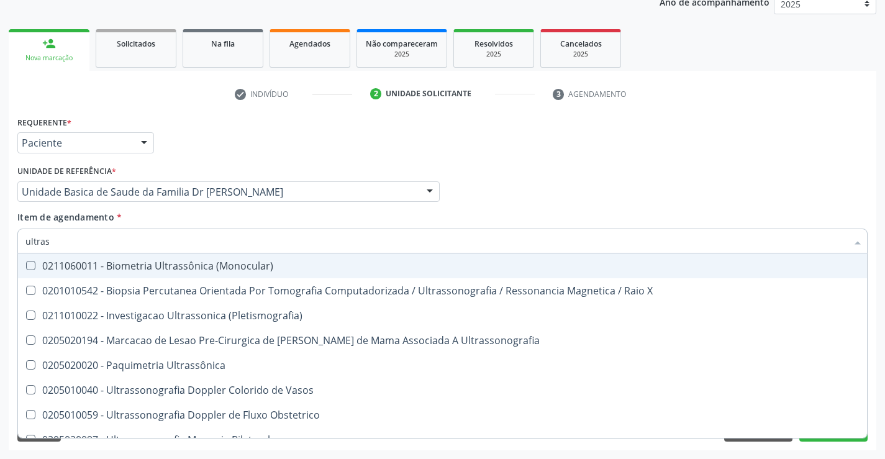
type input "ultrass"
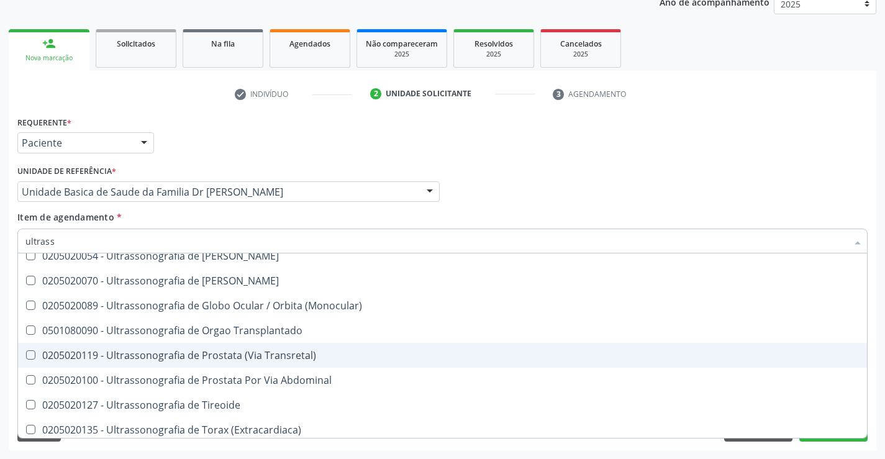
scroll to position [387, 0]
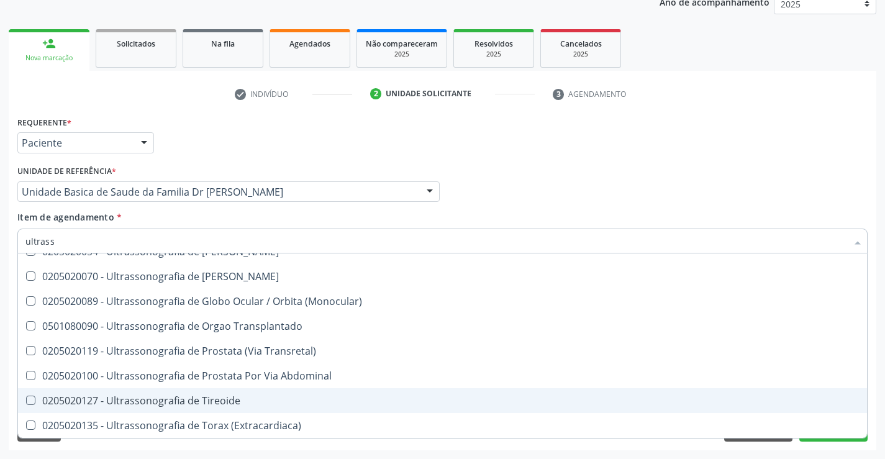
click at [243, 399] on div "0205020127 - Ultrassonografia de Tireoide" at bounding box center [442, 401] width 834 height 10
checkbox Tireoide "true"
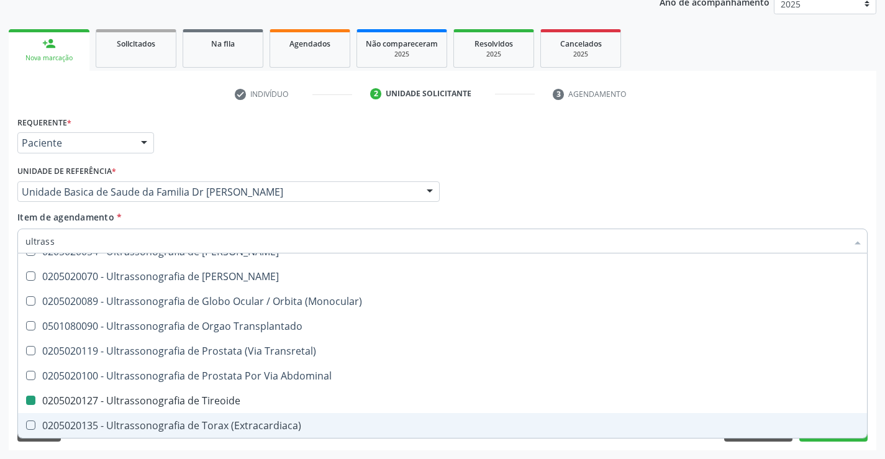
click at [876, 421] on div "Acompanhamento Acompanhe a situação das marcações correntes e finalizadas Relat…" at bounding box center [442, 185] width 885 height 547
checkbox X "true"
checkbox Tireoide "false"
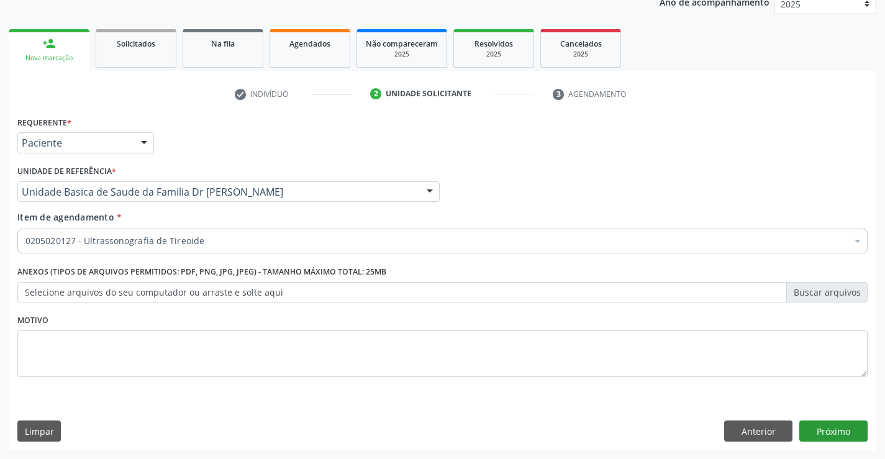
scroll to position [0, 0]
click at [830, 425] on button "Próximo" at bounding box center [833, 431] width 68 height 21
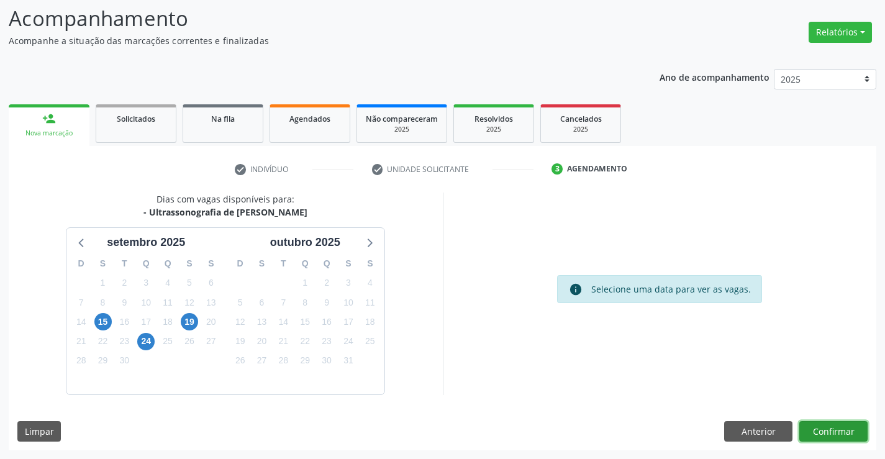
click at [830, 425] on button "Confirmar" at bounding box center [833, 431] width 68 height 21
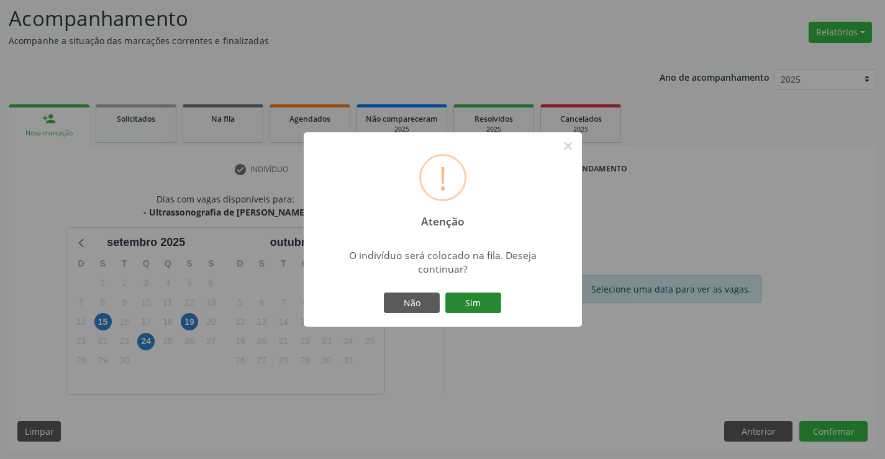
click at [483, 309] on button "Sim" at bounding box center [473, 303] width 56 height 21
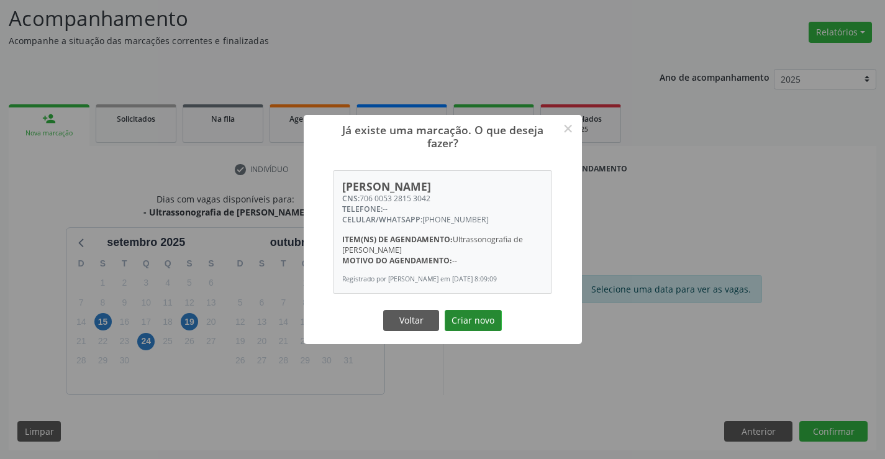
click at [476, 325] on button "Criar novo" at bounding box center [473, 320] width 57 height 21
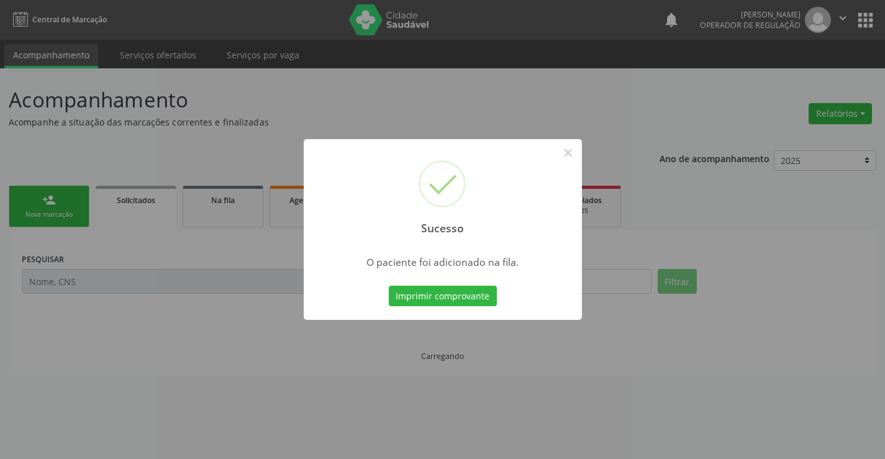
scroll to position [0, 0]
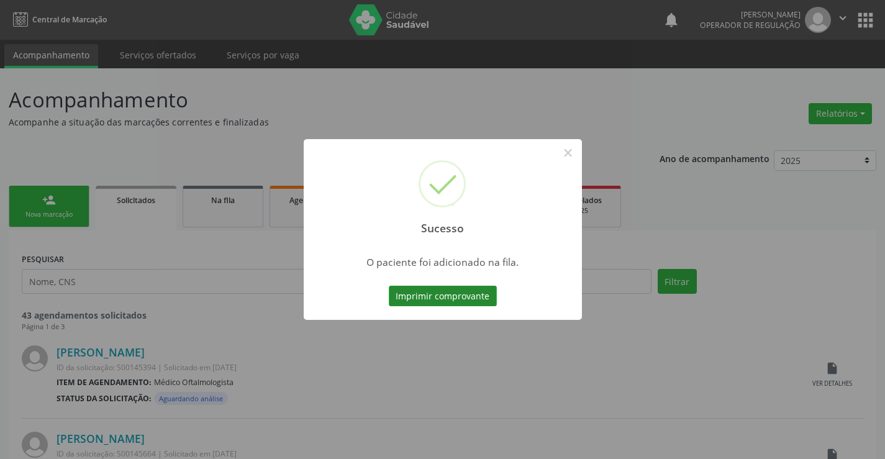
click at [466, 292] on button "Imprimir comprovante" at bounding box center [443, 296] width 108 height 21
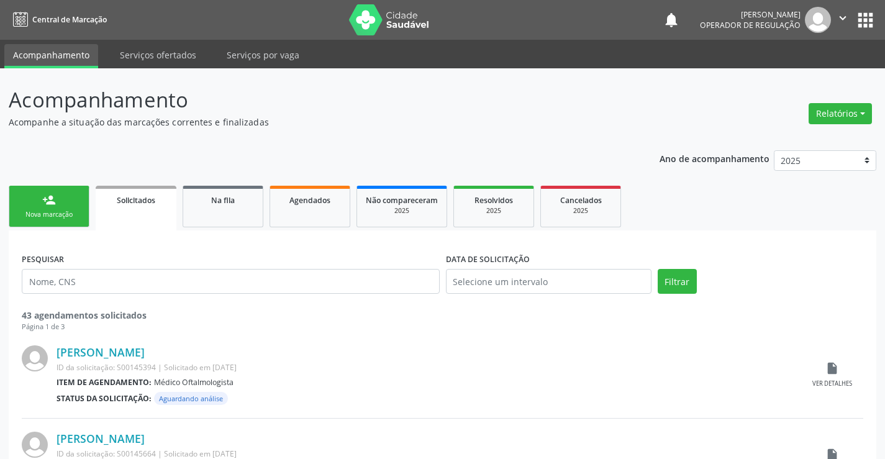
click at [65, 201] on link "person_add Nova marcação" at bounding box center [49, 207] width 81 height 42
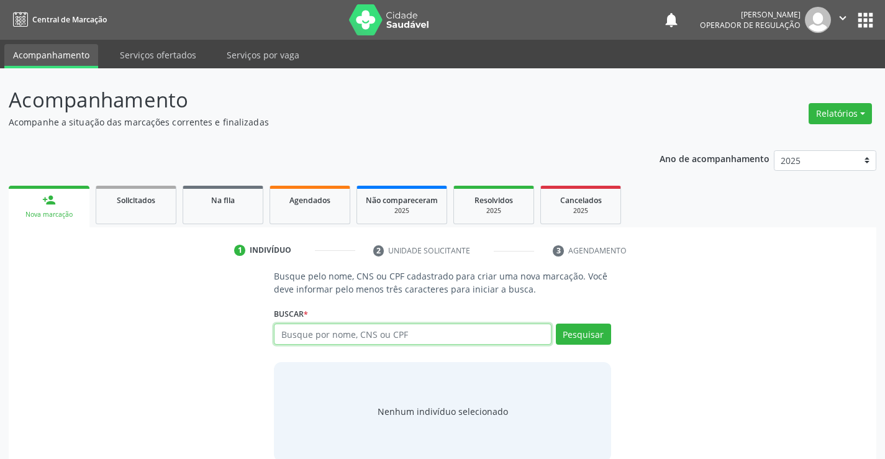
click at [406, 335] on input "text" at bounding box center [412, 334] width 277 height 21
type input "704105177294672"
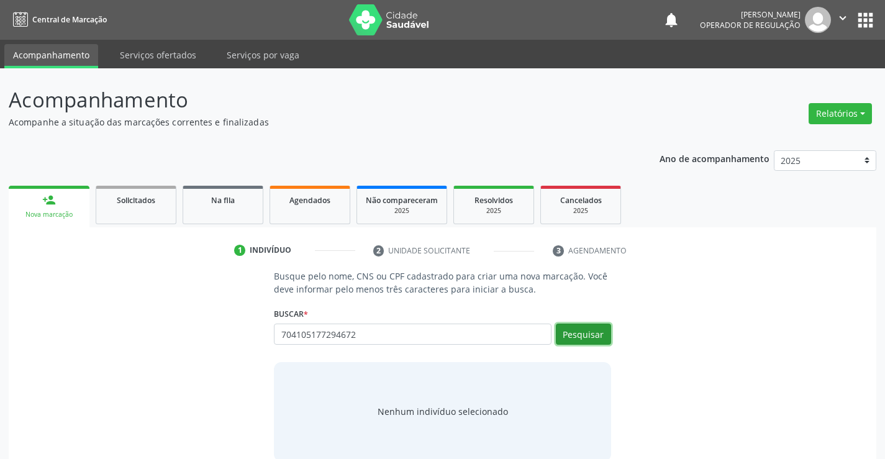
click at [592, 331] on button "Pesquisar" at bounding box center [583, 334] width 55 height 21
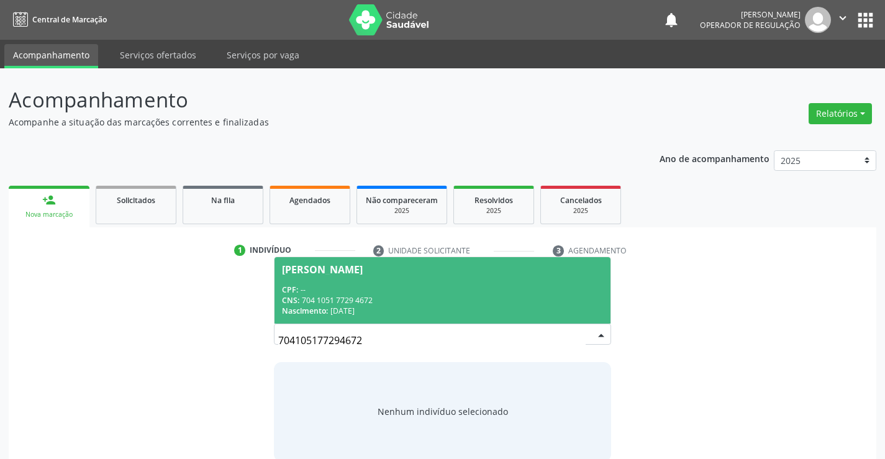
click at [362, 284] on div "CPF: --" at bounding box center [442, 289] width 321 height 11
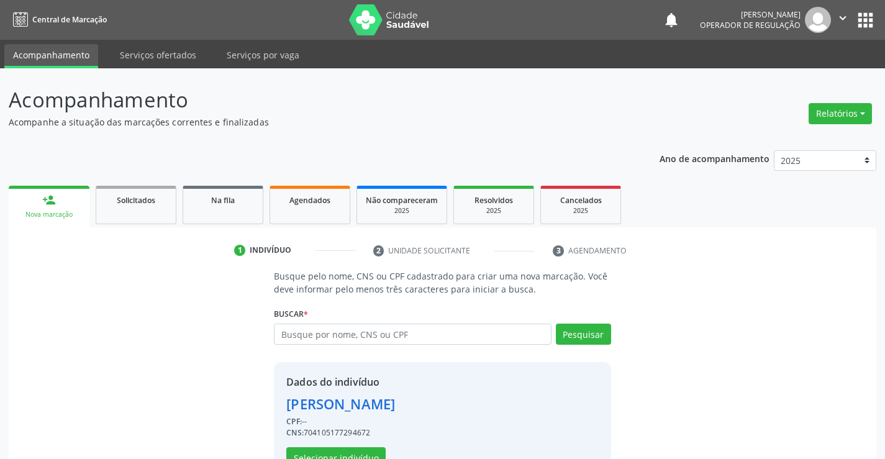
scroll to position [39, 0]
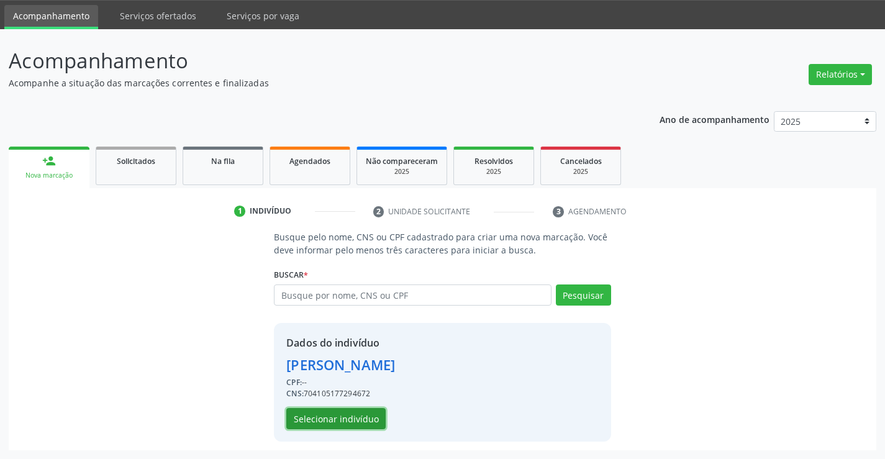
click at [337, 417] on button "Selecionar indivíduo" at bounding box center [335, 418] width 99 height 21
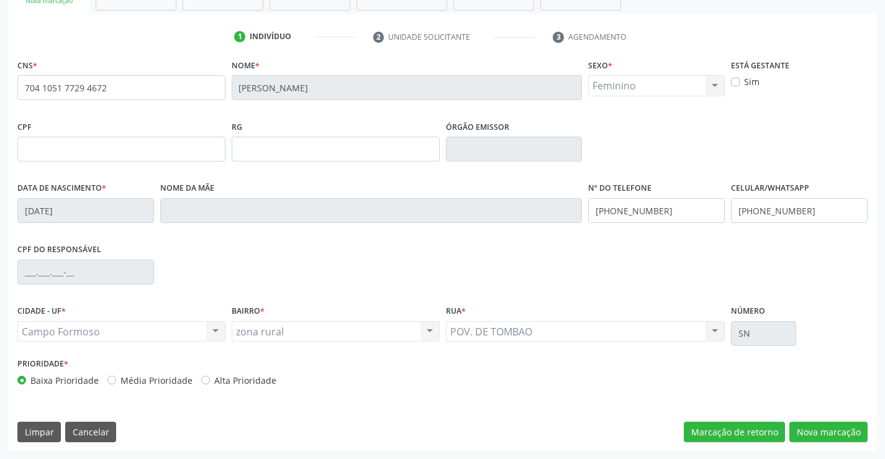
scroll to position [214, 0]
click at [822, 430] on button "Nova marcação" at bounding box center [828, 431] width 78 height 21
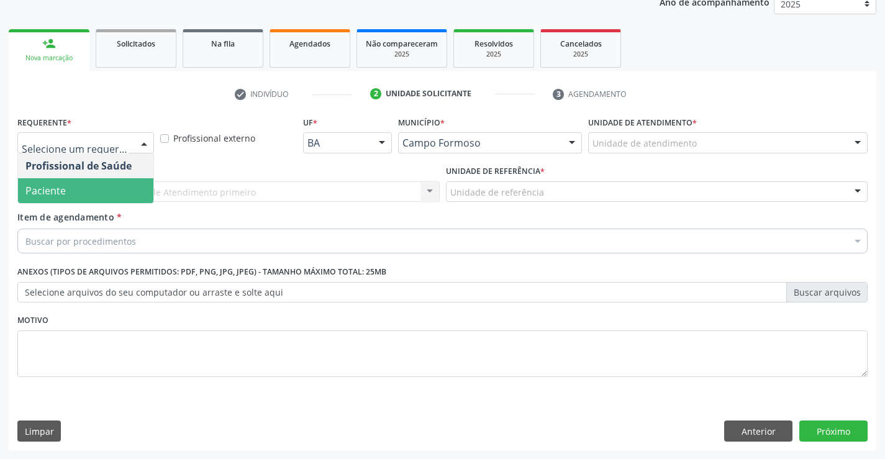
click at [75, 191] on span "Paciente" at bounding box center [85, 190] width 135 height 25
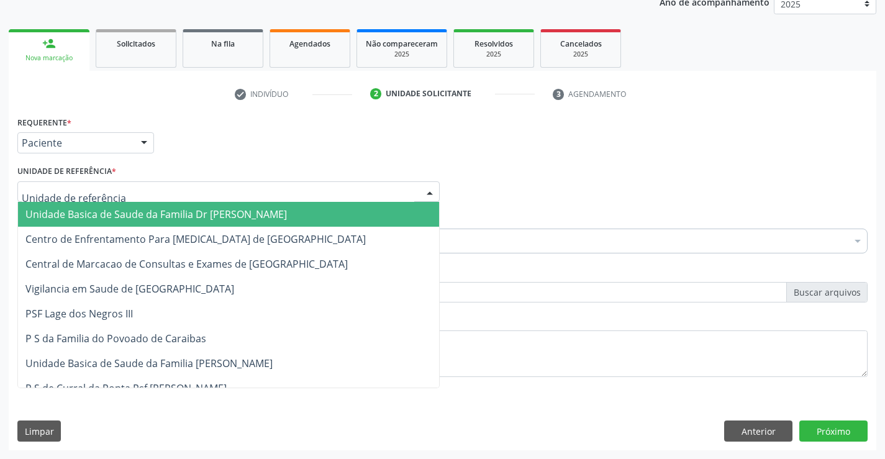
click at [121, 211] on span "Unidade Basica de Saude da Familia Dr [PERSON_NAME]" at bounding box center [156, 214] width 262 height 14
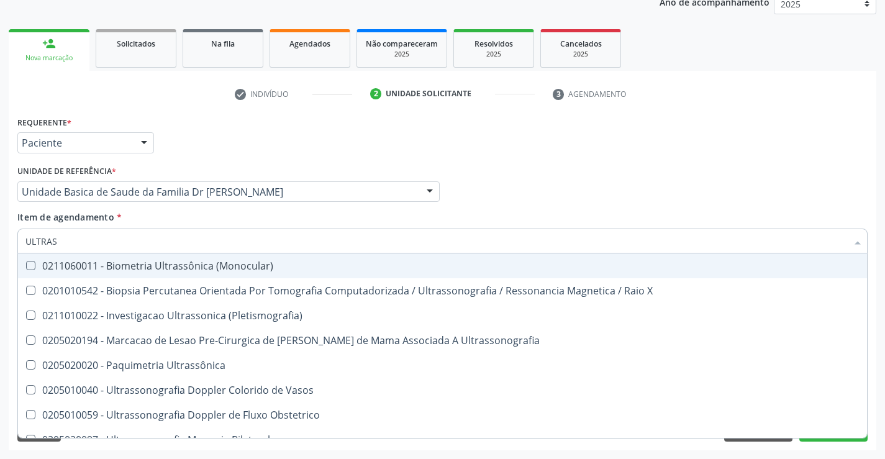
type input "ULTRASS"
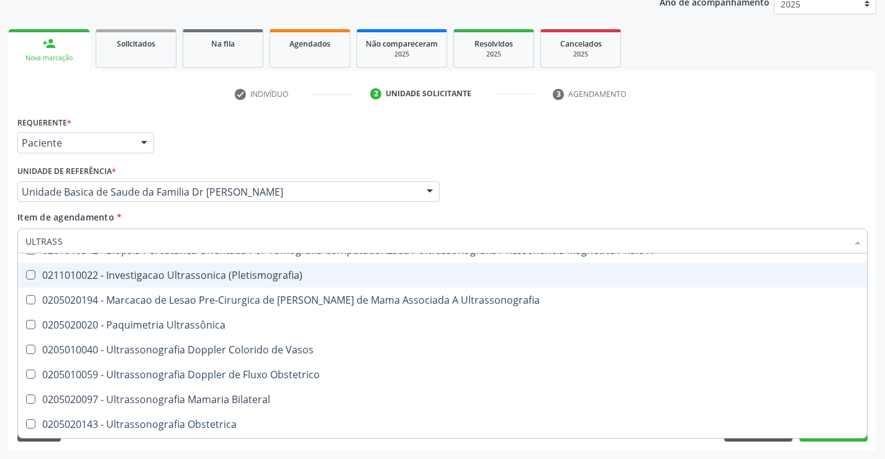
scroll to position [186, 0]
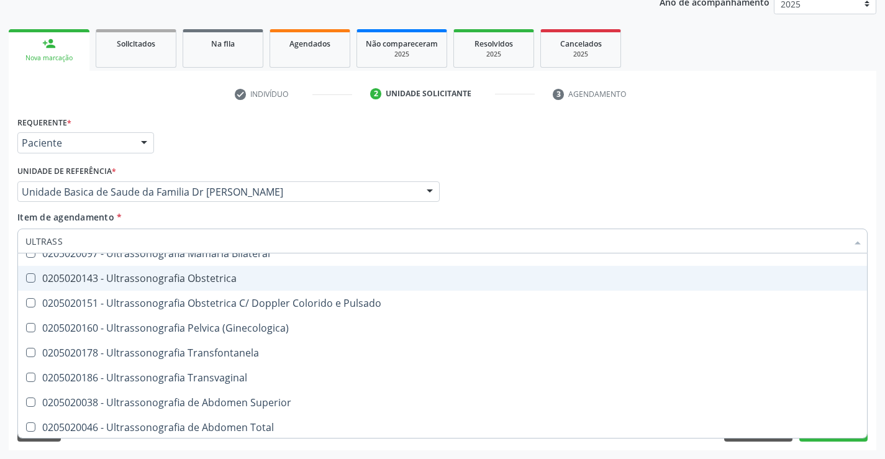
click at [227, 276] on div "0205020143 - Ultrassonografia Obstetrica" at bounding box center [442, 278] width 834 height 10
checkbox Obstetrica "true"
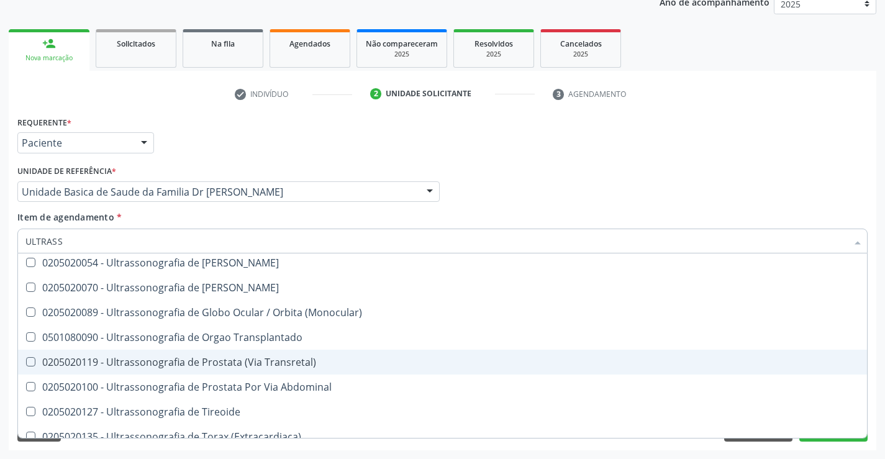
scroll to position [387, 0]
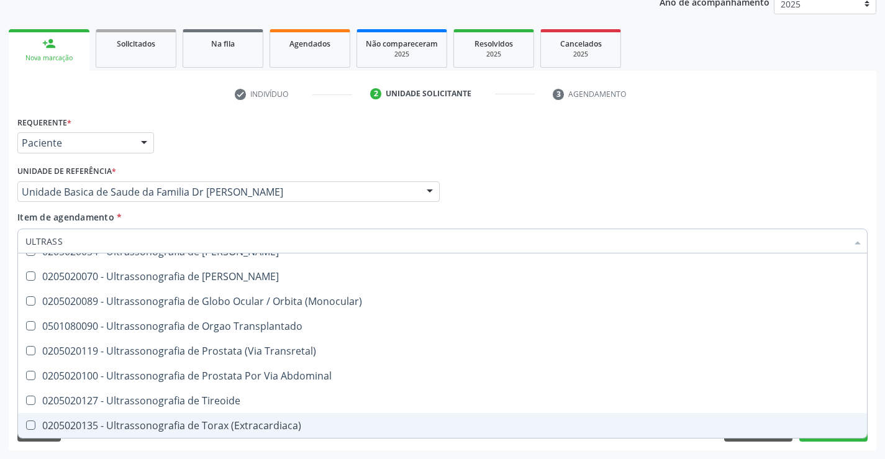
click at [876, 384] on div "Requerente * Paciente Profissional de Saúde Paciente Nenhum resultado encontrad…" at bounding box center [443, 281] width 868 height 337
checkbox X "true"
checkbox Obstetrica "false"
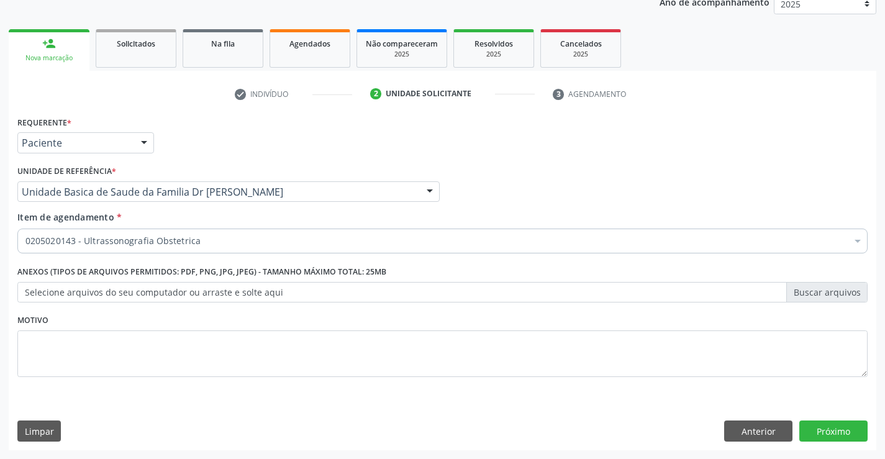
scroll to position [0, 0]
click at [834, 426] on button "Próximo" at bounding box center [833, 431] width 68 height 21
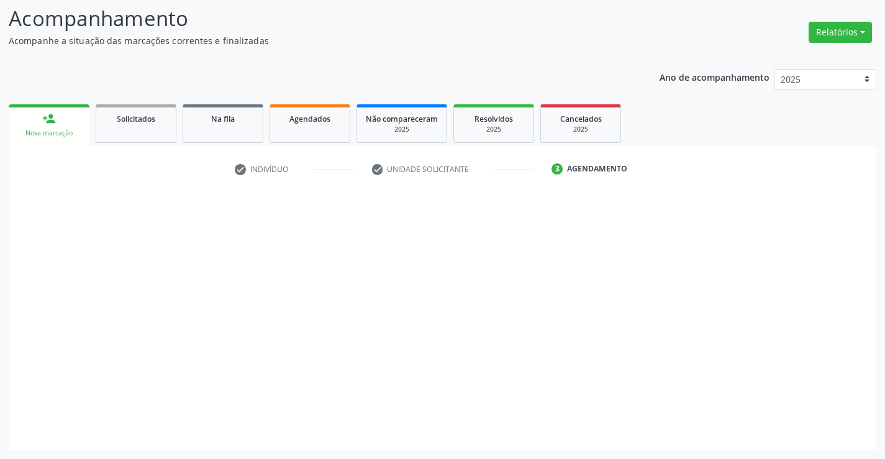
scroll to position [81, 0]
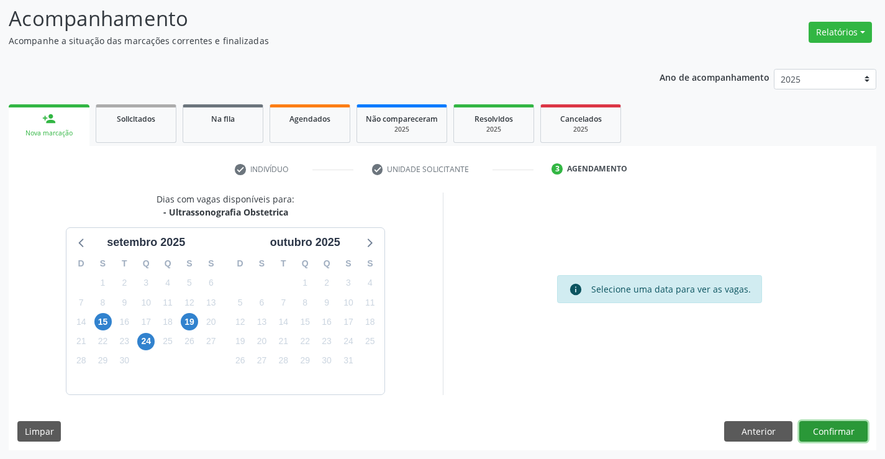
click at [840, 426] on button "Confirmar" at bounding box center [833, 431] width 68 height 21
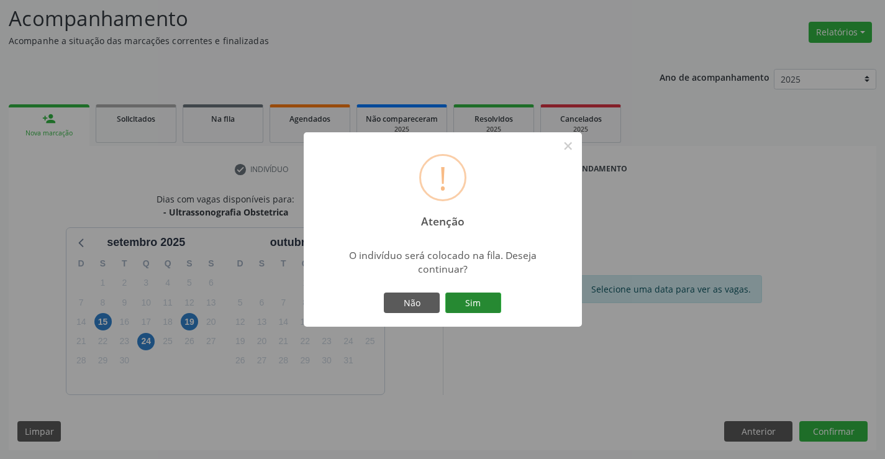
click at [480, 302] on button "Sim" at bounding box center [473, 303] width 56 height 21
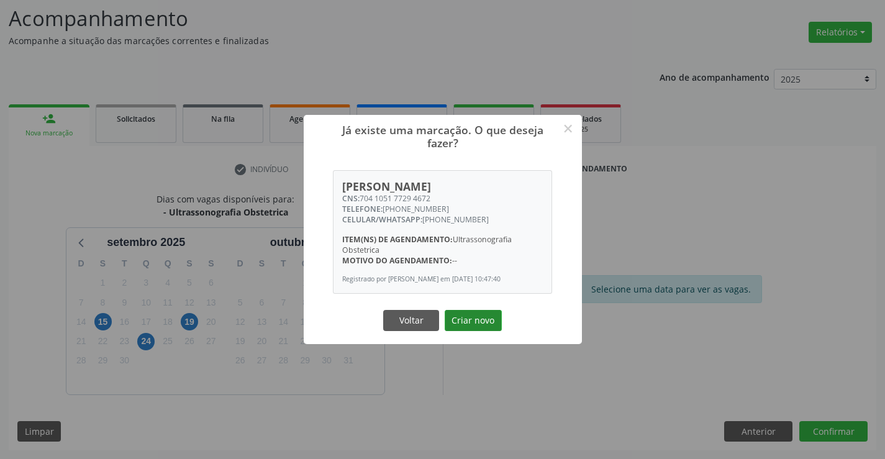
click at [467, 322] on button "Criar novo" at bounding box center [473, 320] width 57 height 21
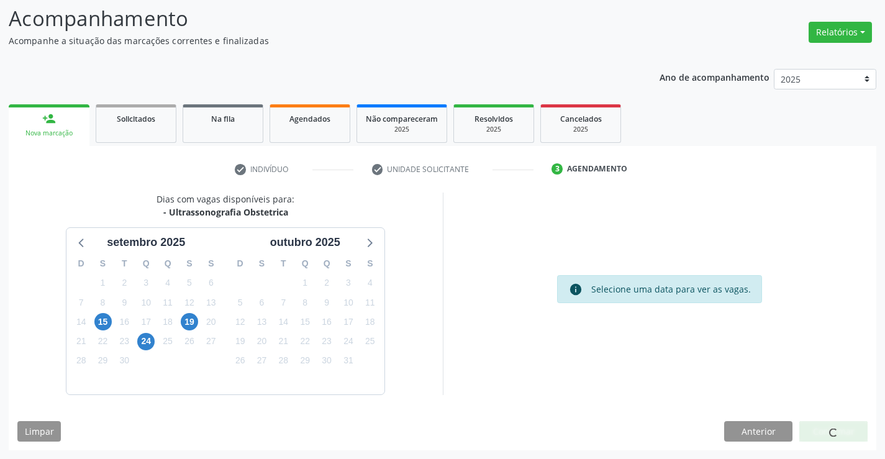
scroll to position [0, 0]
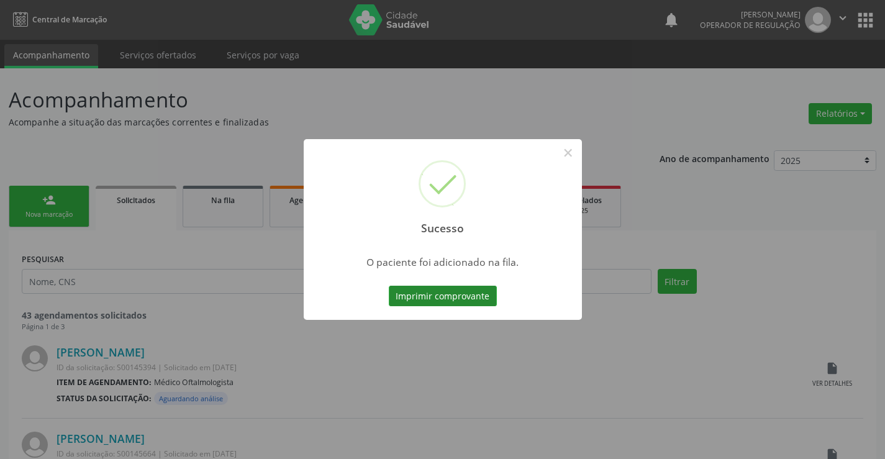
click at [461, 299] on button "Imprimir comprovante" at bounding box center [443, 296] width 108 height 21
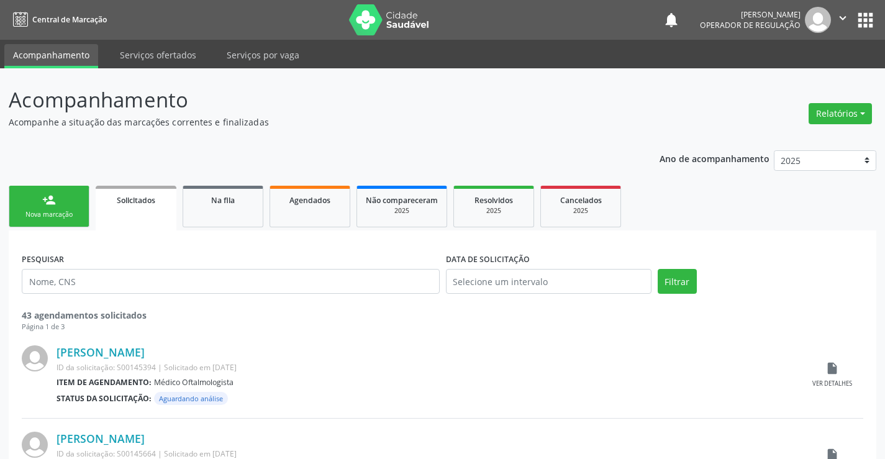
click at [60, 192] on link "person_add Nova marcação" at bounding box center [49, 207] width 81 height 42
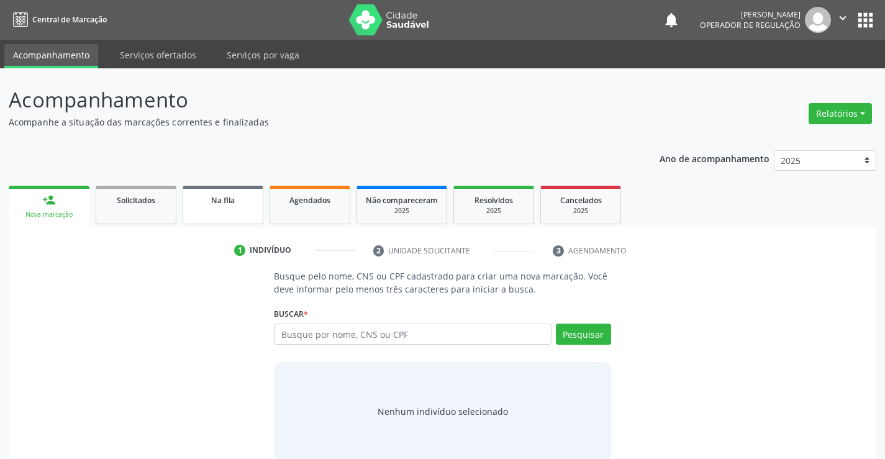
click at [237, 198] on div "Na fila" at bounding box center [223, 199] width 62 height 13
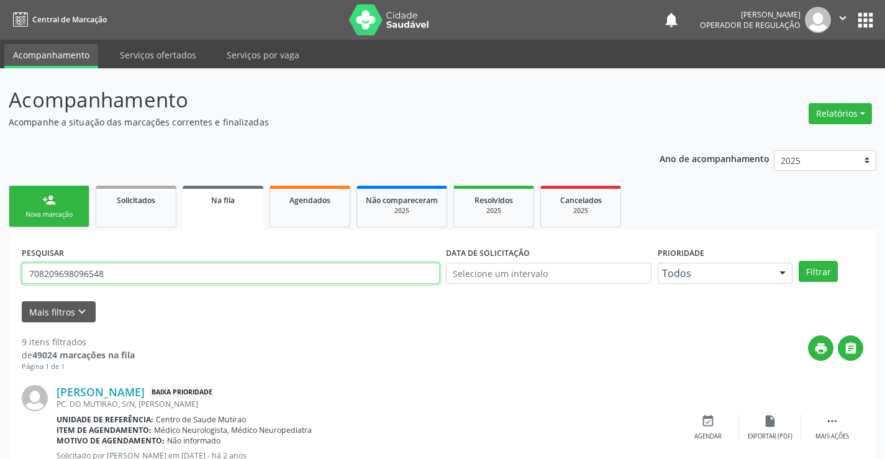
drag, startPoint x: 53, startPoint y: 278, endPoint x: 4, endPoint y: 285, distance: 49.6
click at [82, 277] on input "text" at bounding box center [231, 273] width 418 height 21
type input "706303744101976"
click at [826, 275] on button "Filtrar" at bounding box center [818, 271] width 39 height 21
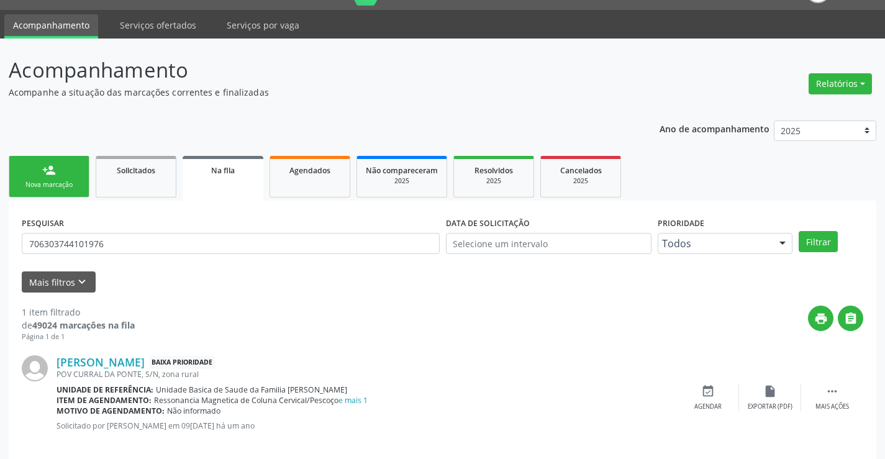
scroll to position [45, 0]
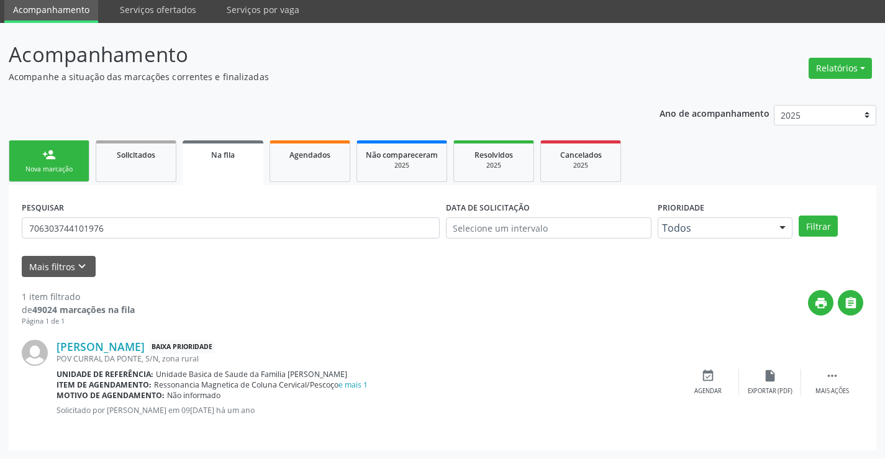
click at [42, 161] on link "person_add Nova marcação" at bounding box center [49, 161] width 81 height 42
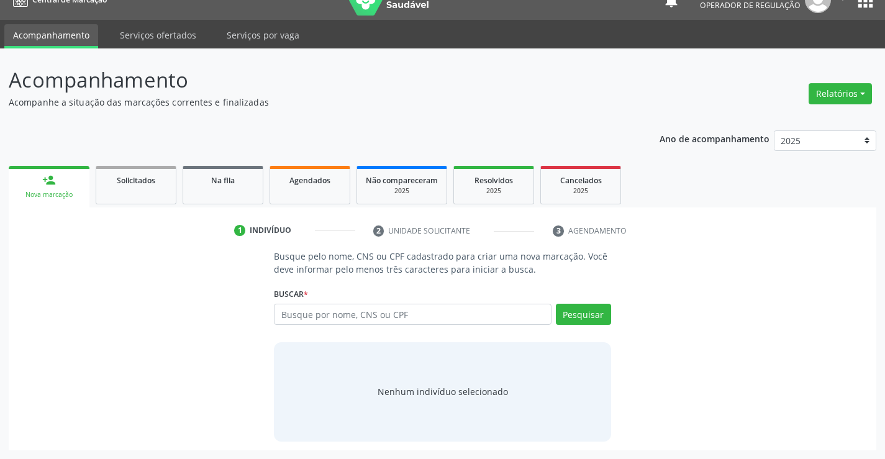
scroll to position [20, 0]
click at [382, 320] on input "text" at bounding box center [412, 314] width 277 height 21
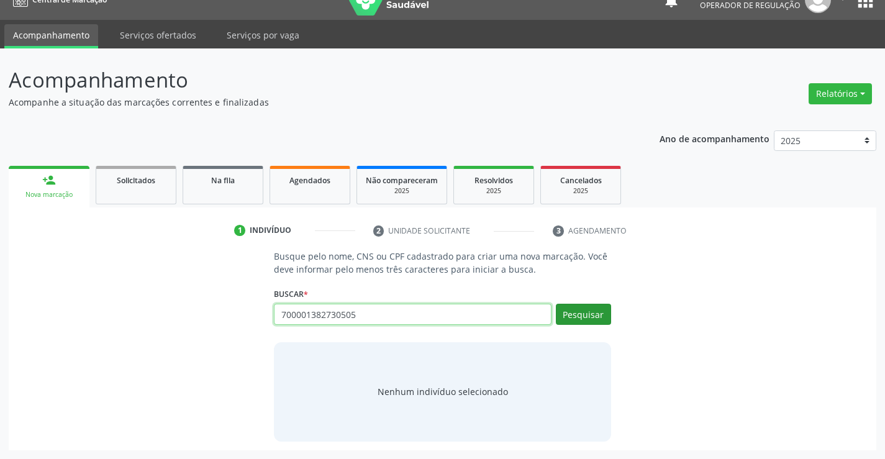
type input "700001382730505"
click at [596, 312] on button "Pesquisar" at bounding box center [583, 314] width 55 height 21
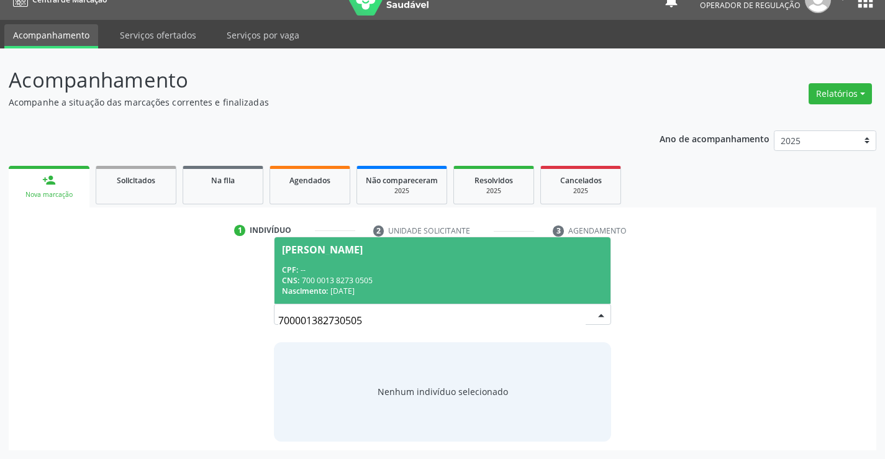
click at [335, 265] on div "CPF: --" at bounding box center [442, 270] width 321 height 11
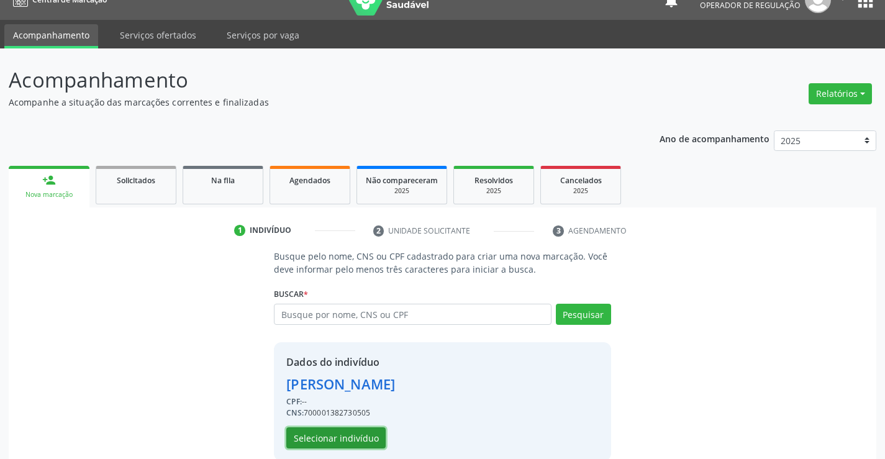
click at [358, 441] on button "Selecionar indivíduo" at bounding box center [335, 437] width 99 height 21
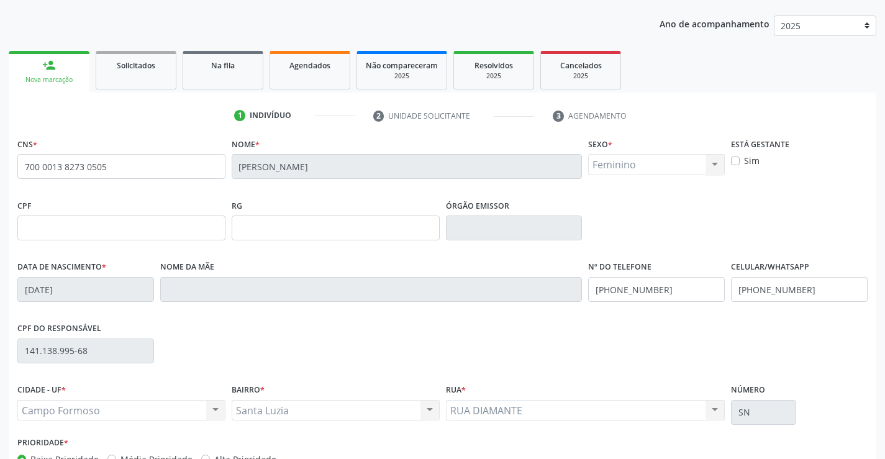
scroll to position [214, 0]
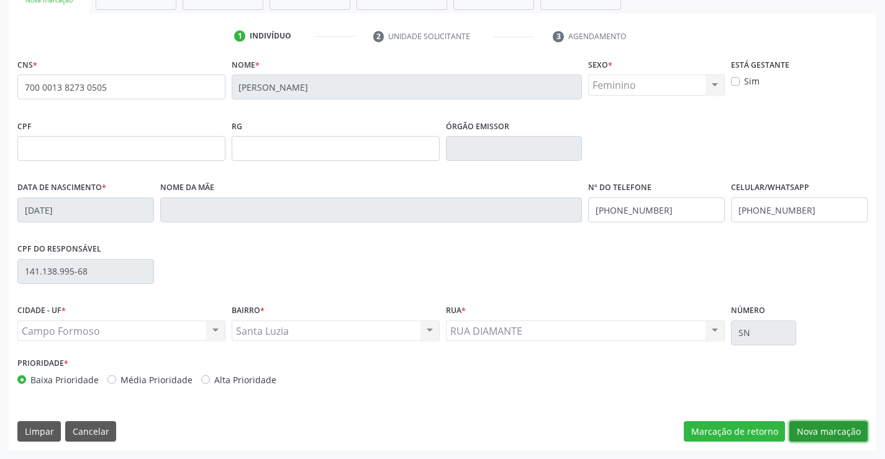
click at [814, 429] on button "Nova marcação" at bounding box center [828, 431] width 78 height 21
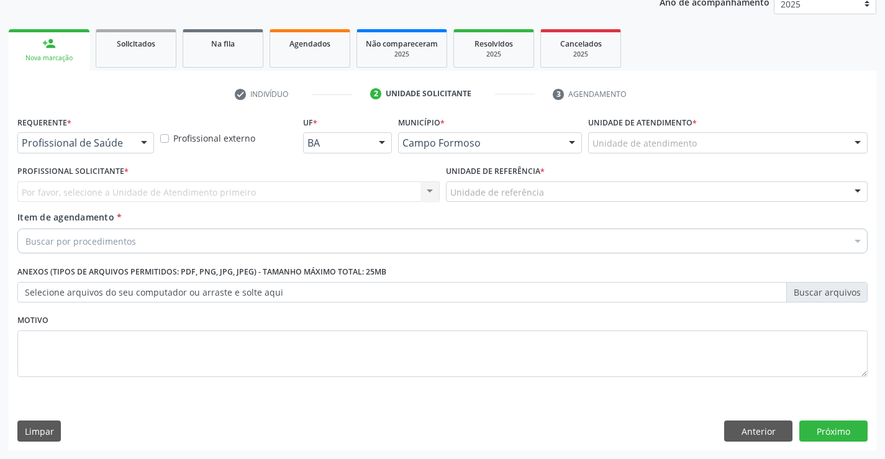
scroll to position [157, 0]
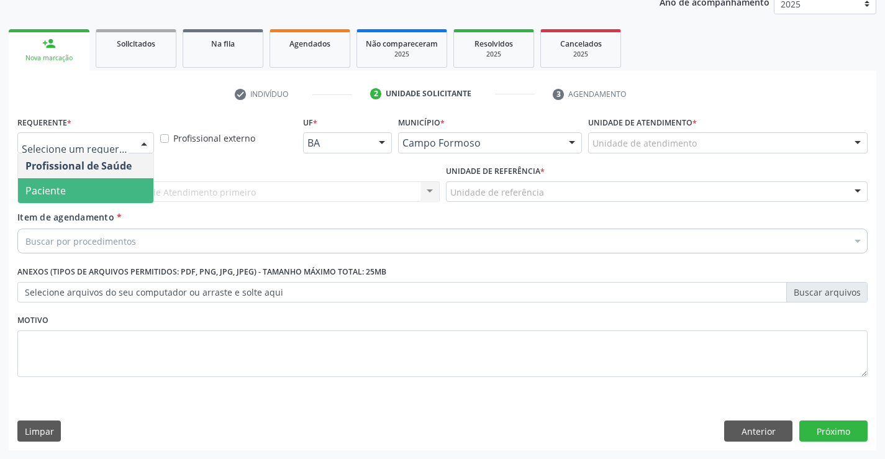
click at [68, 191] on span "Paciente" at bounding box center [85, 190] width 135 height 25
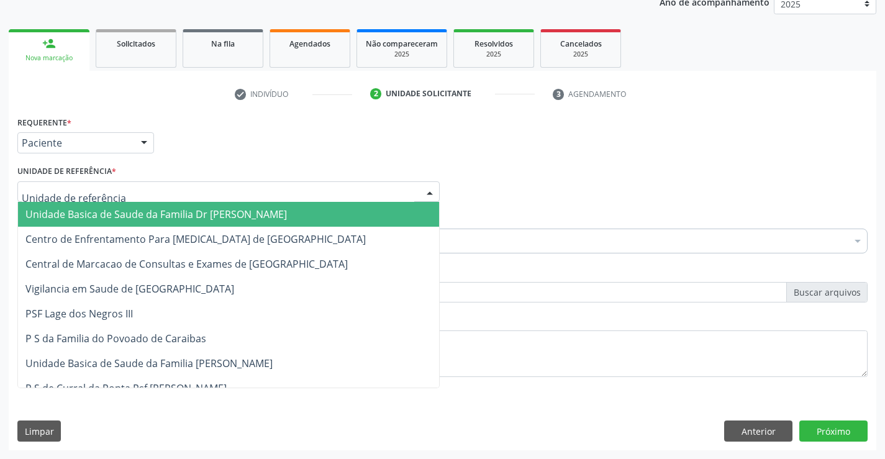
click at [88, 210] on span "Unidade Basica de Saude da Familia Dr [PERSON_NAME]" at bounding box center [156, 214] width 262 height 14
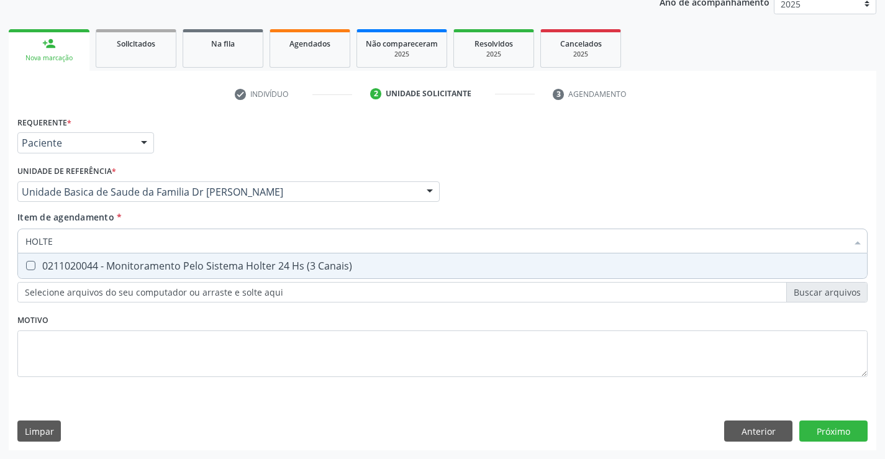
type input "HOLTER"
click at [161, 273] on span "0211020044 - Monitoramento Pelo Sistema Holter 24 Hs (3 Canais)" at bounding box center [442, 265] width 849 height 25
checkbox Canais\) "true"
type input "HOLTER"
click at [175, 219] on div "Item de agendamento * HOLTER Desfazer seleção 0211020044 - Monitoramento Pelo S…" at bounding box center [442, 230] width 850 height 39
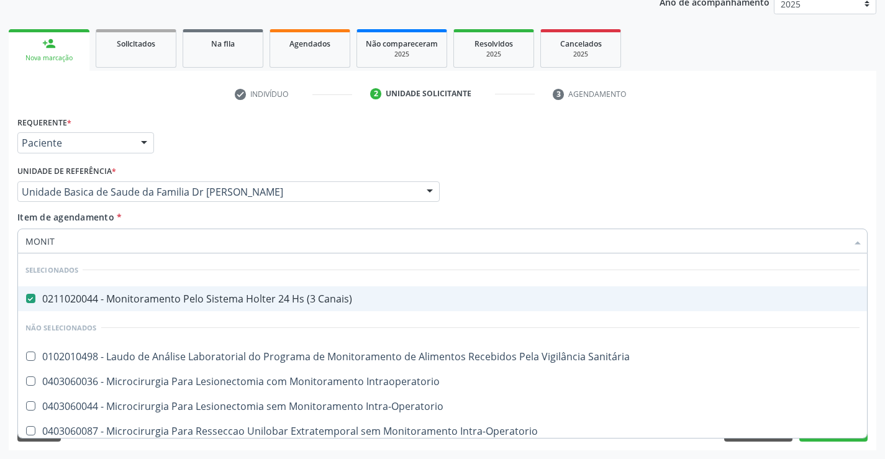
type input "MONITO"
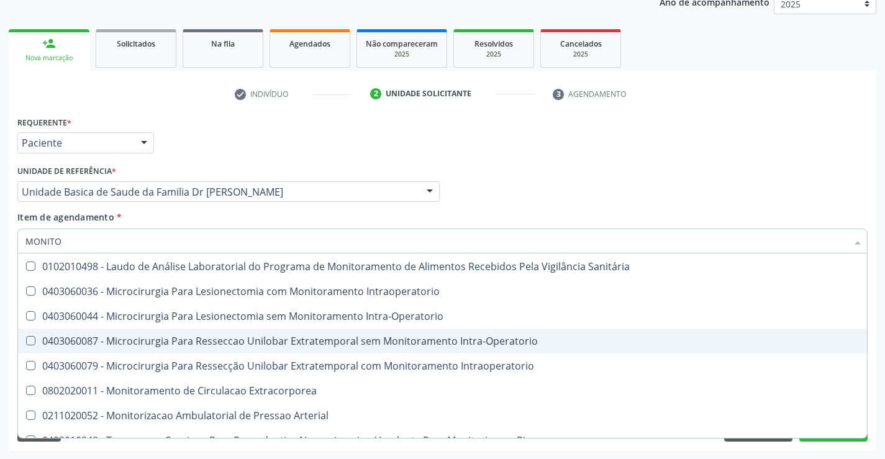
scroll to position [105, 0]
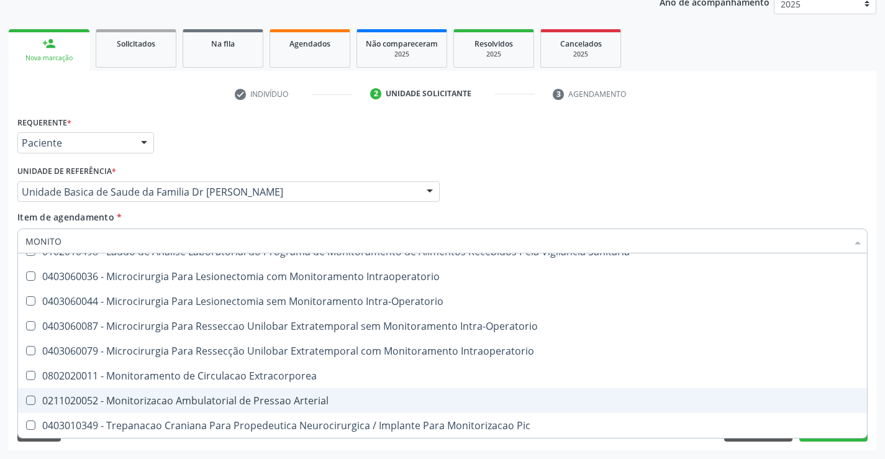
click at [332, 402] on div "0211020052 - Monitorizacao Ambulatorial de Pressao Arterial" at bounding box center [442, 401] width 834 height 10
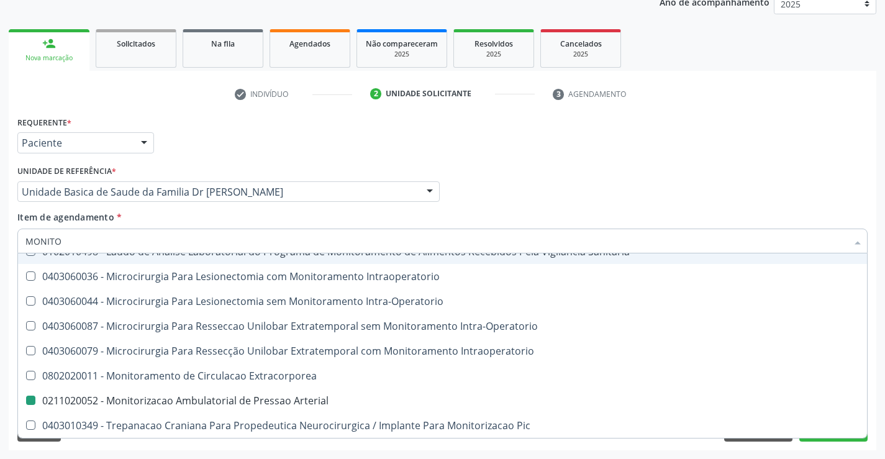
click at [321, 148] on div "Requerente * Paciente Profissional de Saúde Paciente Nenhum resultado encontrad…" at bounding box center [442, 137] width 857 height 48
checkbox Arterial "false"
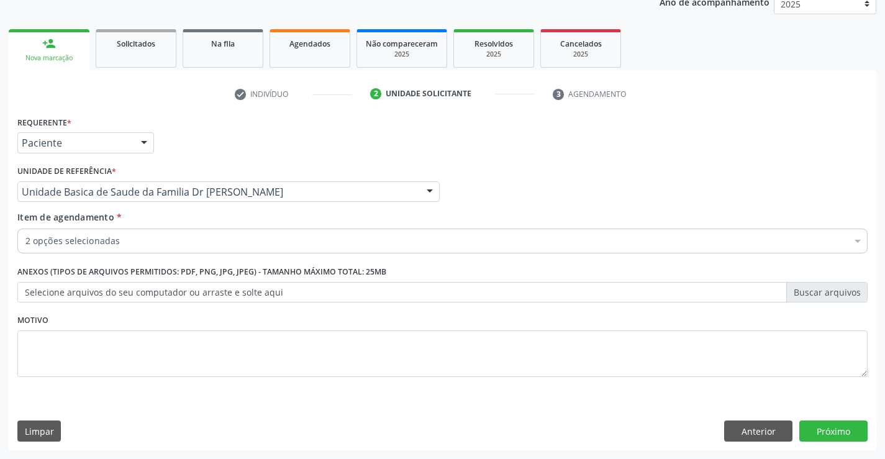
scroll to position [0, 0]
click at [150, 249] on div "2 opções selecionadas" at bounding box center [442, 241] width 850 height 25
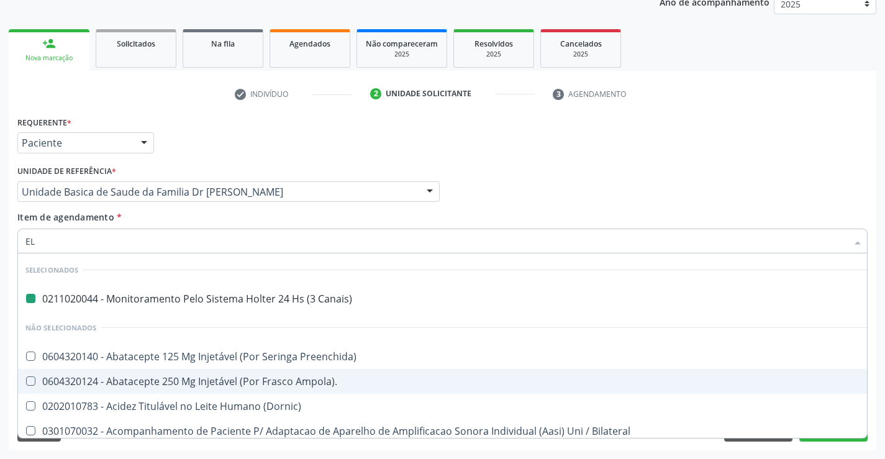
type input "ELE"
checkbox Canais\) "false"
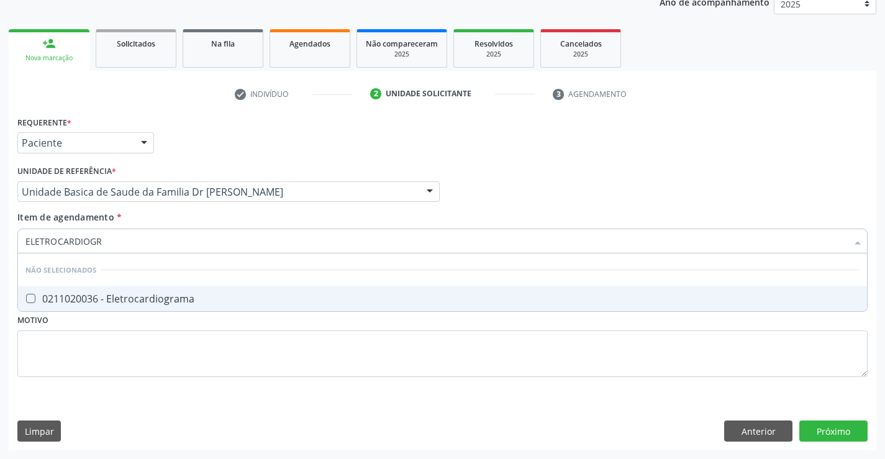
type input "ELETROCARDIOGRA"
click at [183, 295] on div "0211020036 - Eletrocardiograma" at bounding box center [442, 299] width 834 height 10
checkbox Eletrocardiograma "true"
click at [155, 216] on div "Item de agendamento * ELETROCARDIOGRA Desfazer seleção Não selecionados 0211020…" at bounding box center [442, 230] width 850 height 39
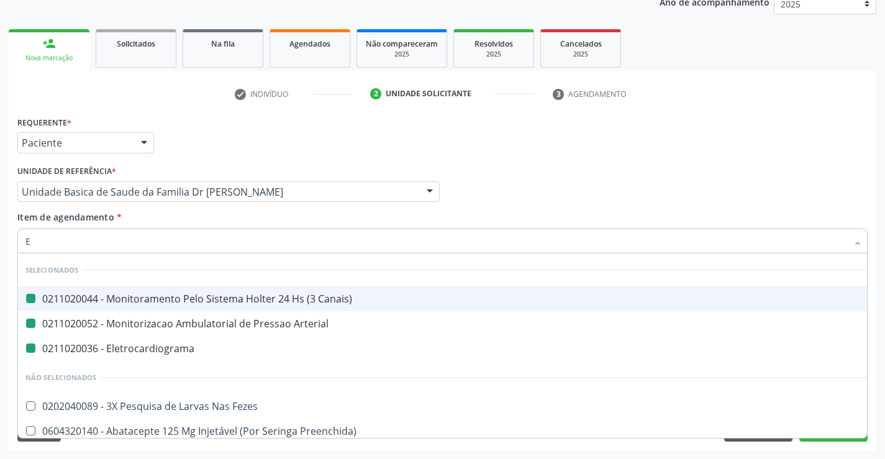
type input "EC"
checkbox Canais\) "false"
checkbox Arterial "false"
checkbox Eletrocardiograma "false"
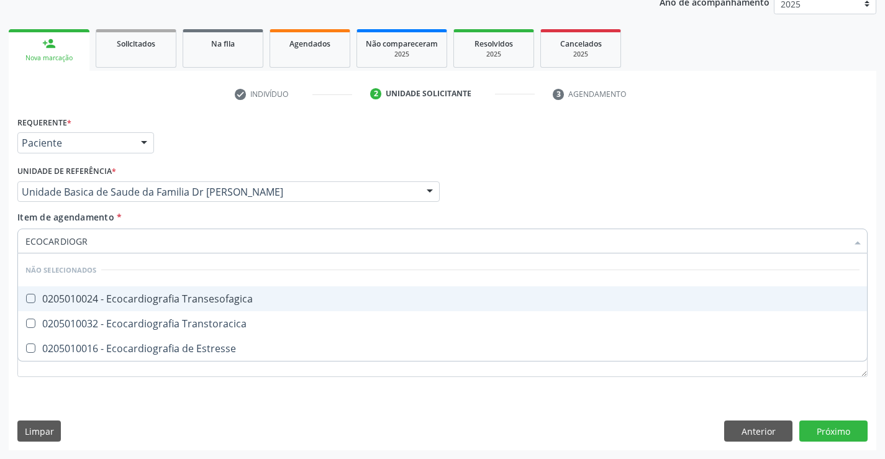
type input "ECOCARDIOGRA"
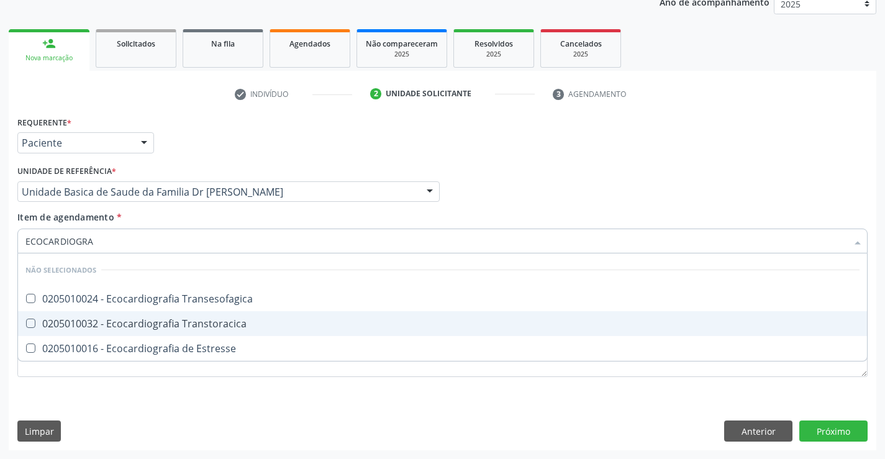
click at [152, 325] on div "0205010032 - Ecocardiografia Transtoracica" at bounding box center [442, 324] width 834 height 10
checkbox Transtoracica "true"
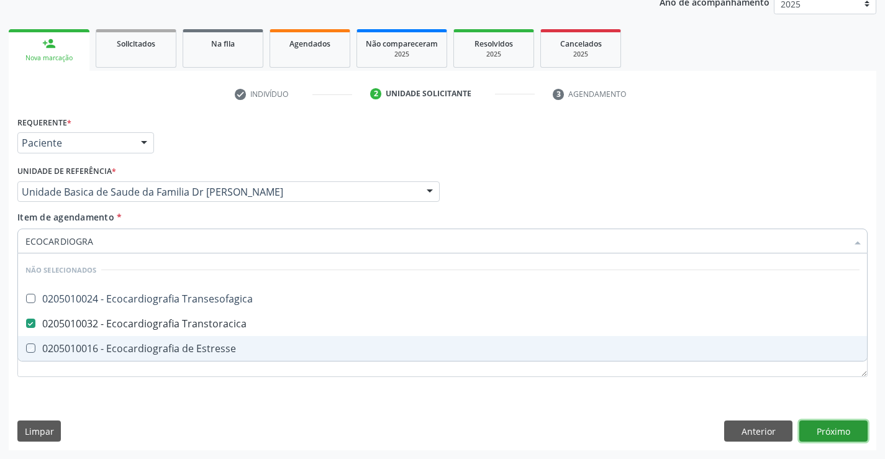
click at [827, 430] on div "Requerente * Paciente Profissional de Saúde Paciente Nenhum resultado encontrad…" at bounding box center [443, 281] width 868 height 337
checkbox Transesofagica "true"
checkbox Estresse "true"
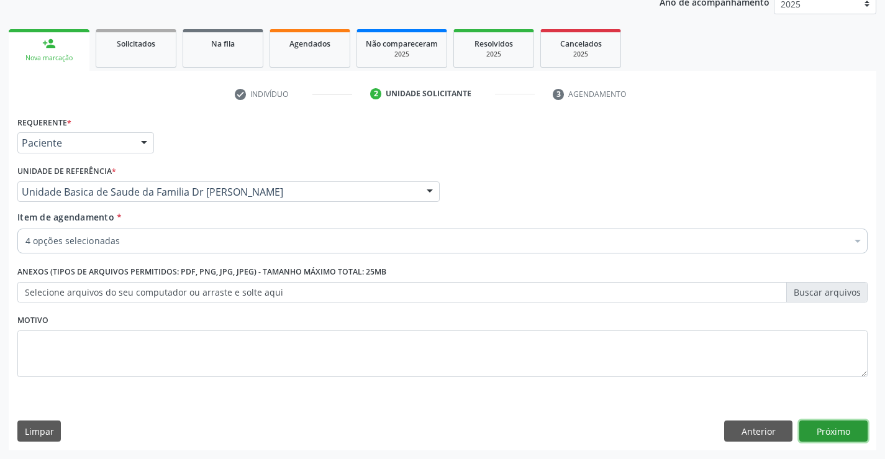
click at [827, 430] on button "Próximo" at bounding box center [833, 431] width 68 height 21
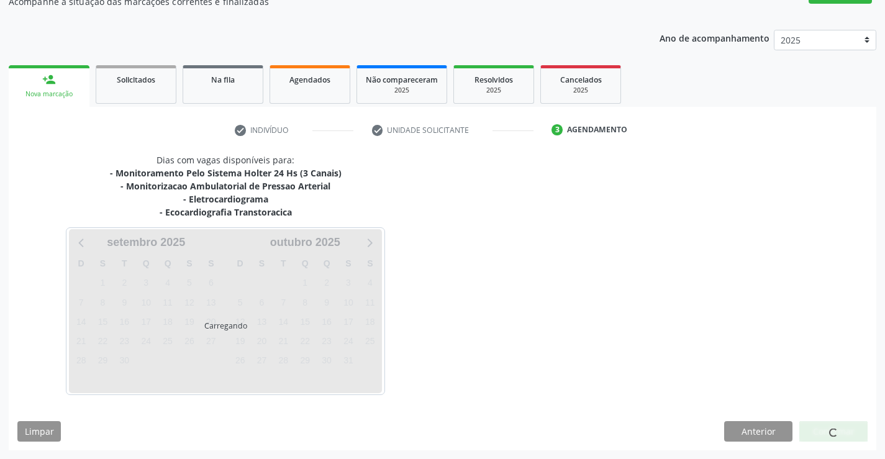
scroll to position [157, 0]
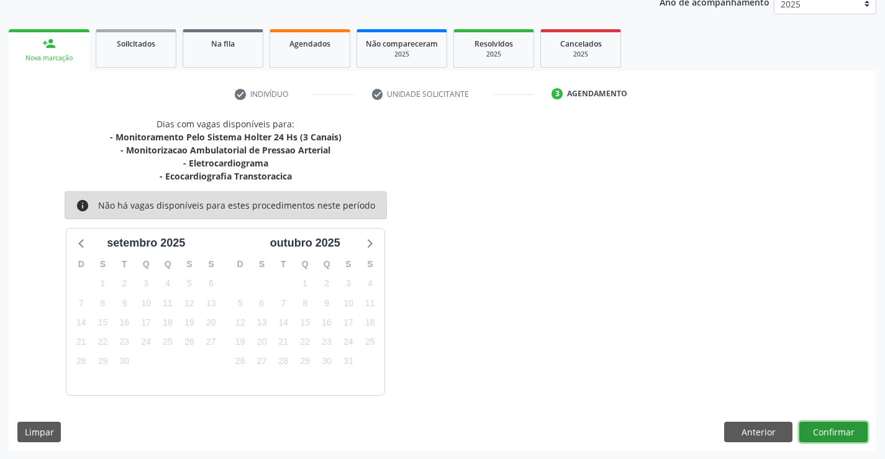
click at [827, 430] on button "Confirmar" at bounding box center [833, 432] width 68 height 21
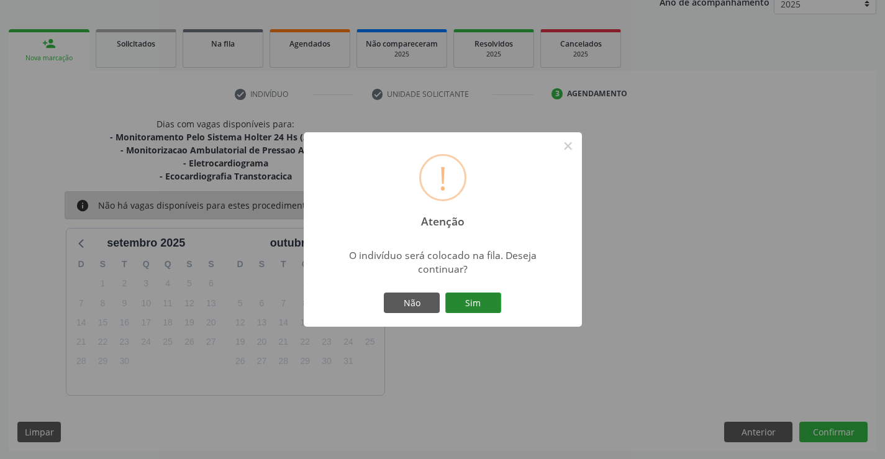
click at [465, 303] on button "Sim" at bounding box center [473, 303] width 56 height 21
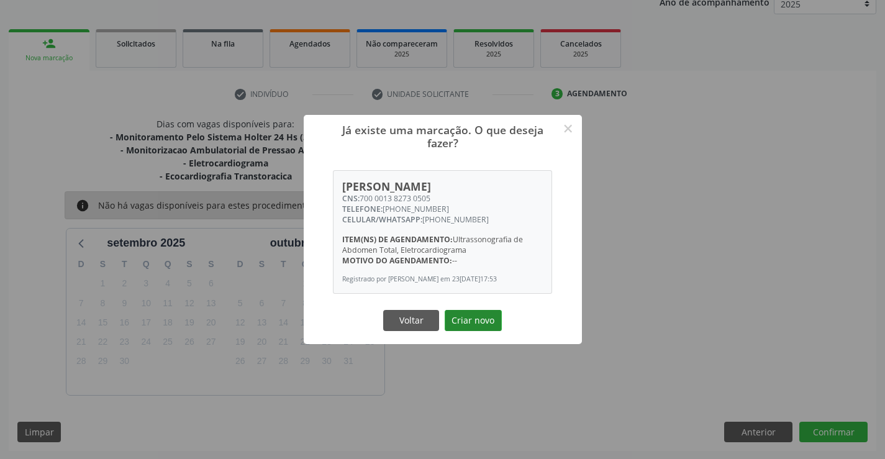
click at [465, 322] on button "Criar novo" at bounding box center [473, 320] width 57 height 21
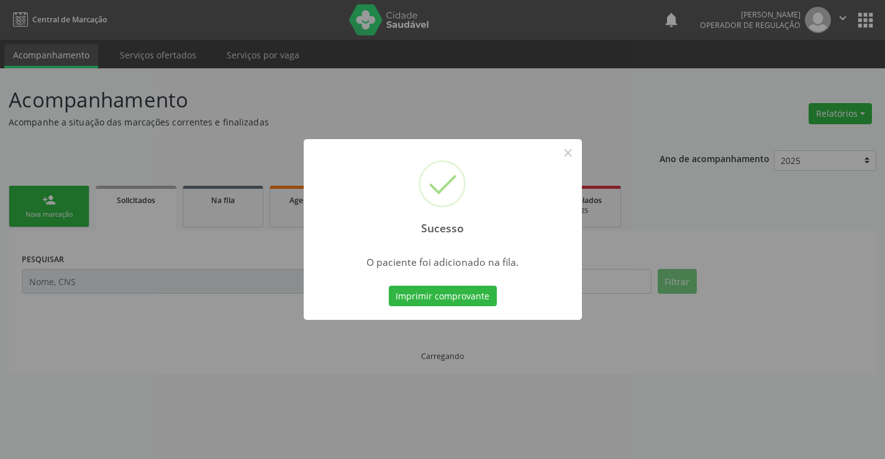
scroll to position [0, 0]
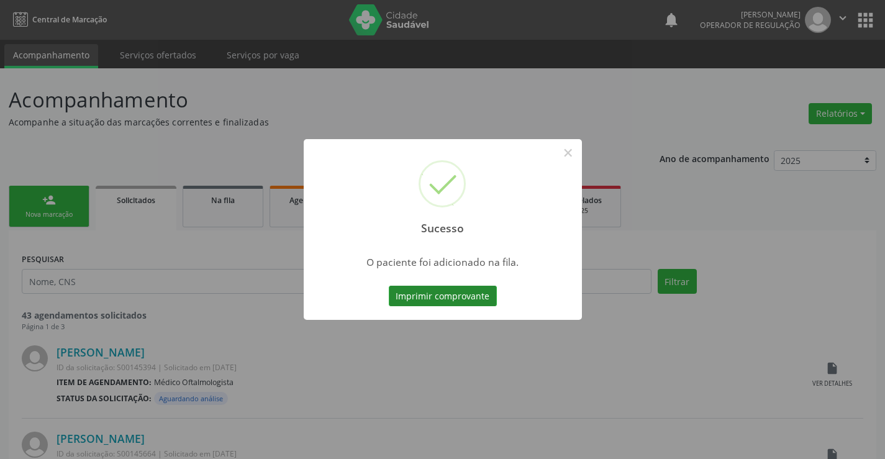
click at [447, 295] on button "Imprimir comprovante" at bounding box center [443, 296] width 108 height 21
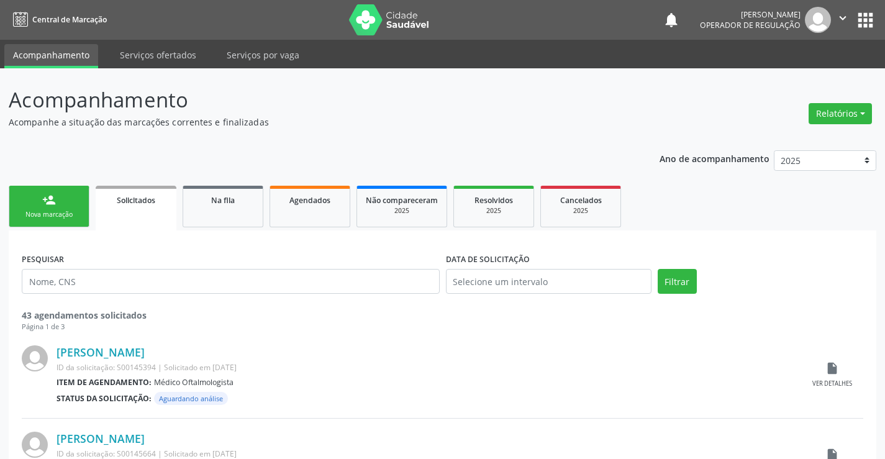
click at [47, 202] on div "person_add" at bounding box center [49, 200] width 14 height 14
